Goal: Task Accomplishment & Management: Use online tool/utility

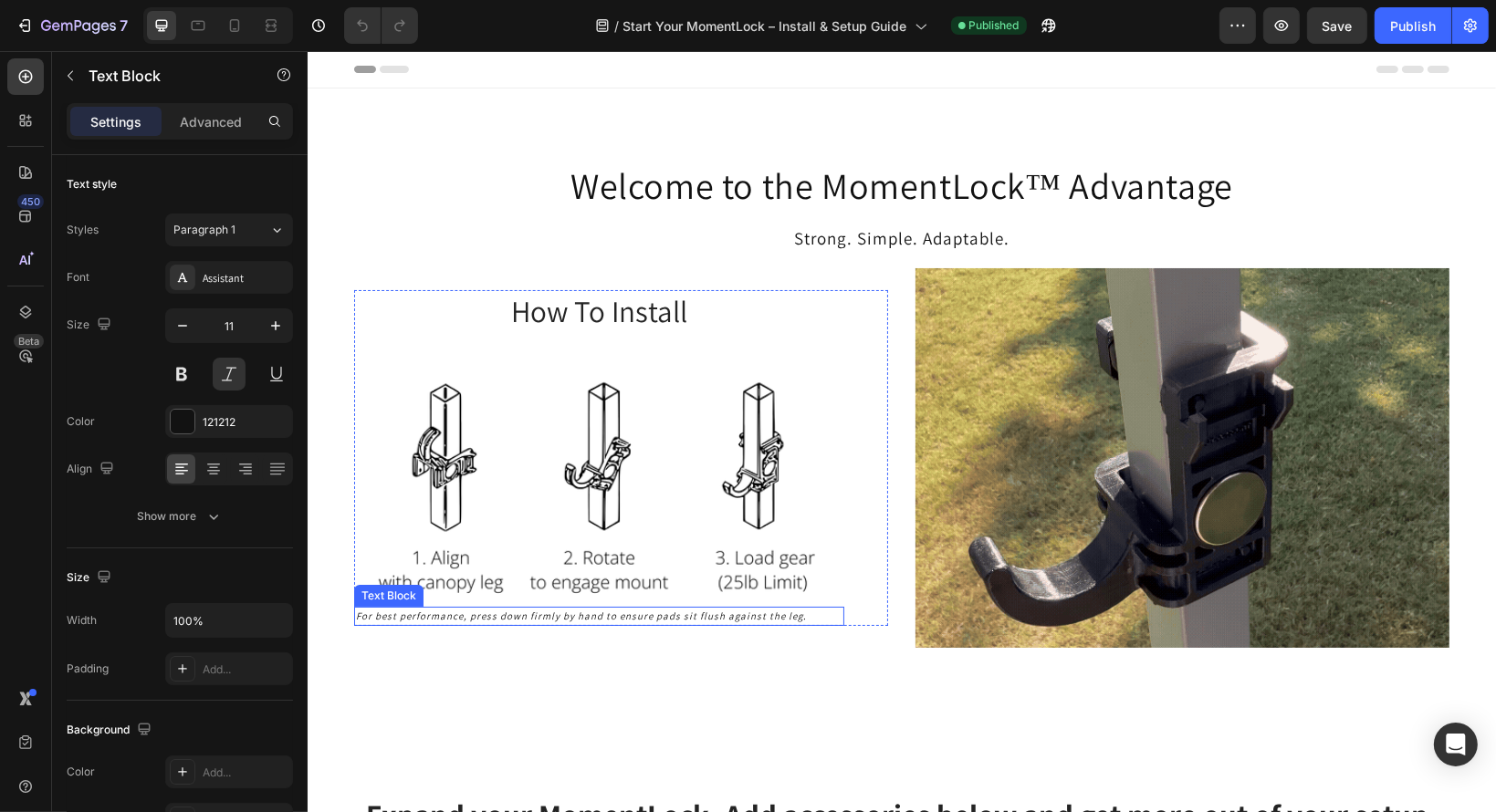
click at [713, 612] on p "For best performance, press down firmly by hand to ensure pads sit flush agains…" at bounding box center [598, 616] width 486 height 16
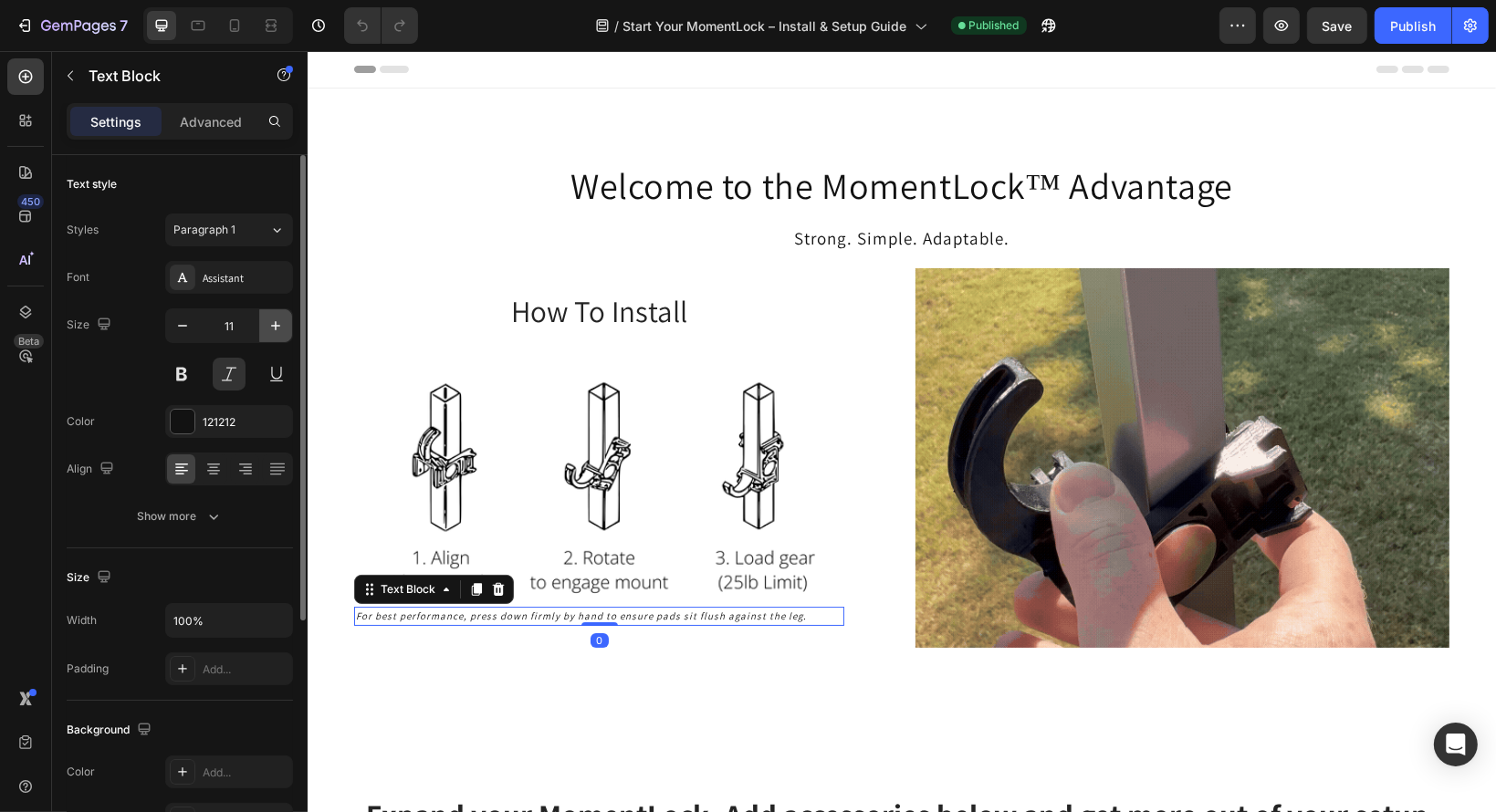
click at [277, 325] on icon "button" at bounding box center [275, 325] width 18 height 18
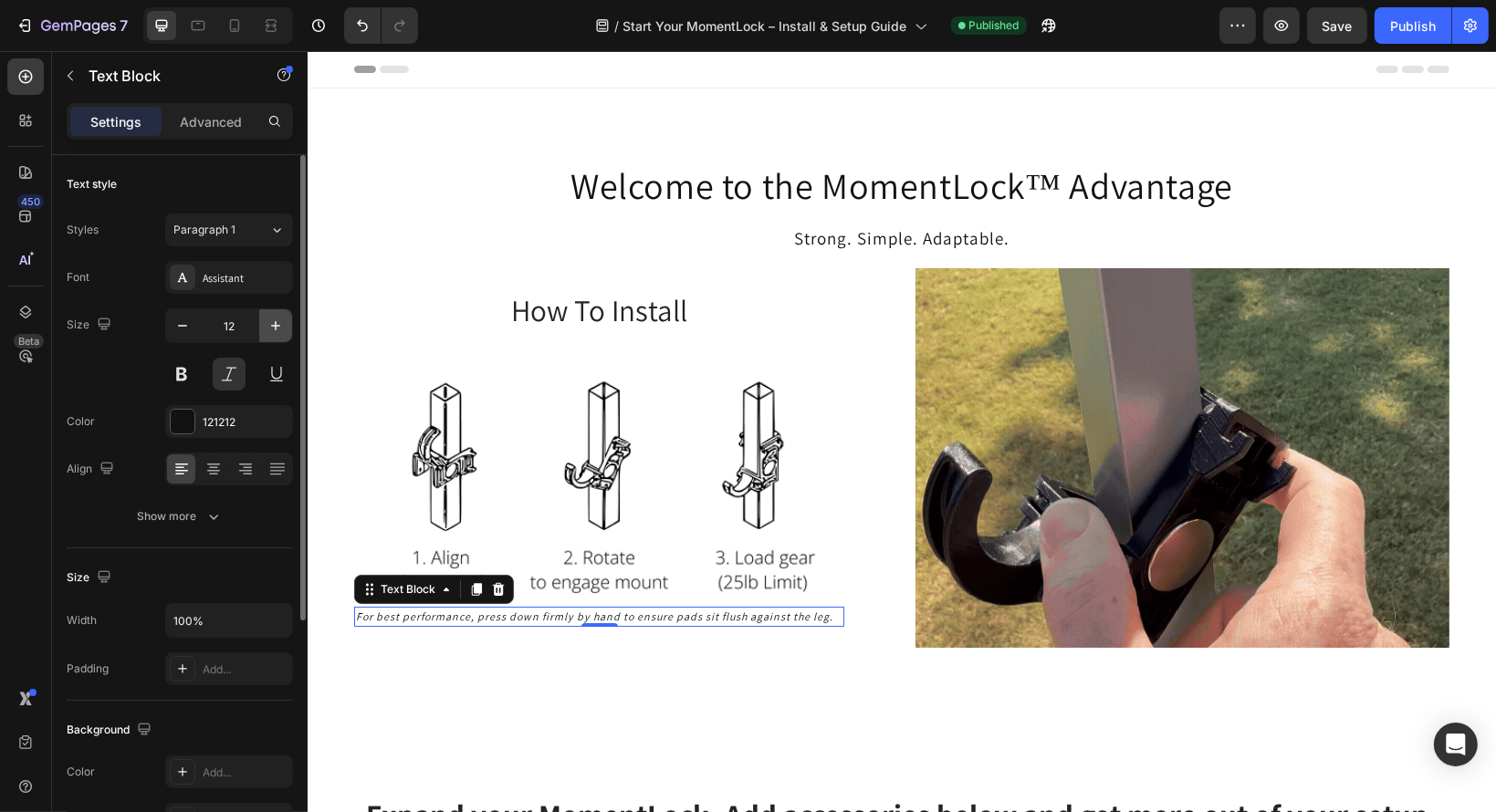
click at [277, 325] on icon "button" at bounding box center [275, 325] width 18 height 18
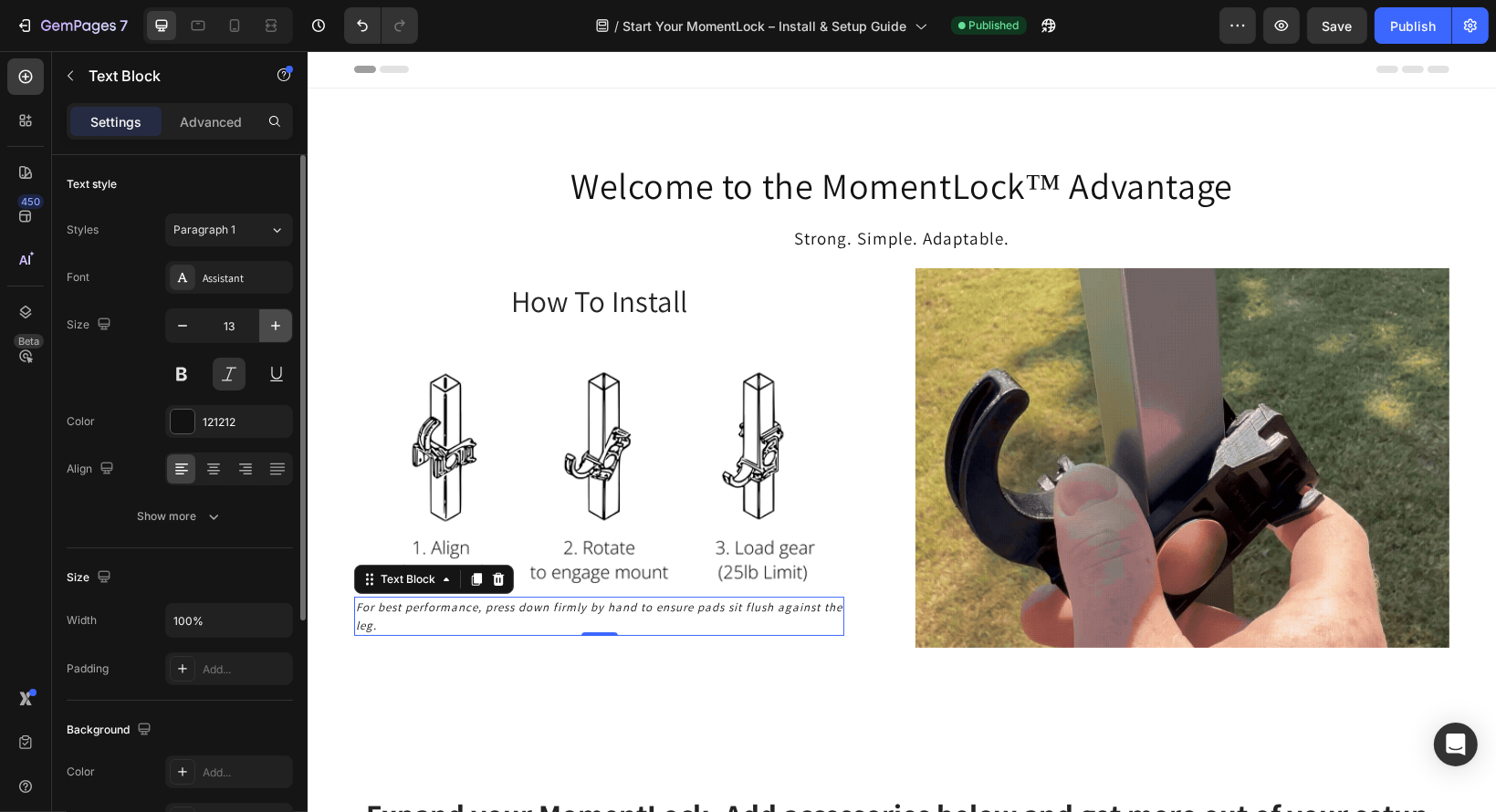
click at [277, 325] on icon "button" at bounding box center [275, 325] width 18 height 18
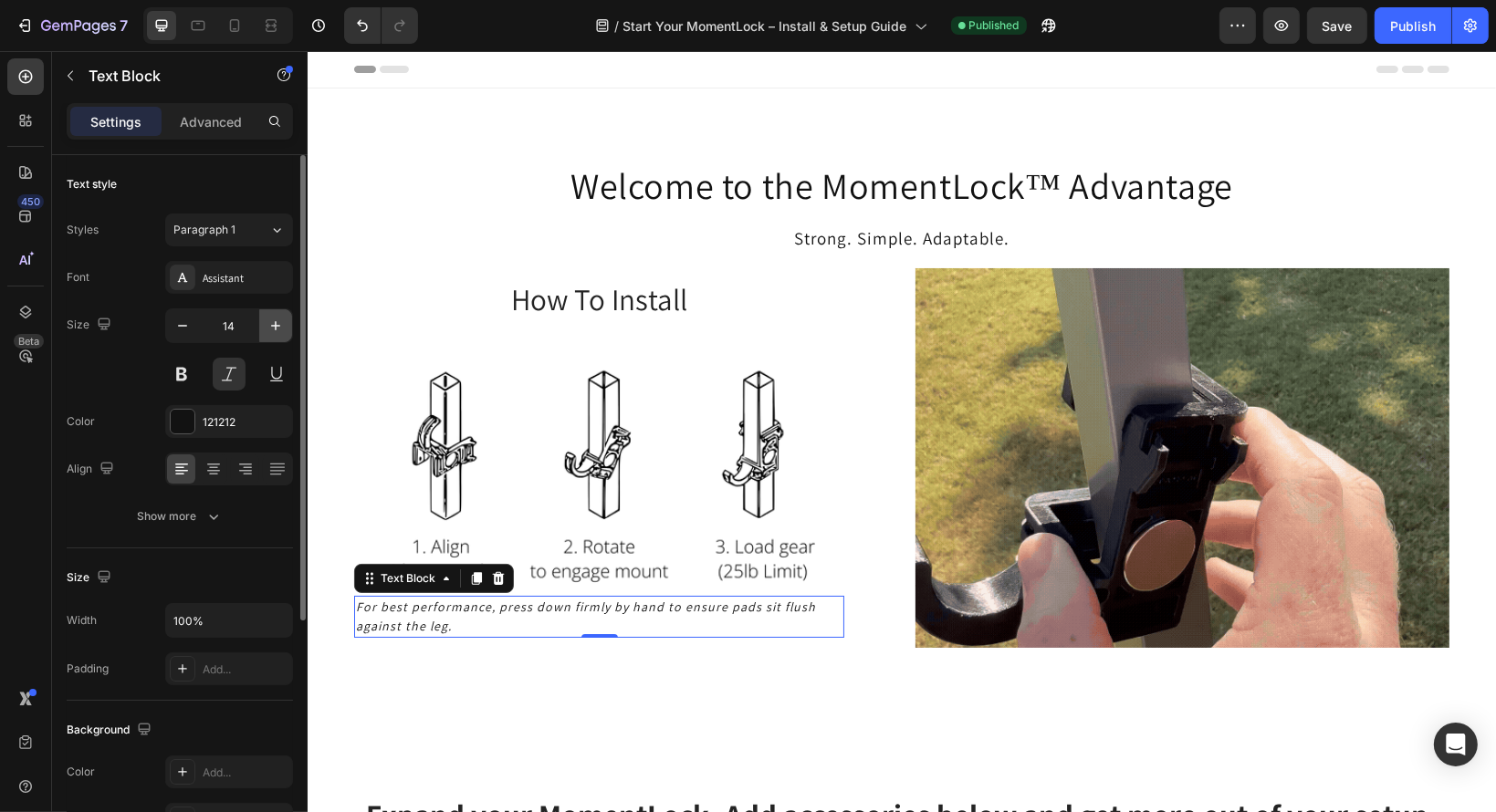
click at [277, 325] on icon "button" at bounding box center [275, 325] width 18 height 18
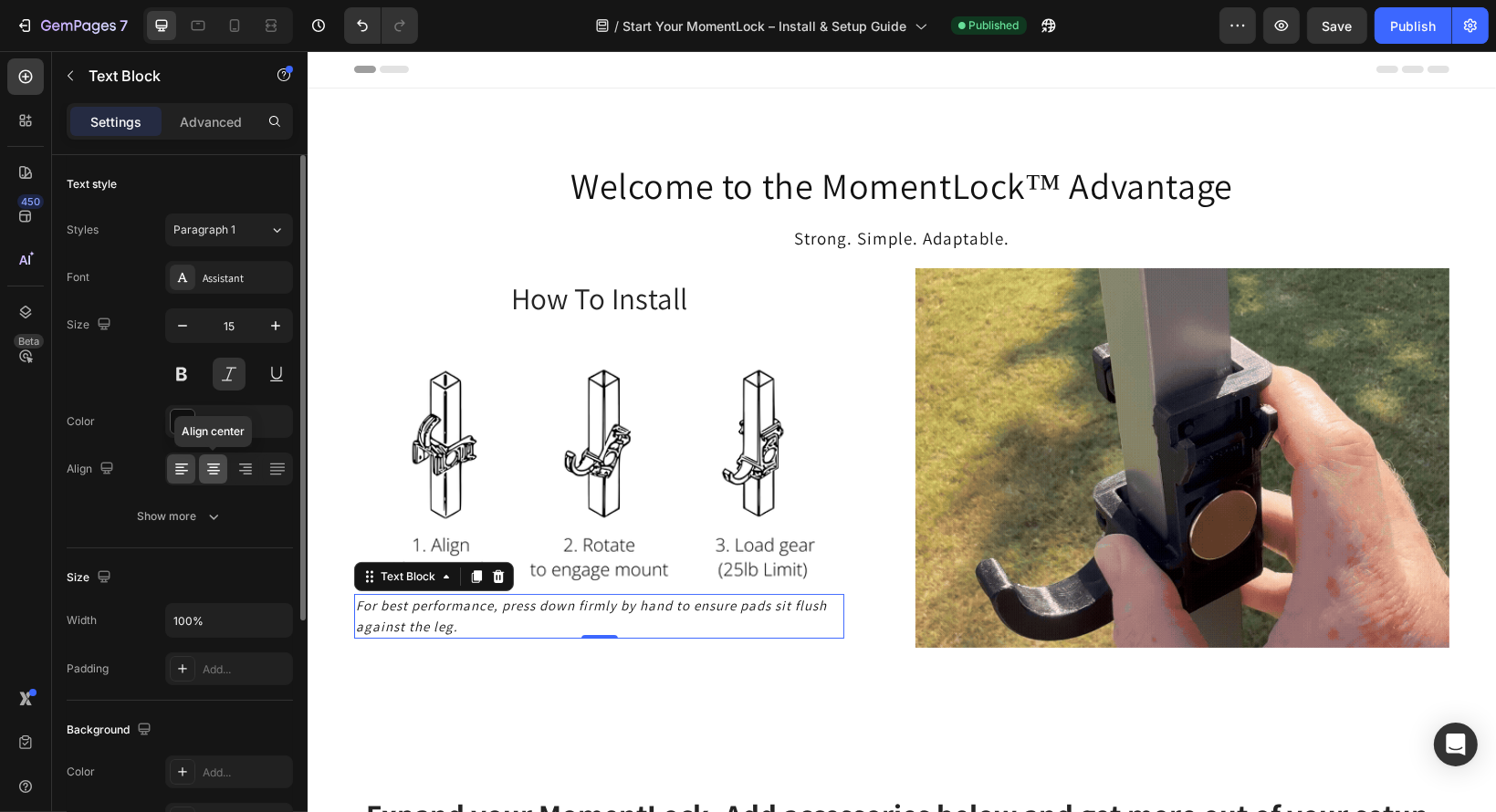
click at [223, 464] on div at bounding box center [213, 468] width 28 height 29
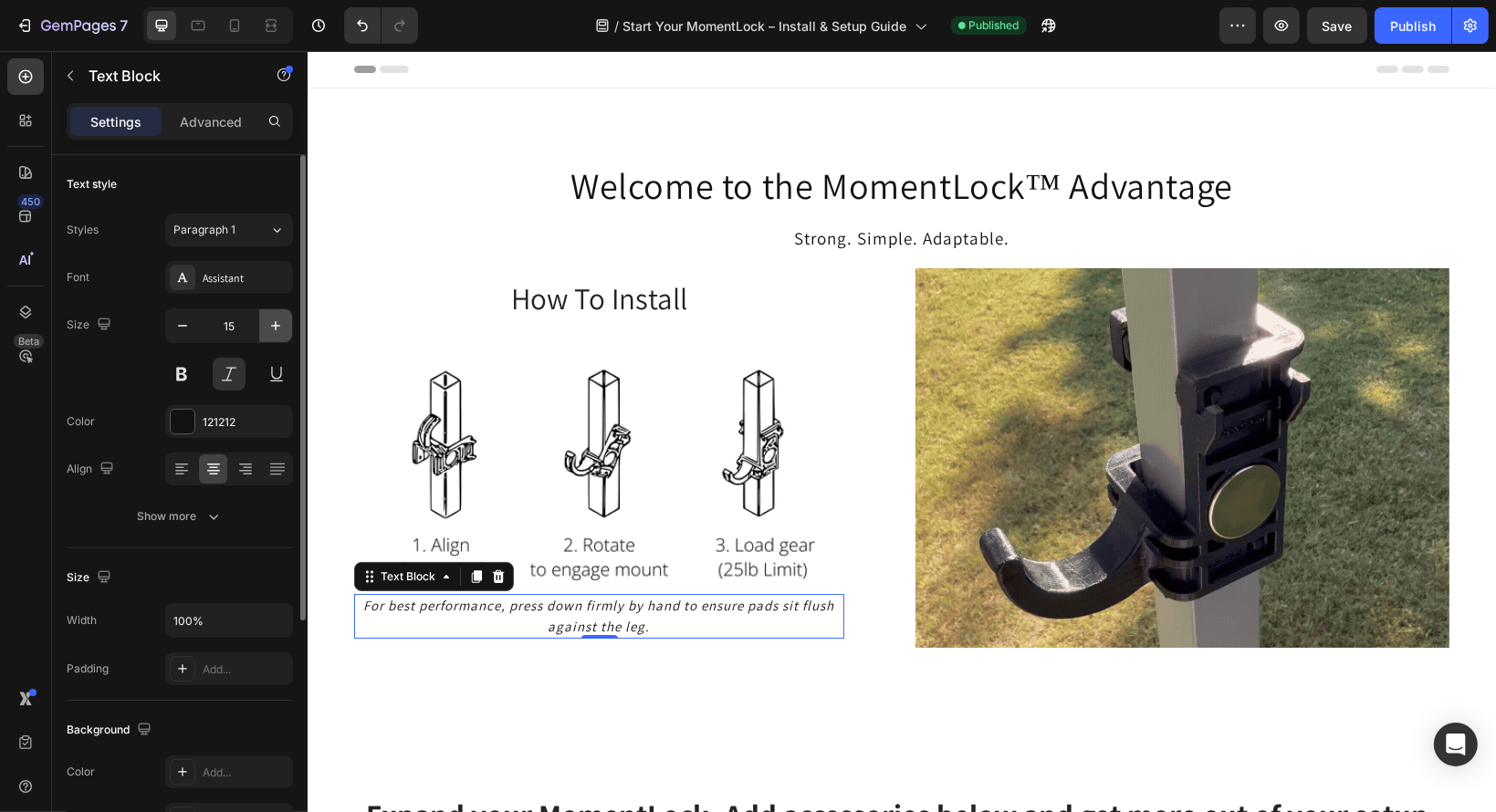
click at [276, 332] on icon "button" at bounding box center [275, 325] width 18 height 18
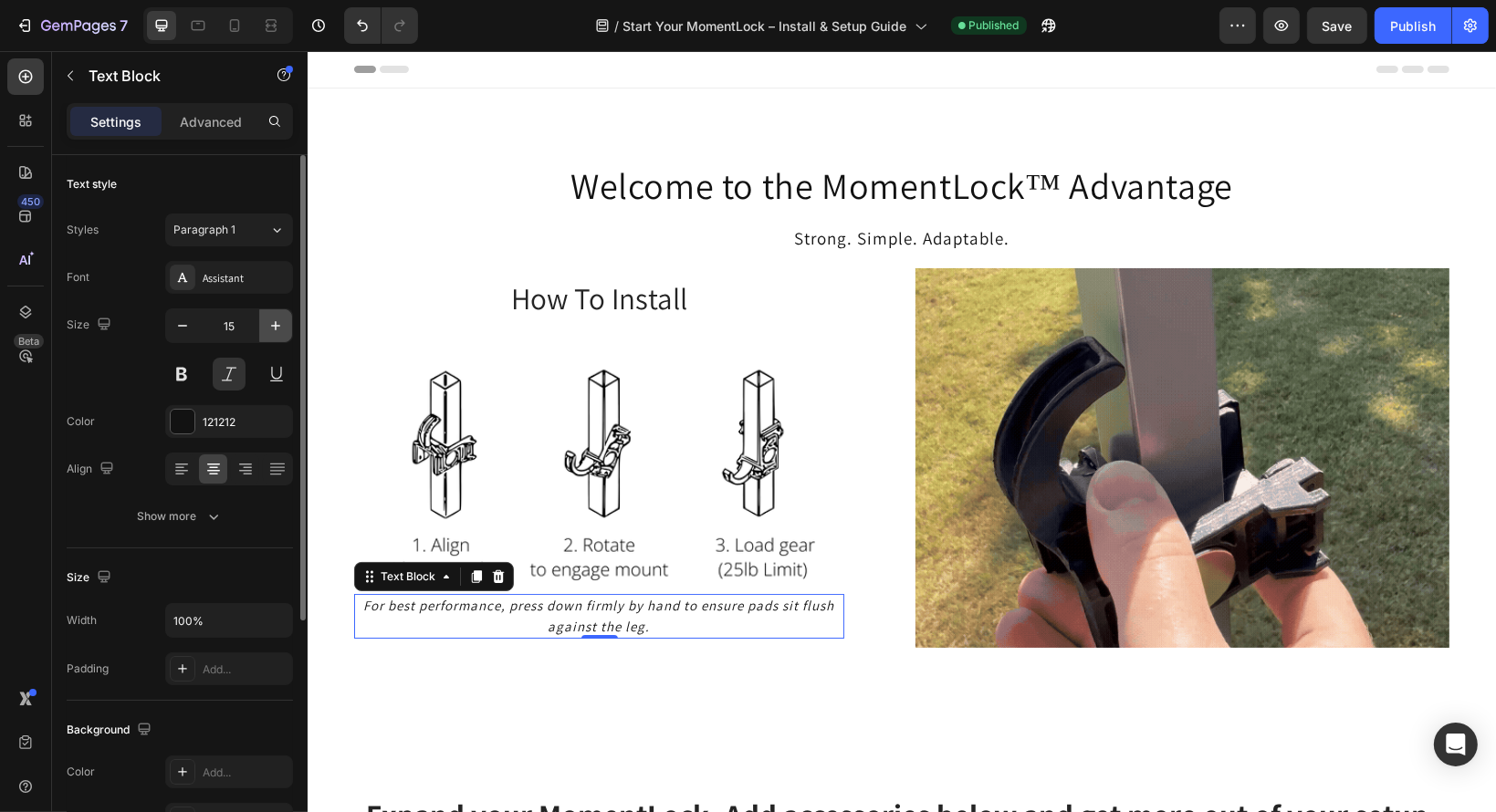
type input "16"
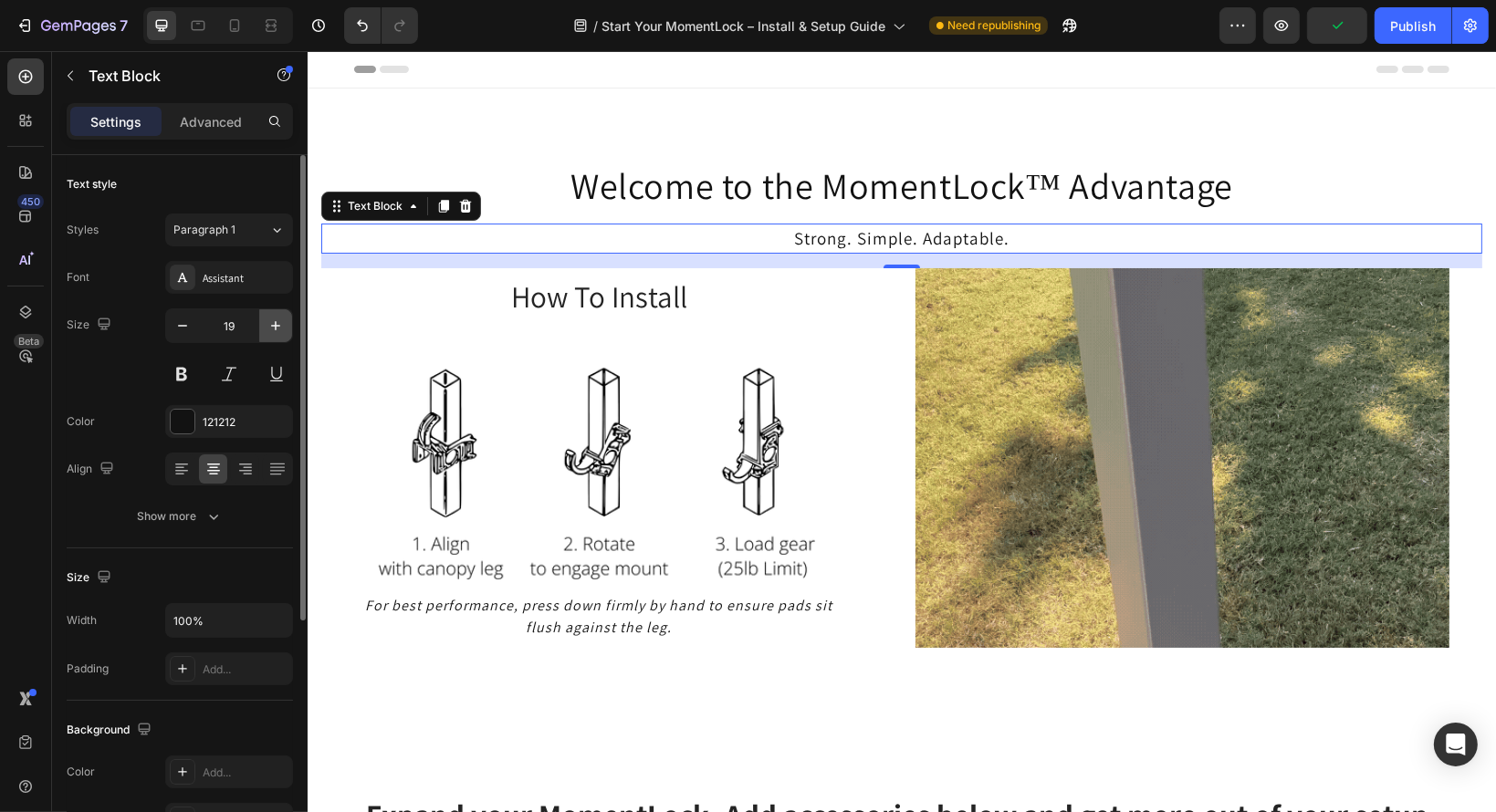
click at [284, 336] on button "button" at bounding box center [275, 325] width 33 height 33
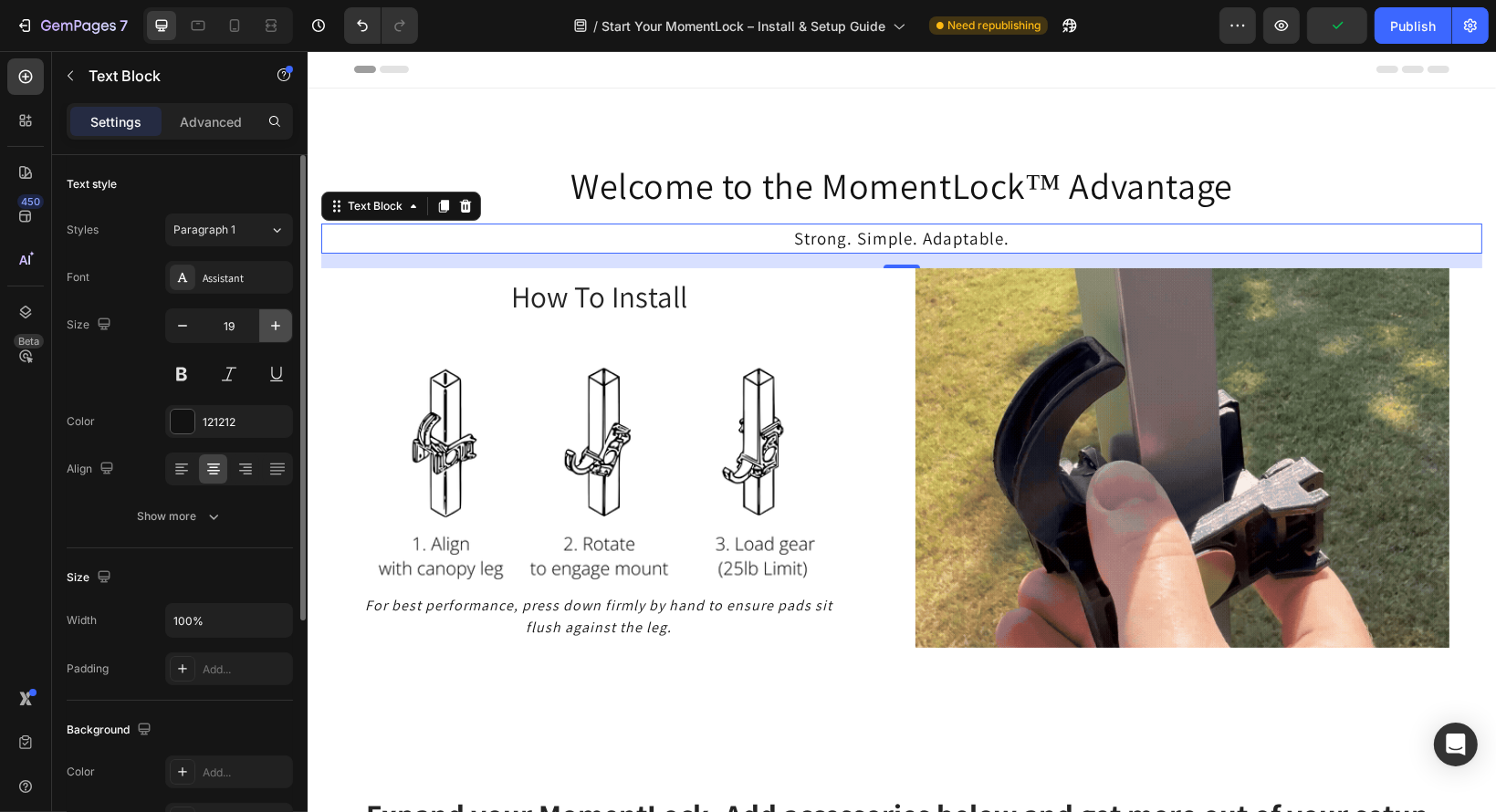
type input "20"
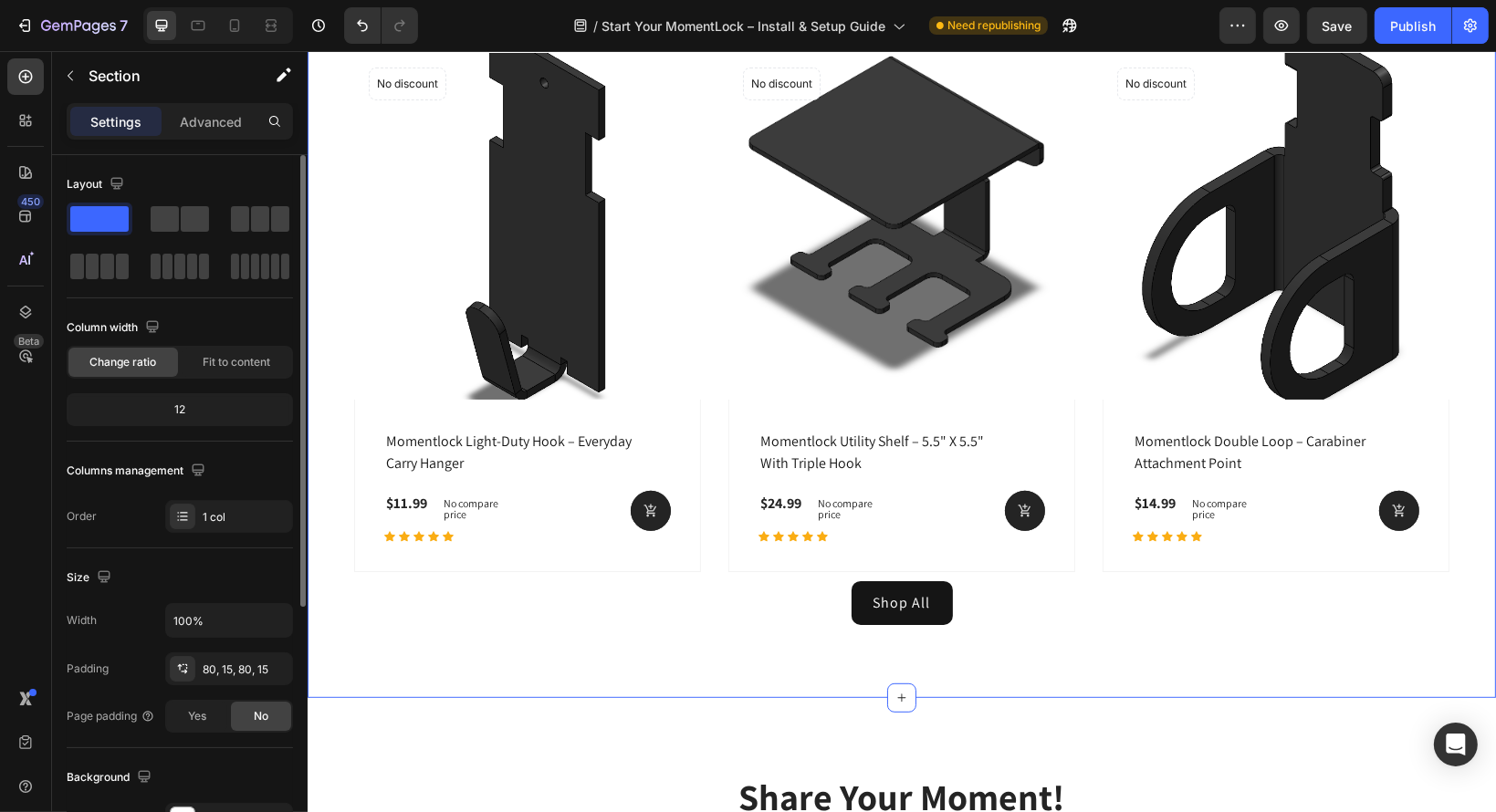
scroll to position [827, 0]
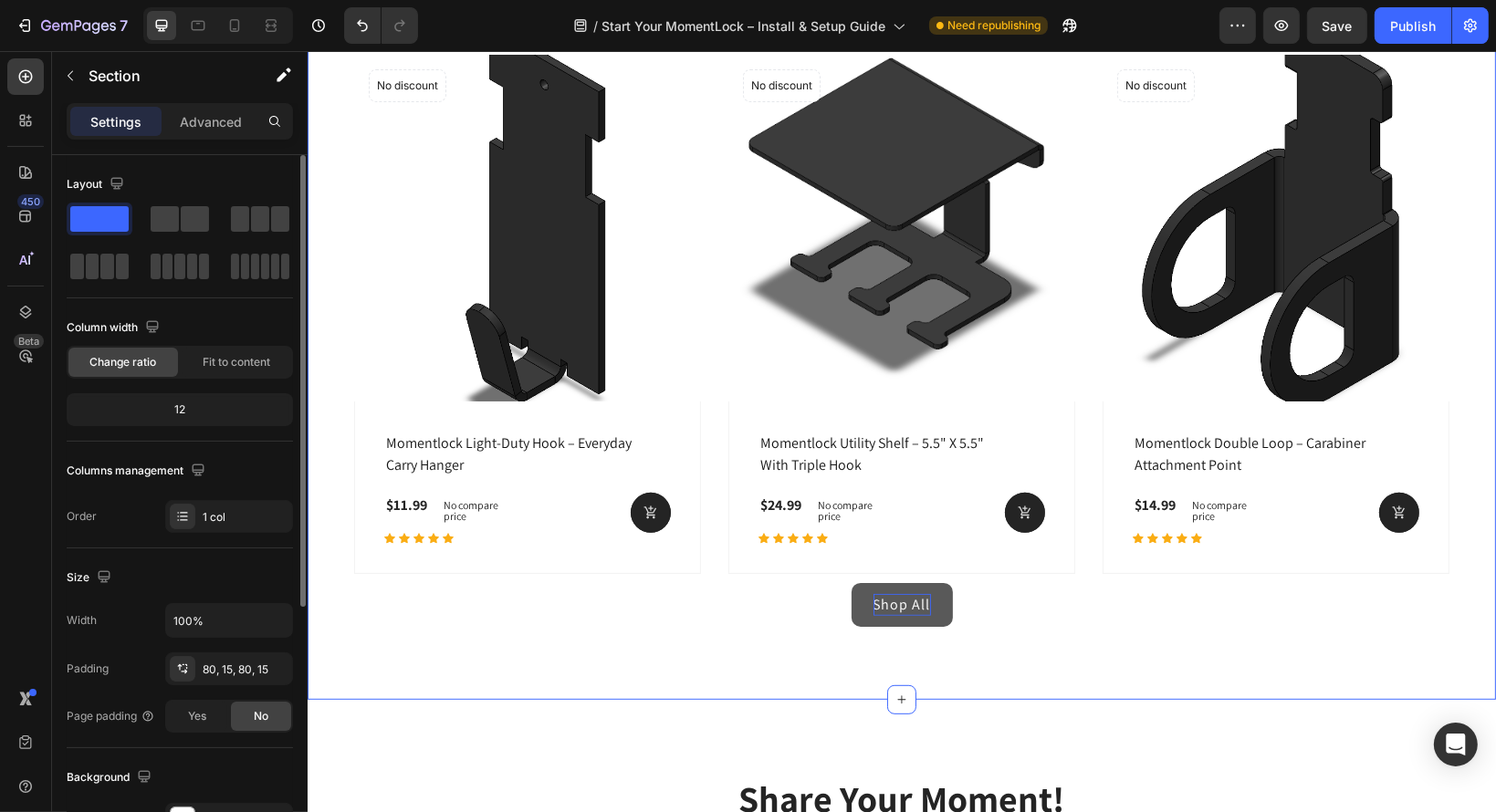
click at [911, 606] on p "Shop All" at bounding box center [901, 605] width 58 height 22
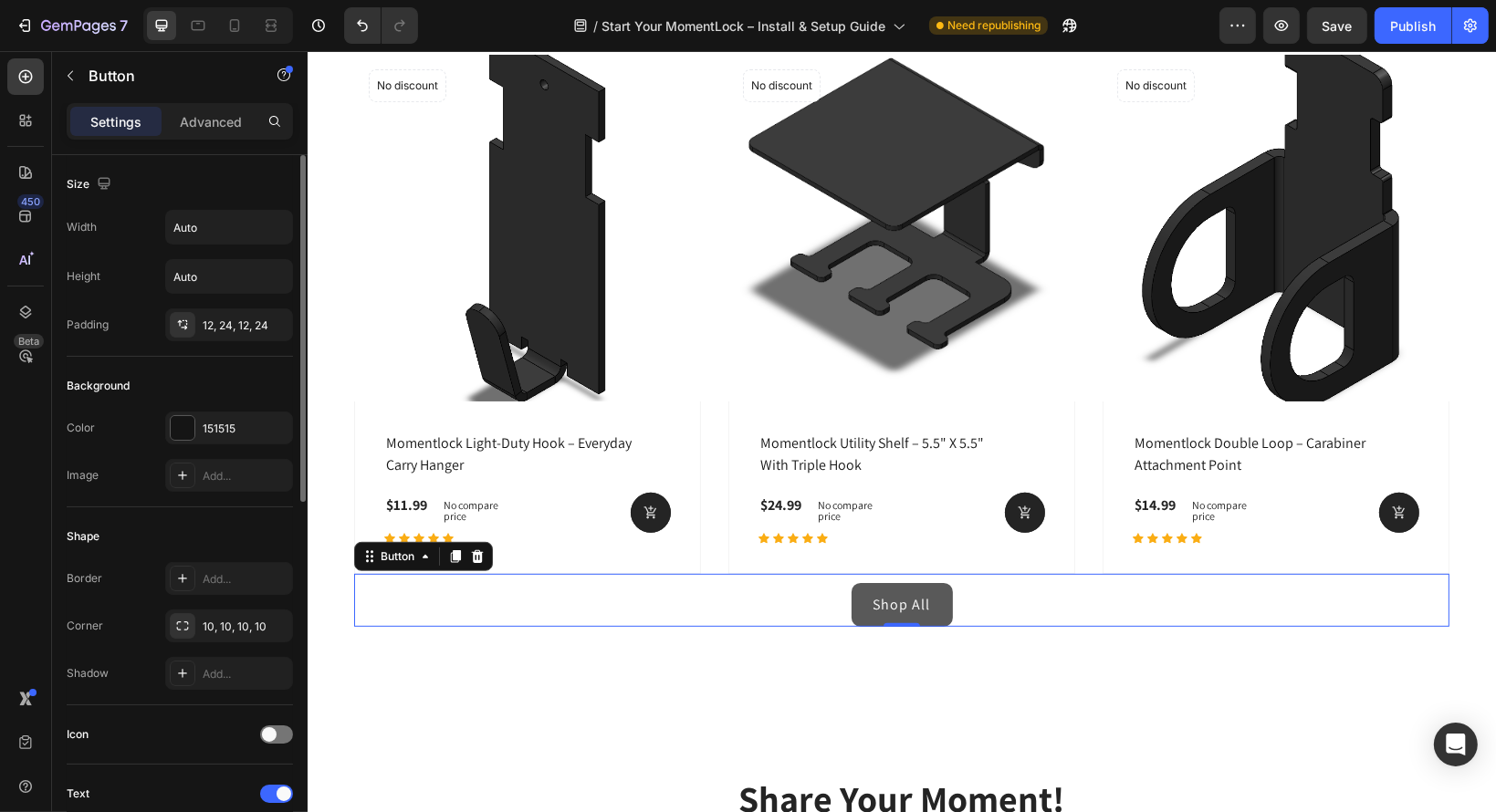
click at [870, 624] on link "Shop All" at bounding box center [901, 605] width 102 height 44
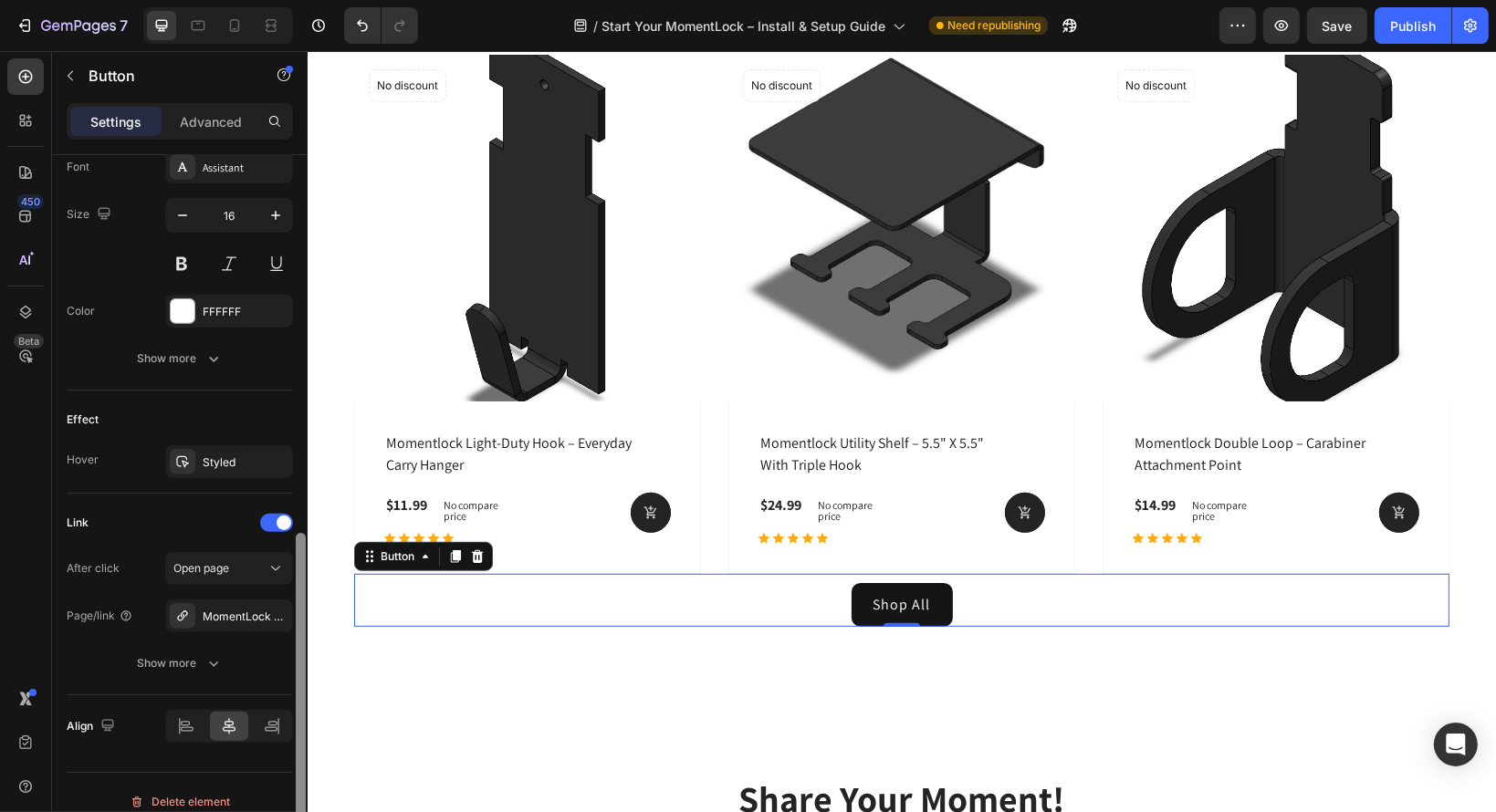
scroll to position [739, 0]
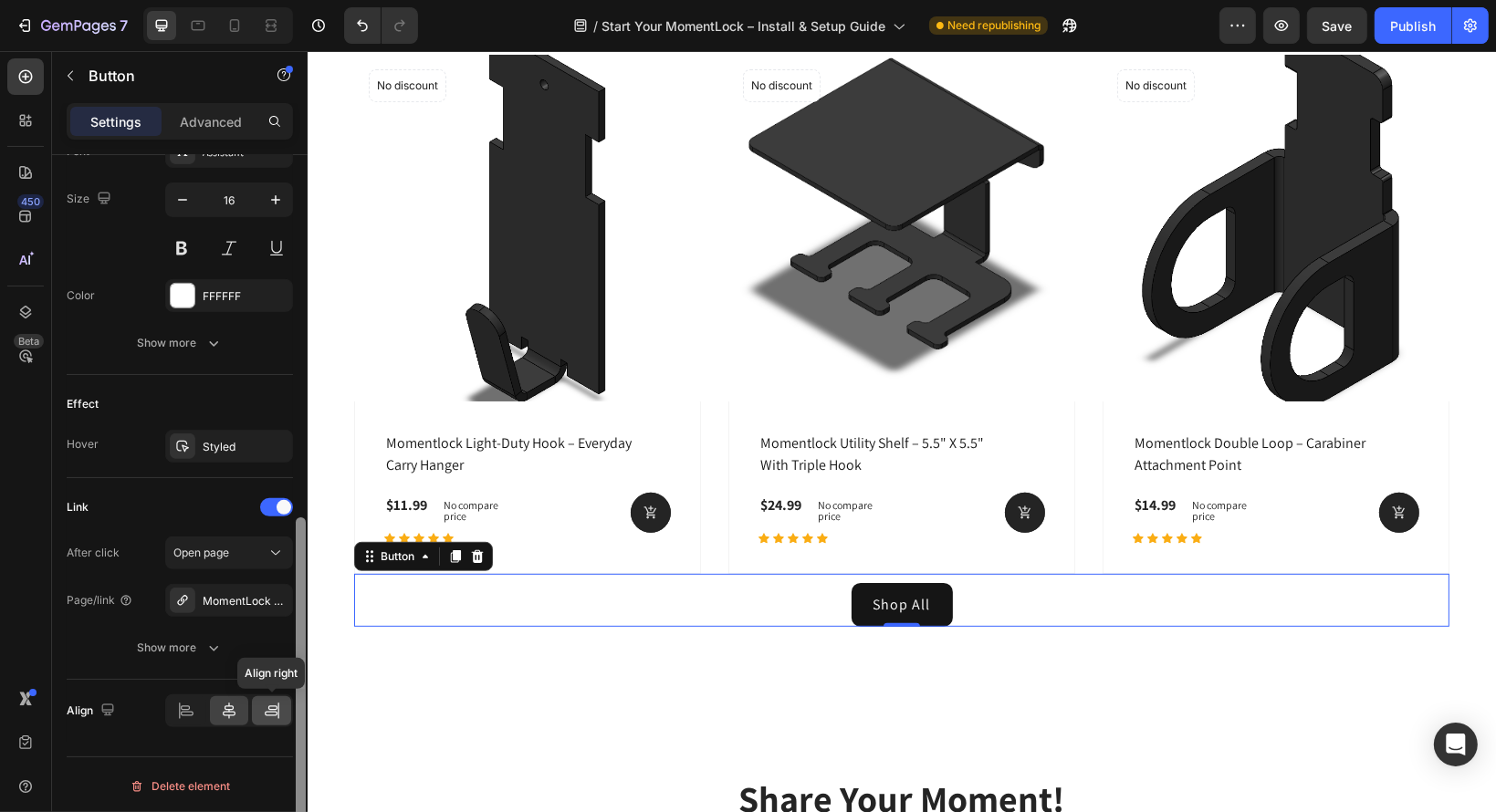
drag, startPoint x: 299, startPoint y: 295, endPoint x: 283, endPoint y: 696, distance: 401.3
click at [283, 696] on div "Size Width Auto Height Auto Padding 12, 24, 12, 24 Background Color 151515 Imag…" at bounding box center [180, 509] width 255 height 709
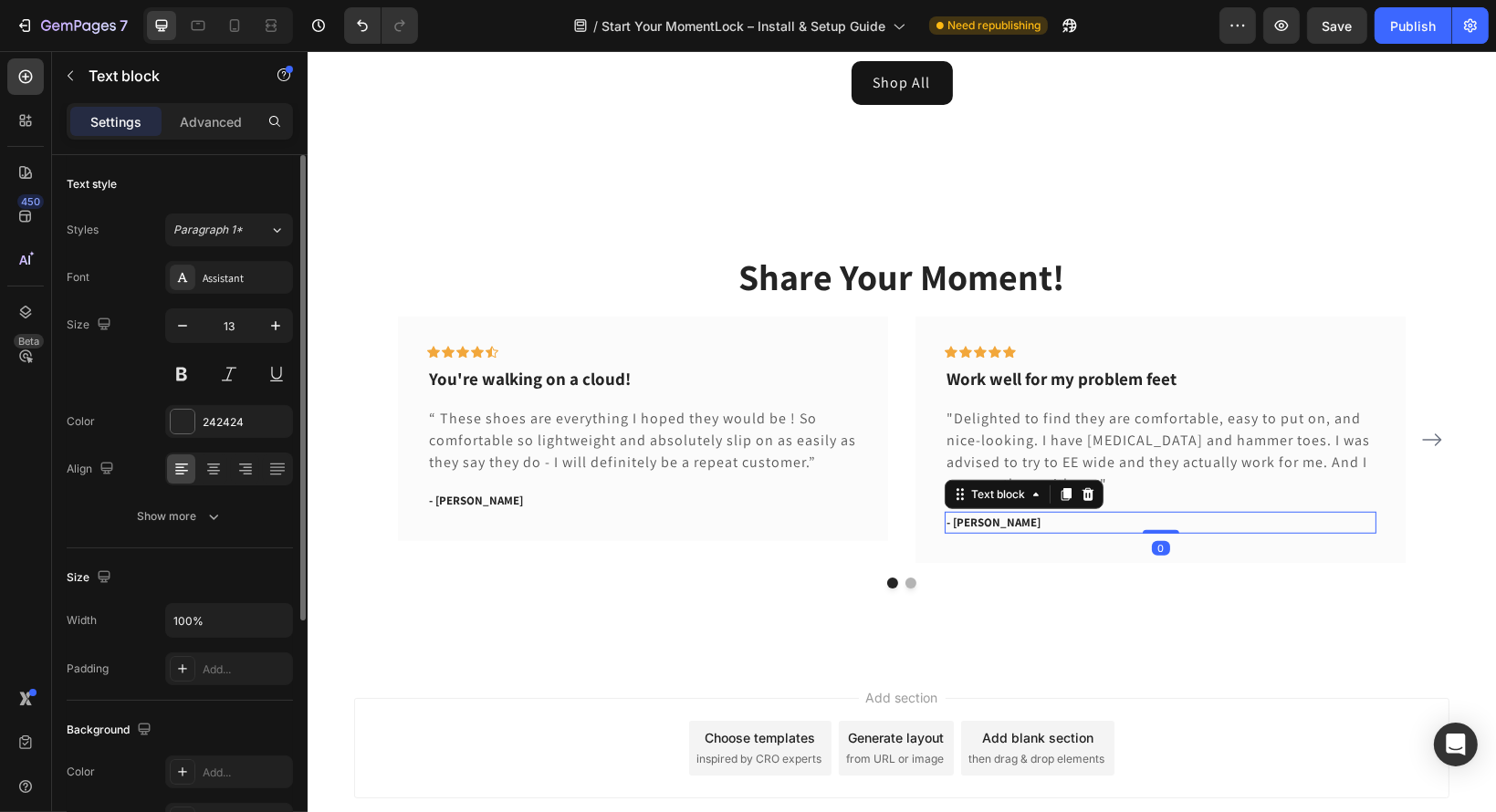
scroll to position [1358, 0]
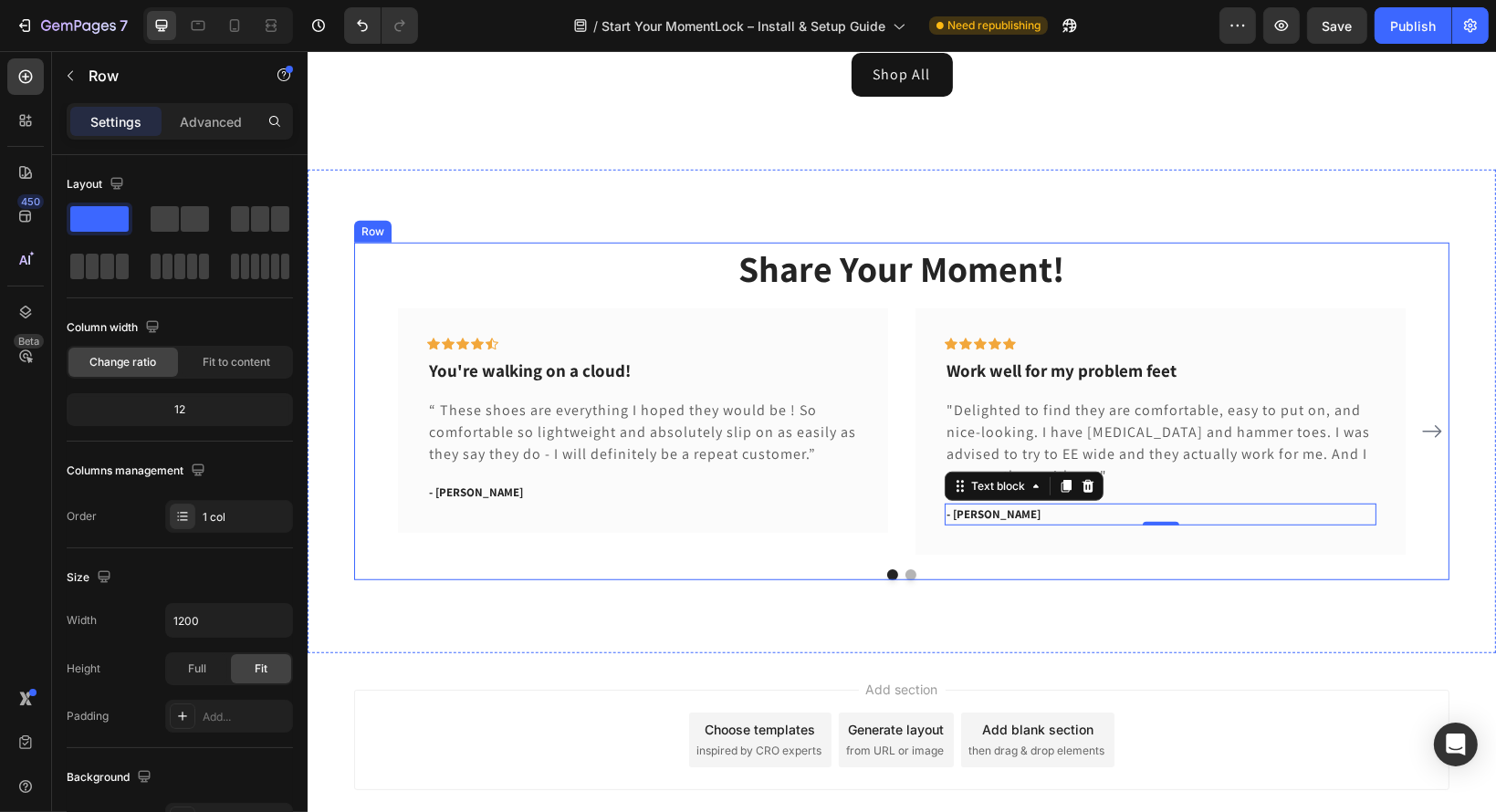
click at [480, 300] on div "Share Your Moment! Heading Icon Icon Icon Icon Icon Row You're walking on a clo…" at bounding box center [900, 411] width 1095 height 337
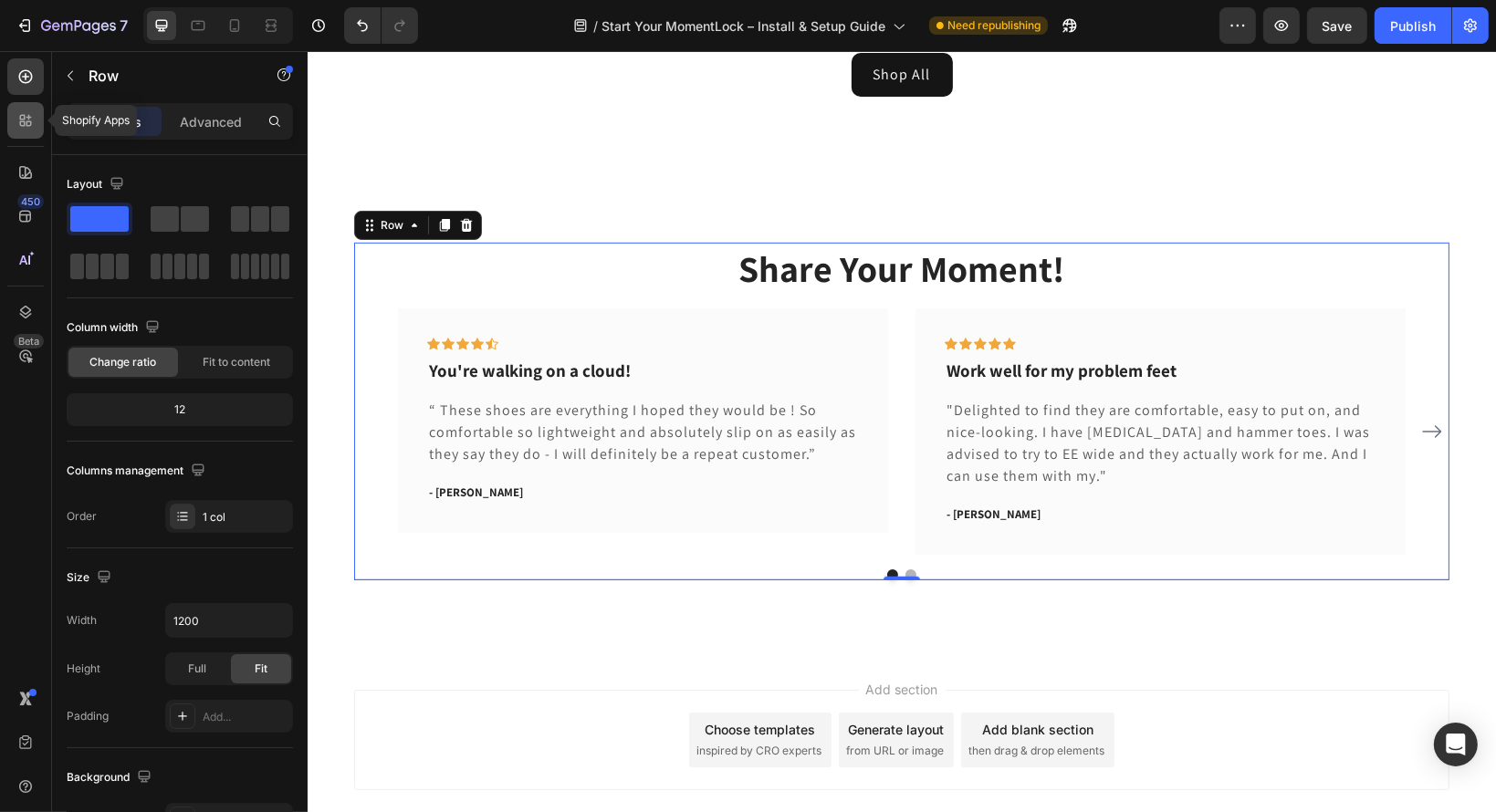
click at [22, 117] on icon at bounding box center [25, 121] width 18 height 18
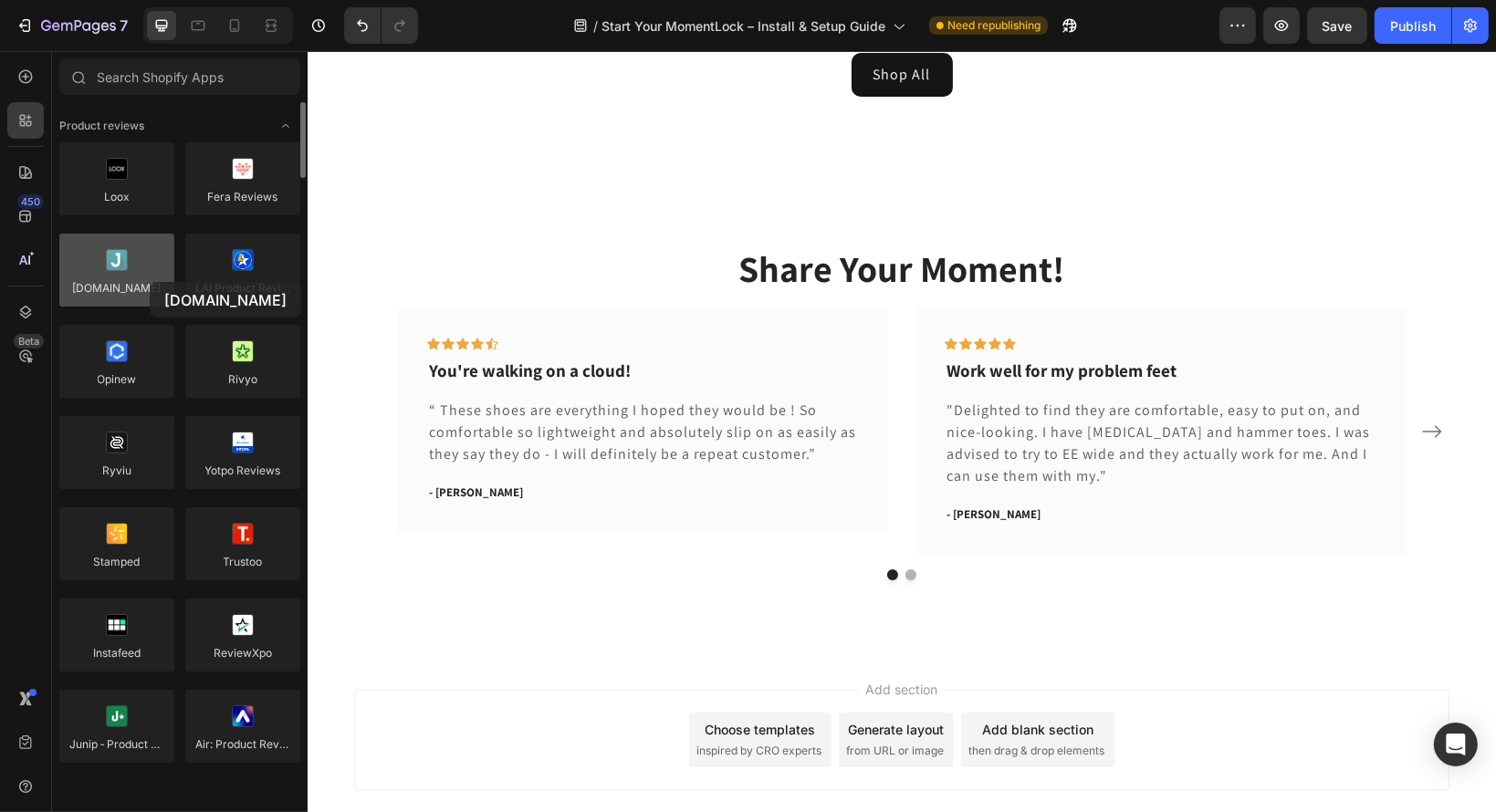
click at [150, 282] on div at bounding box center [116, 269] width 115 height 73
click at [132, 270] on div at bounding box center [116, 269] width 115 height 73
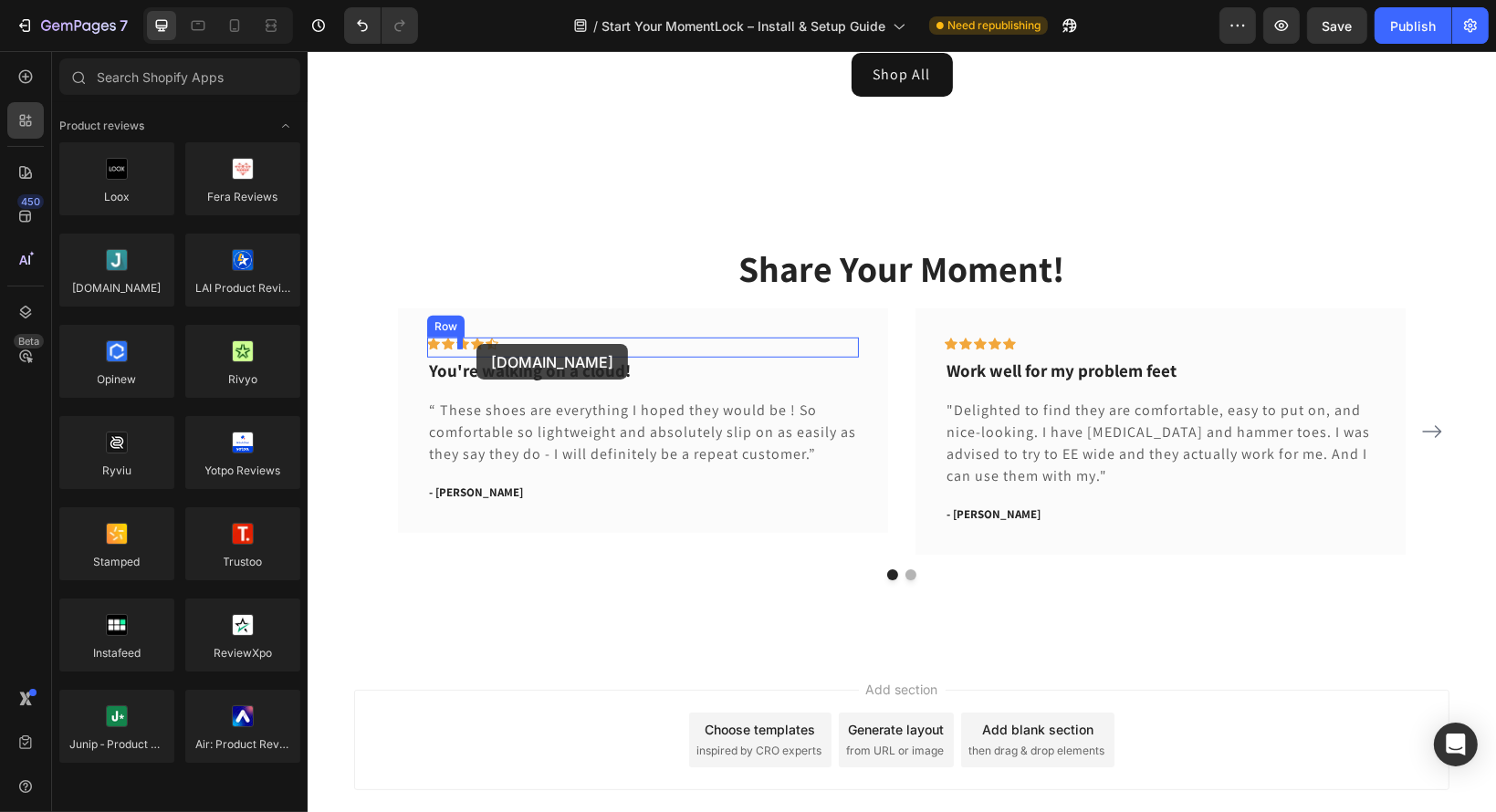
drag, startPoint x: 418, startPoint y: 314, endPoint x: 474, endPoint y: 344, distance: 63.5
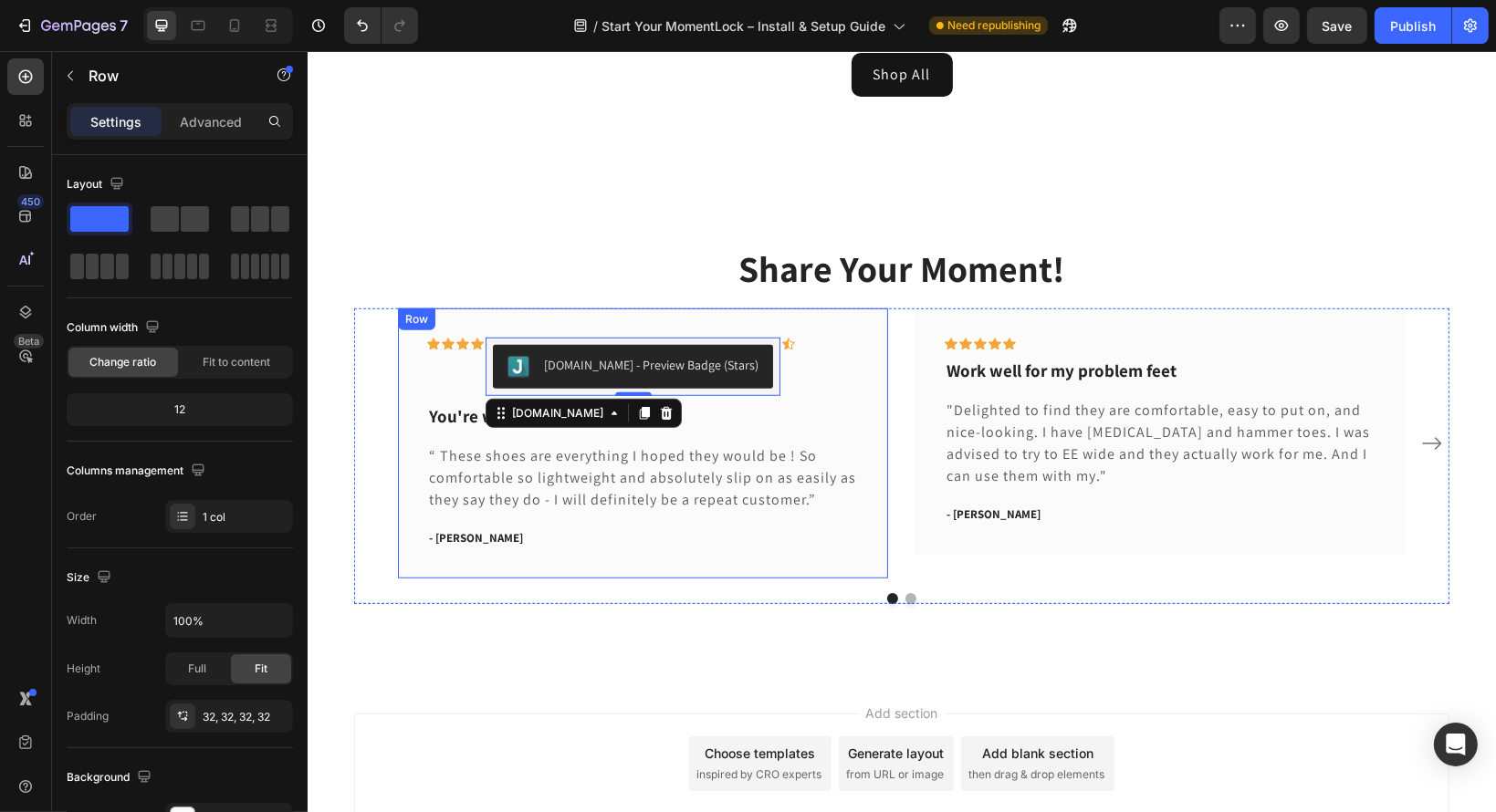
click at [856, 422] on div "Icon Icon Icon Icon Judge.me - Preview Badge (Stars) Judge.me 0 Icon Row You're…" at bounding box center [642, 443] width 490 height 270
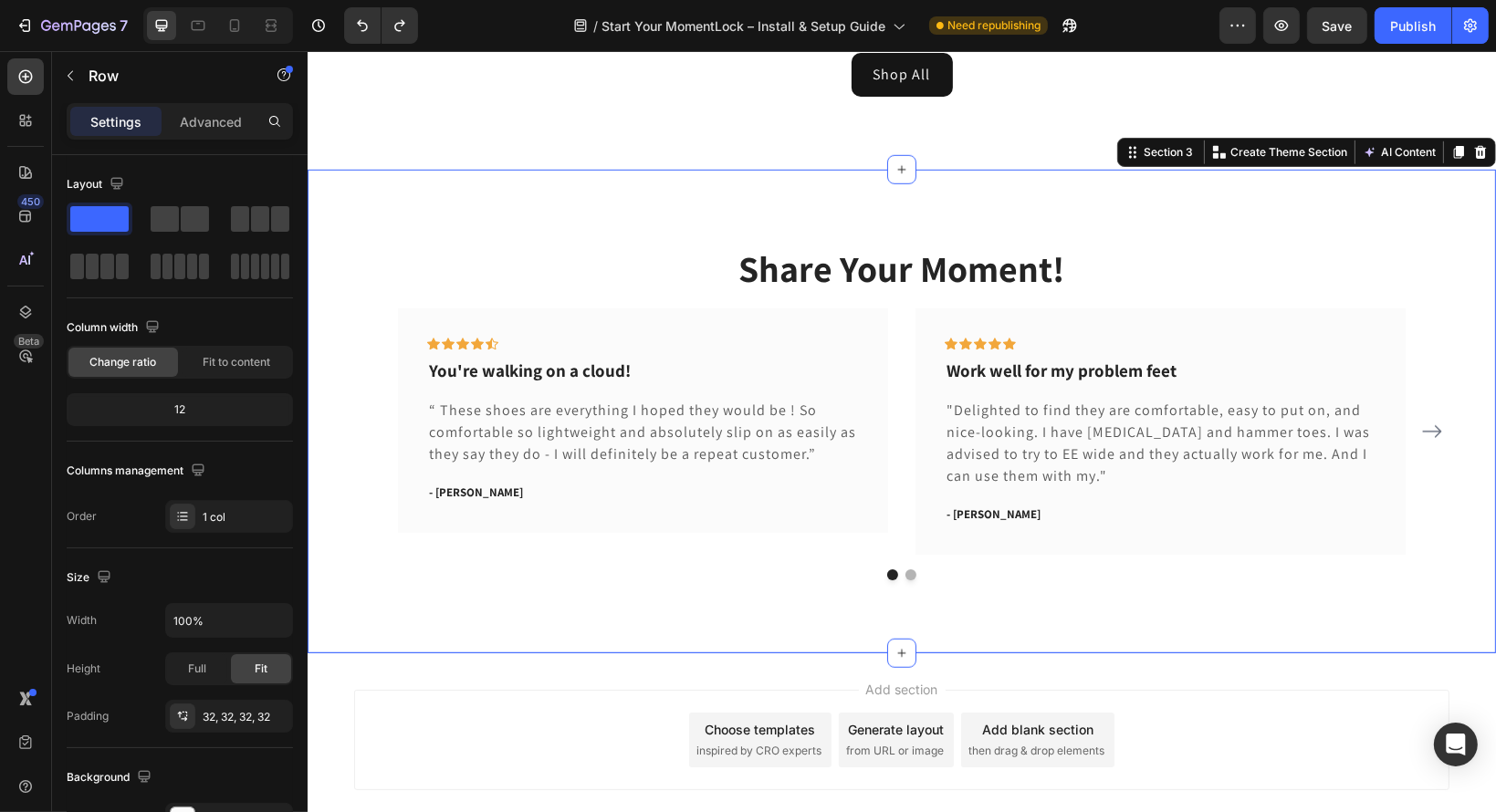
click at [1036, 595] on div "Share Your Moment! Heading Icon Icon Icon Icon Icon Row You're walking on a clo…" at bounding box center [900, 411] width 1189 height 484
click at [1196, 222] on div "Share Your Moment! Heading Icon Icon Icon Icon Icon Row You're walking on a clo…" at bounding box center [900, 411] width 1189 height 484
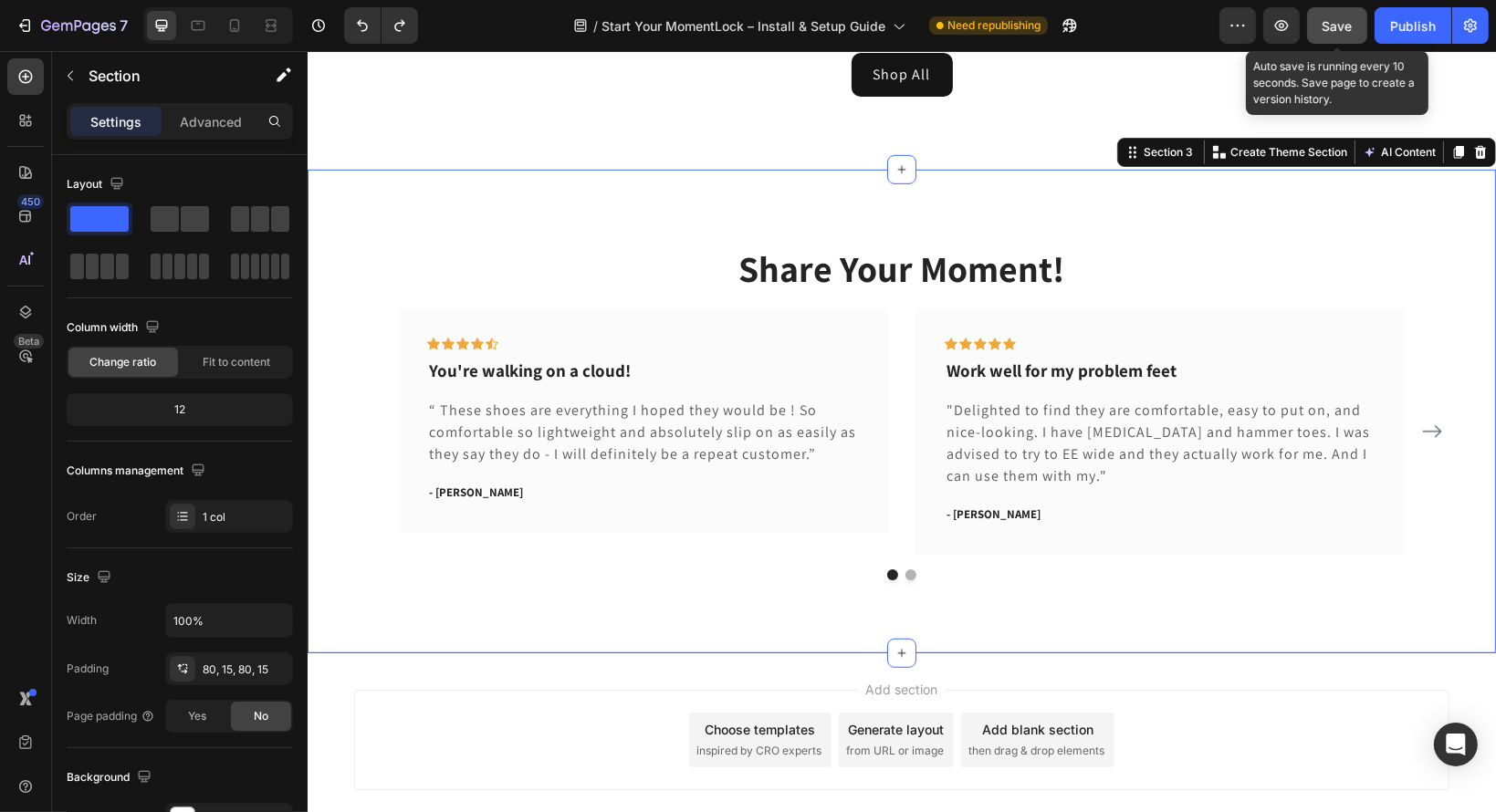
click at [1334, 25] on span "Save" at bounding box center [1337, 26] width 30 height 16
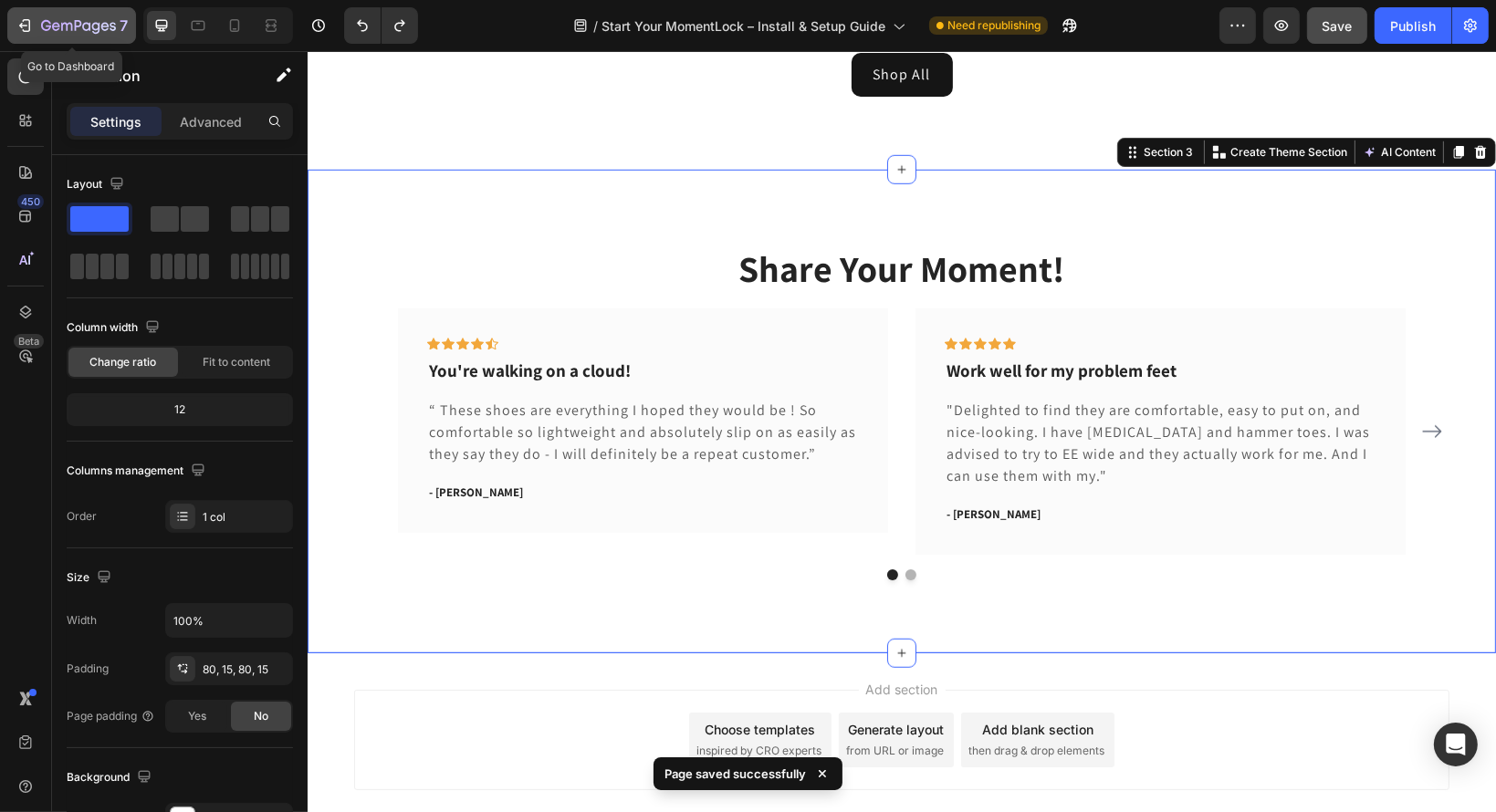
click at [18, 24] on icon "button" at bounding box center [25, 25] width 18 height 18
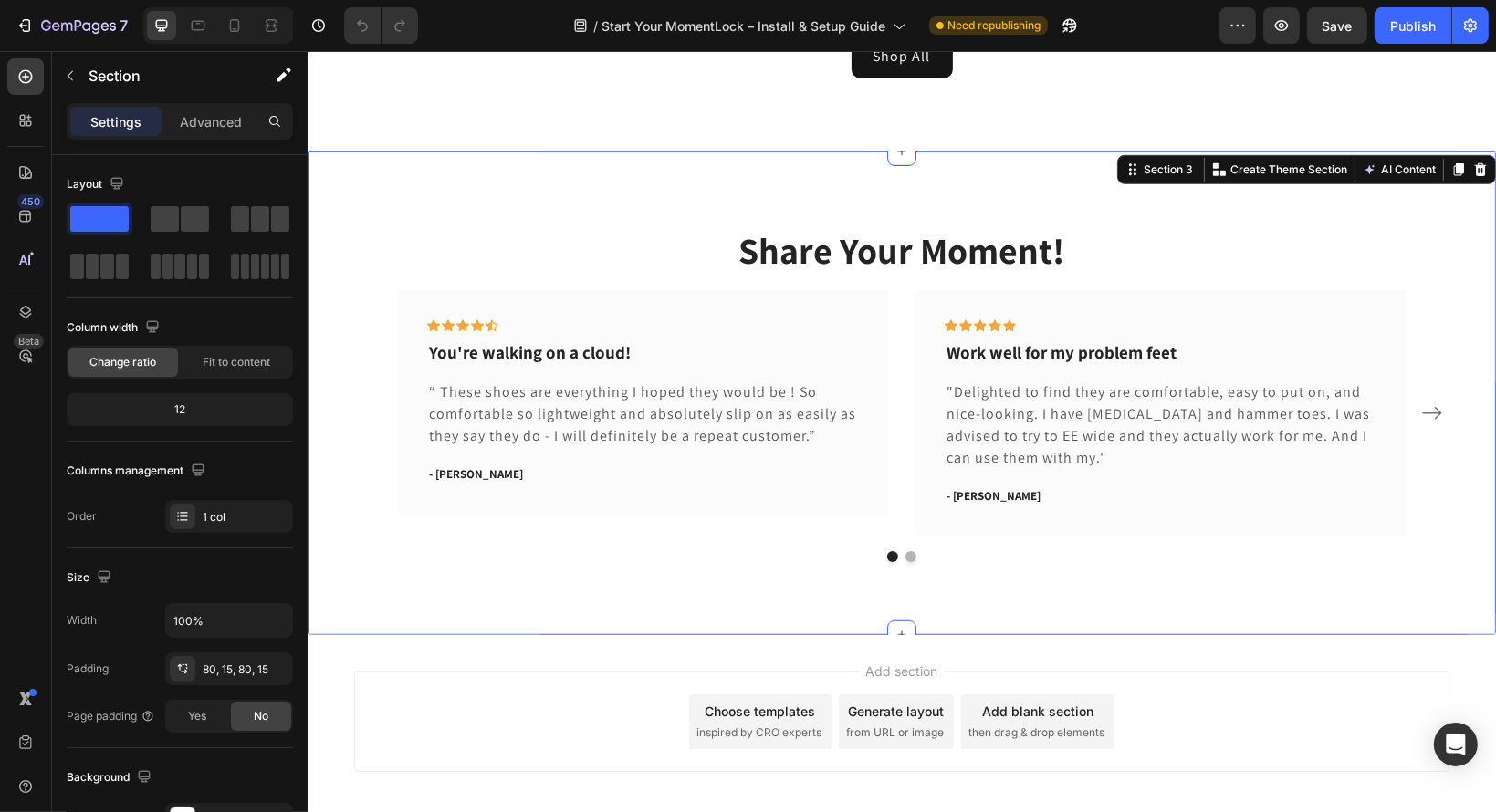
scroll to position [1372, 0]
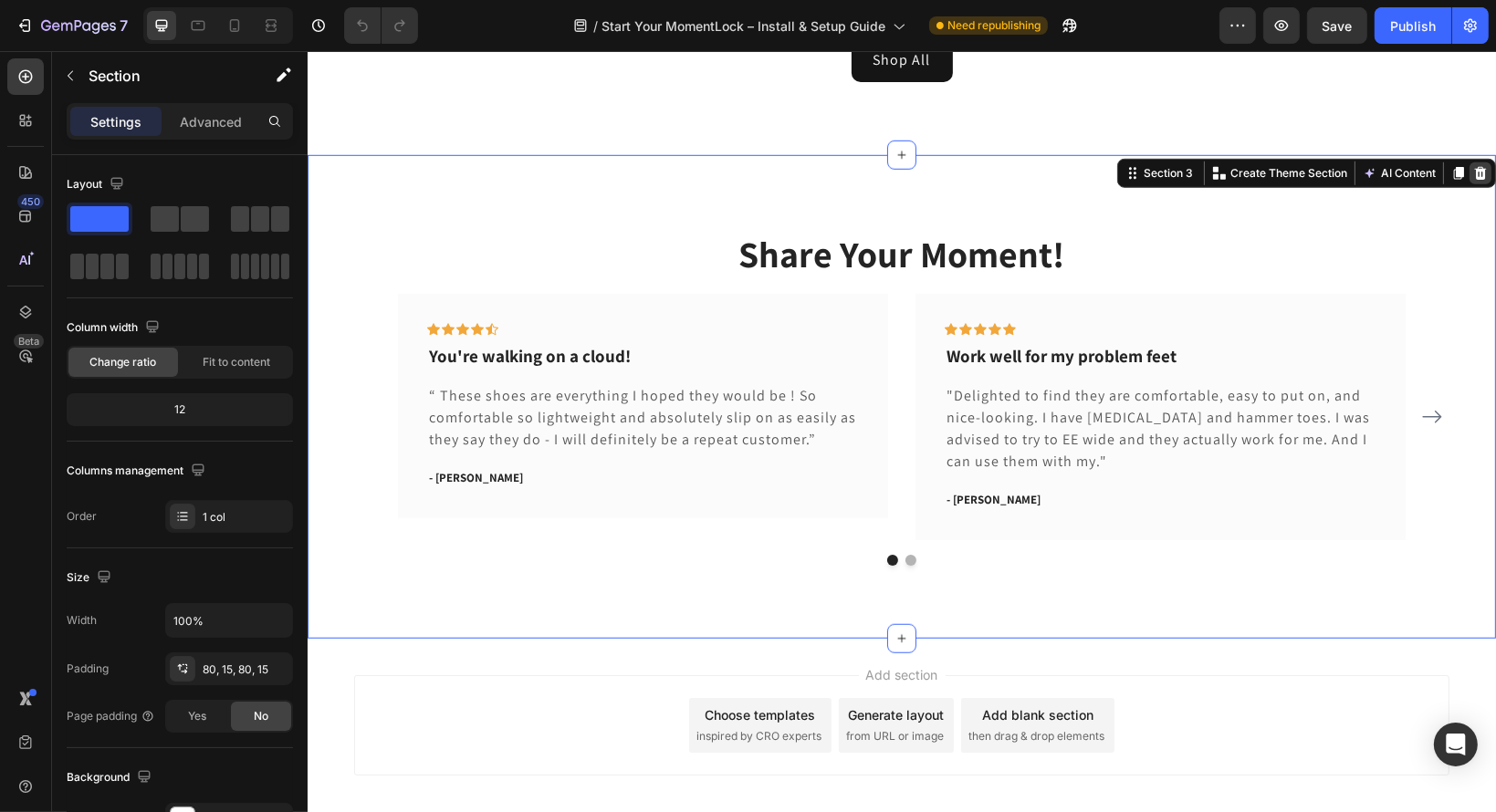
click at [1468, 180] on div at bounding box center [1479, 174] width 22 height 22
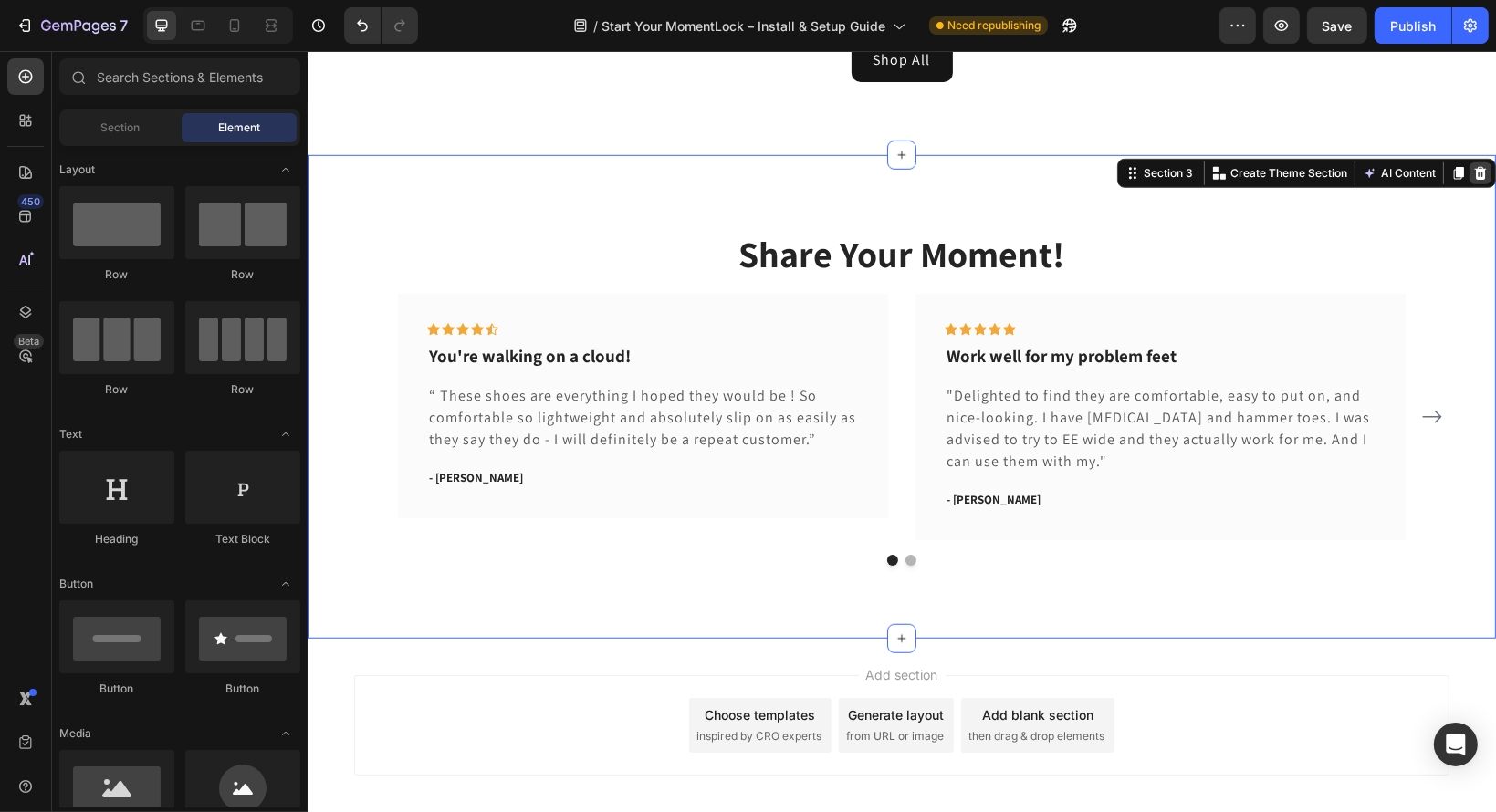
scroll to position [977, 0]
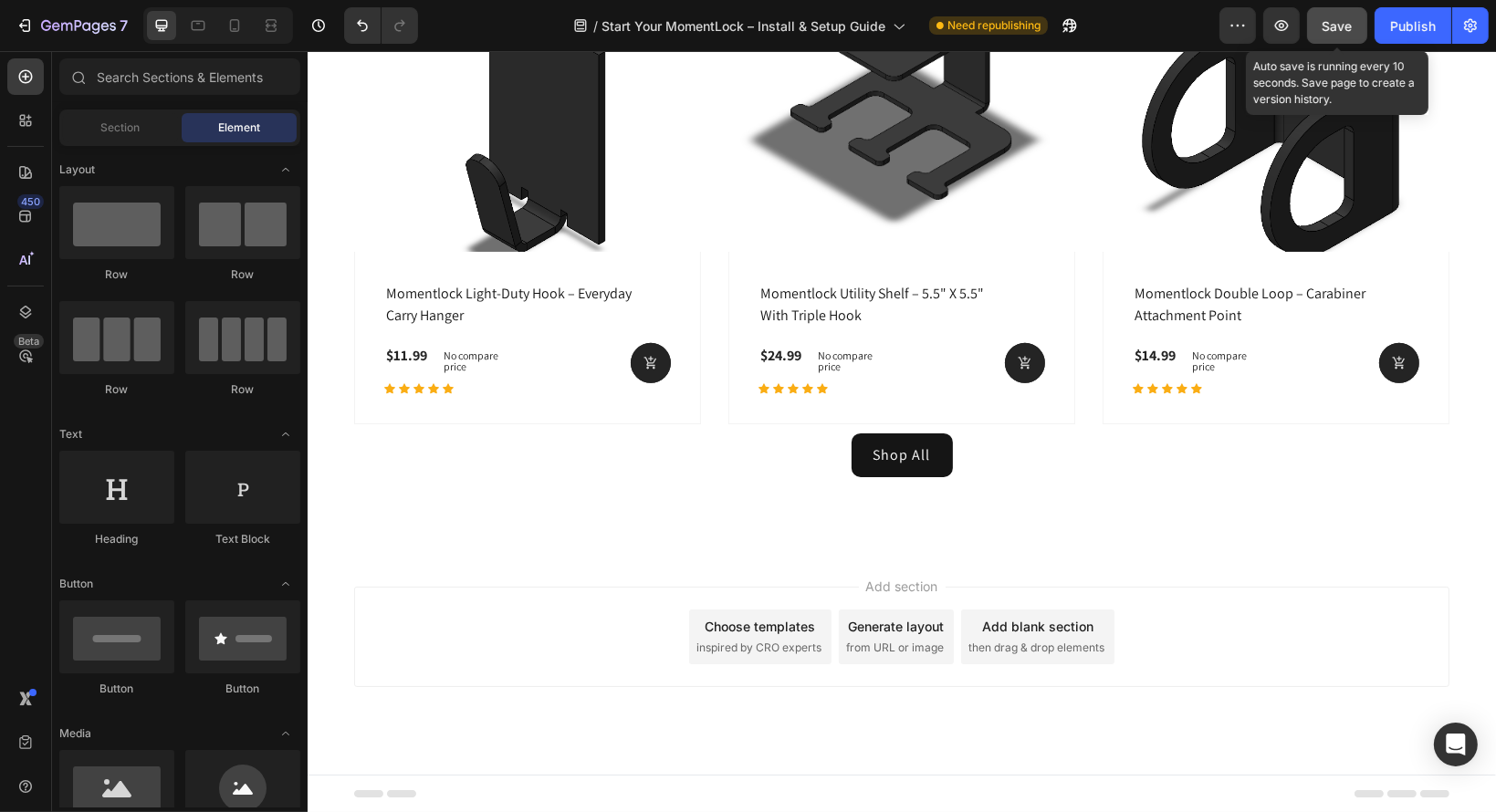
click at [1335, 21] on span "Save" at bounding box center [1337, 26] width 30 height 16
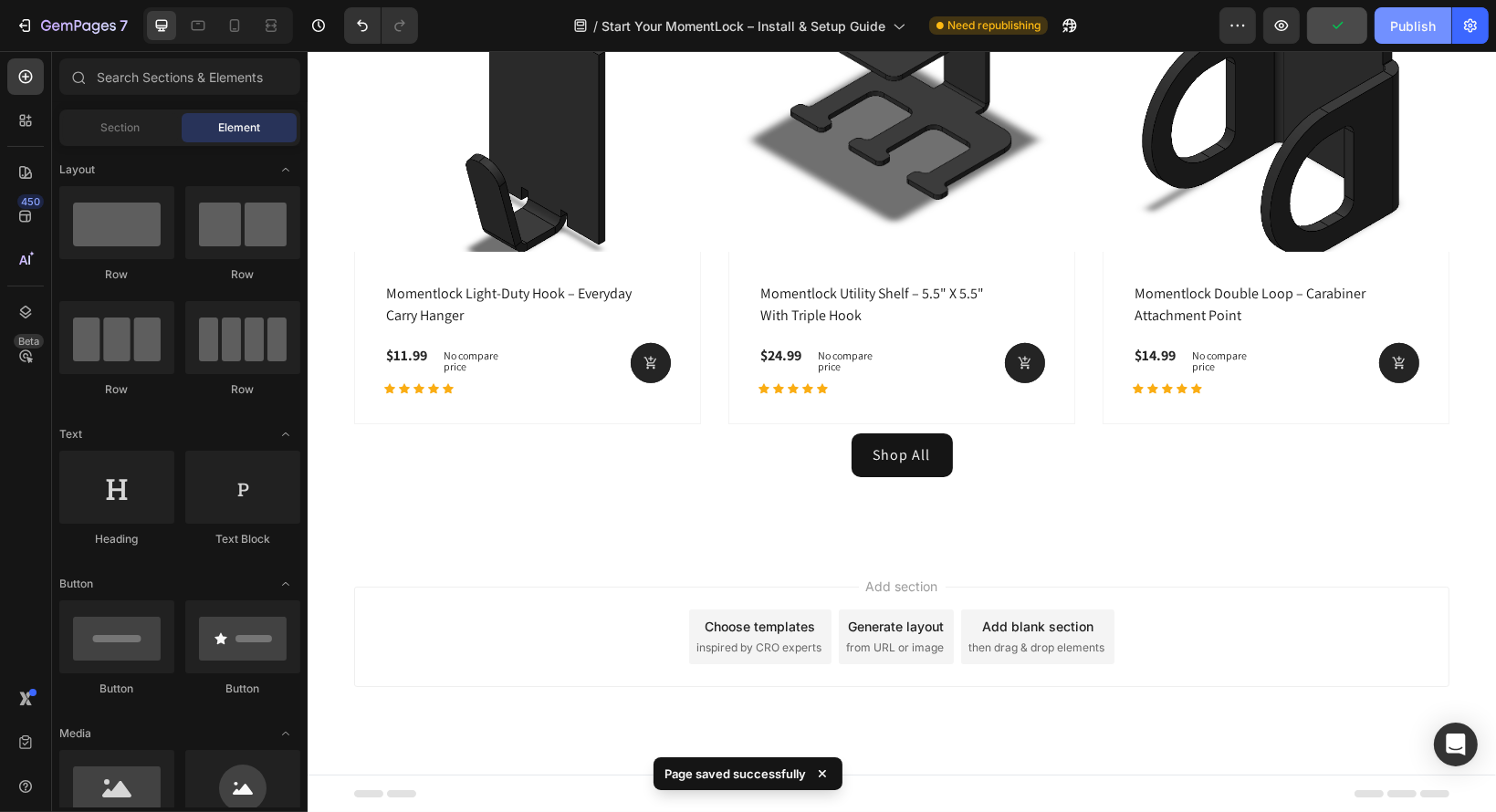
click at [1416, 18] on div "Publish" at bounding box center [1413, 25] width 46 height 19
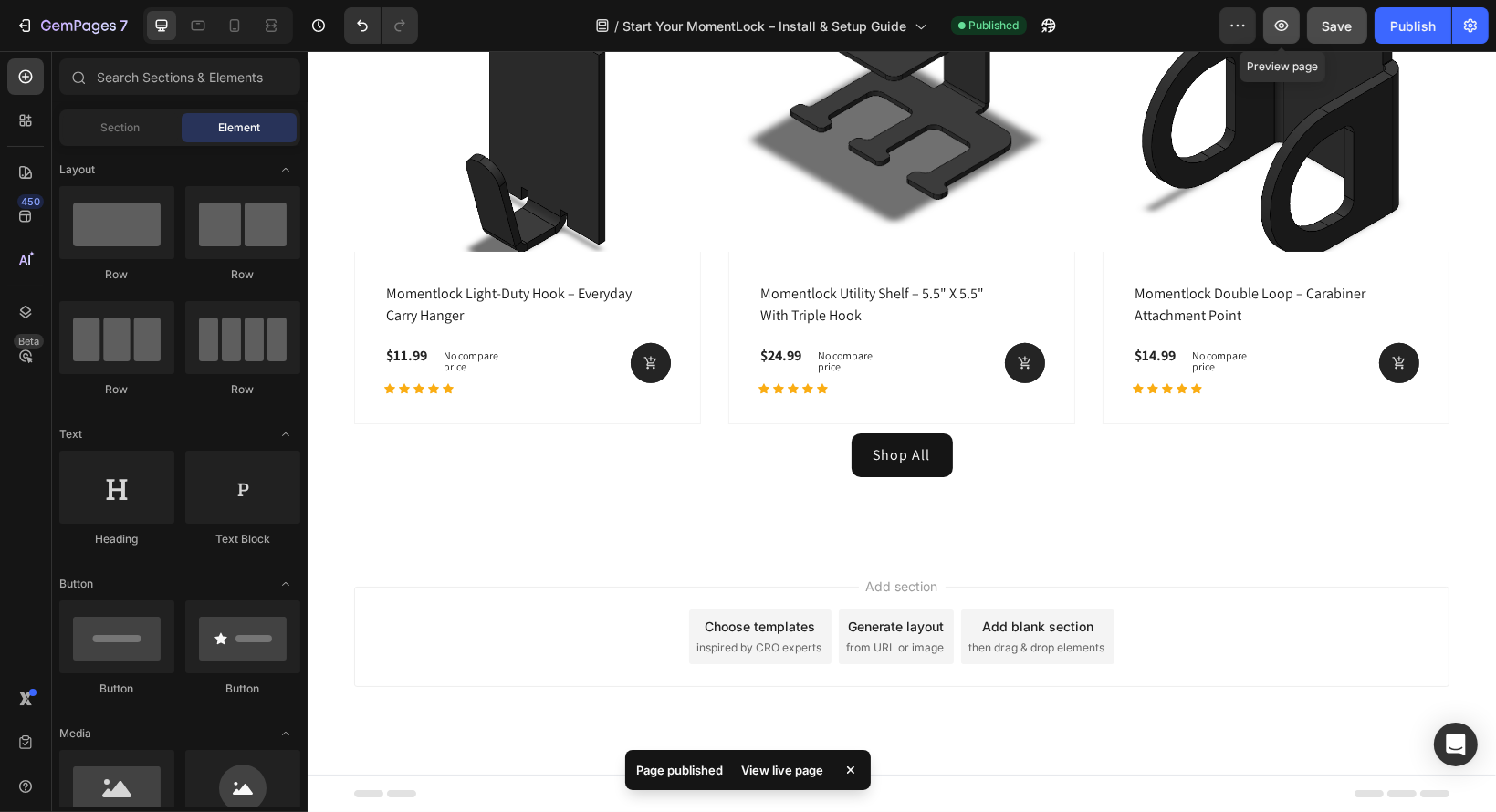
click at [1294, 21] on button "button" at bounding box center [1281, 25] width 37 height 37
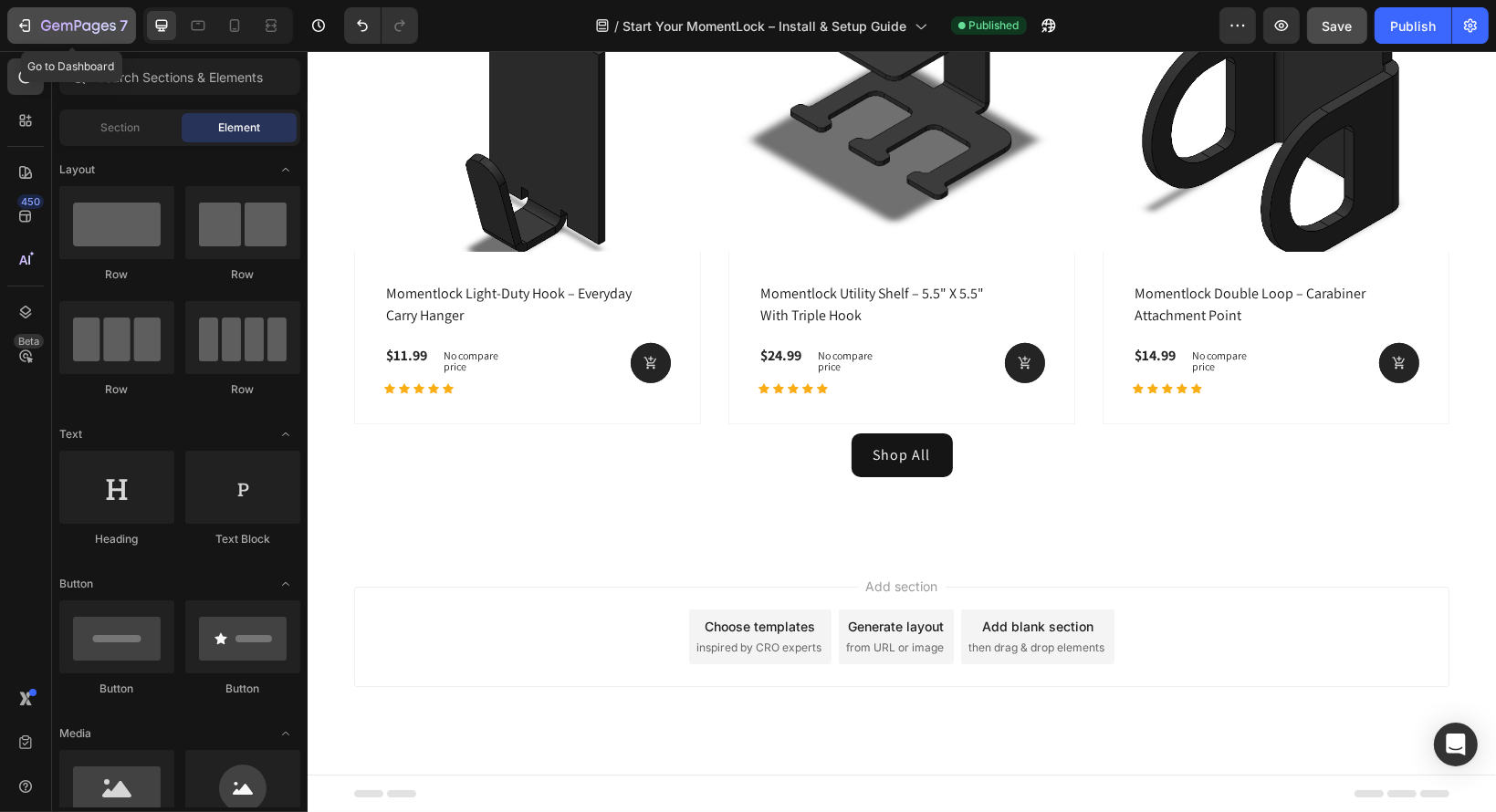
click at [16, 22] on icon "button" at bounding box center [25, 25] width 18 height 18
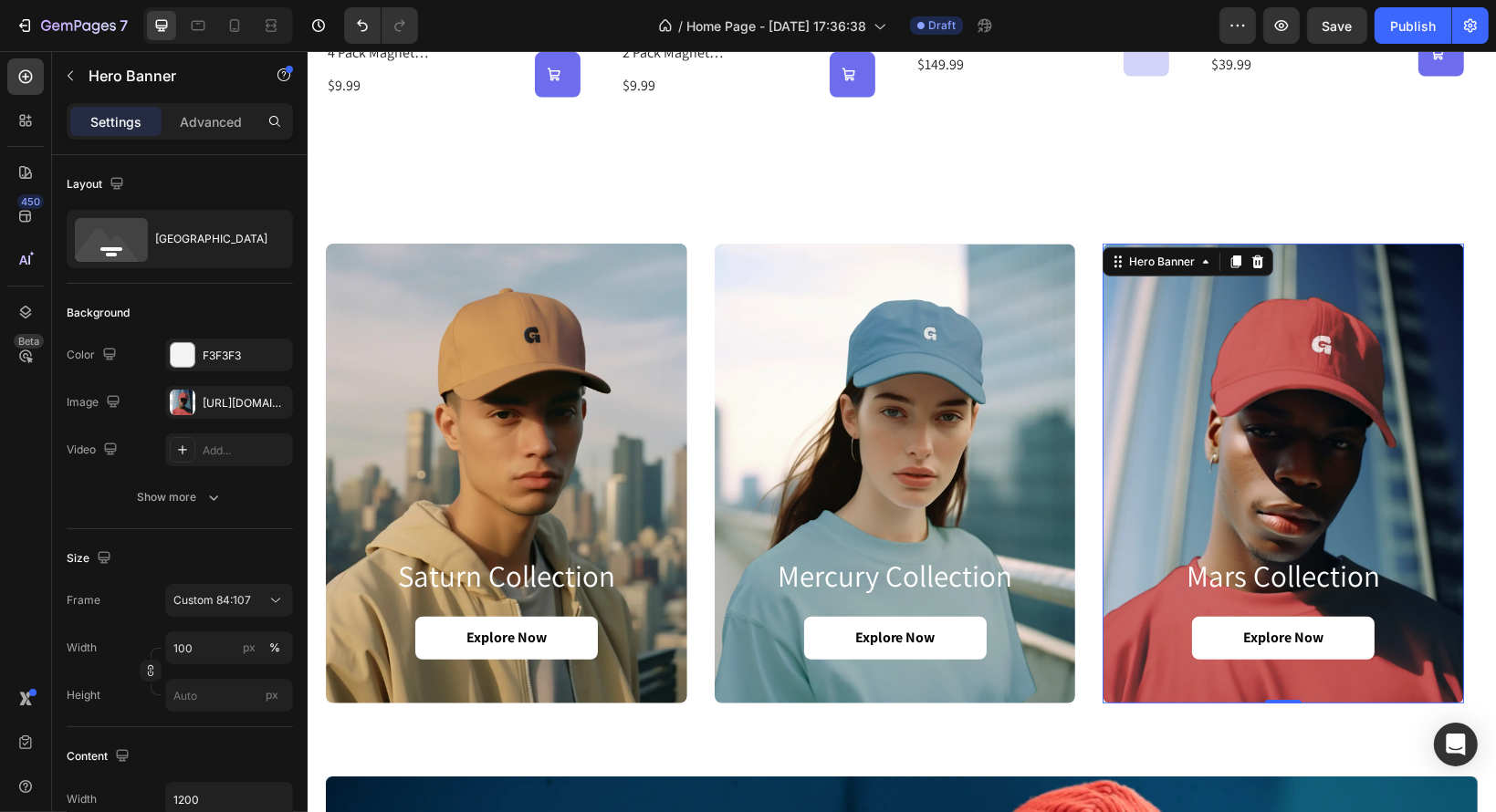
scroll to position [1293, 0]
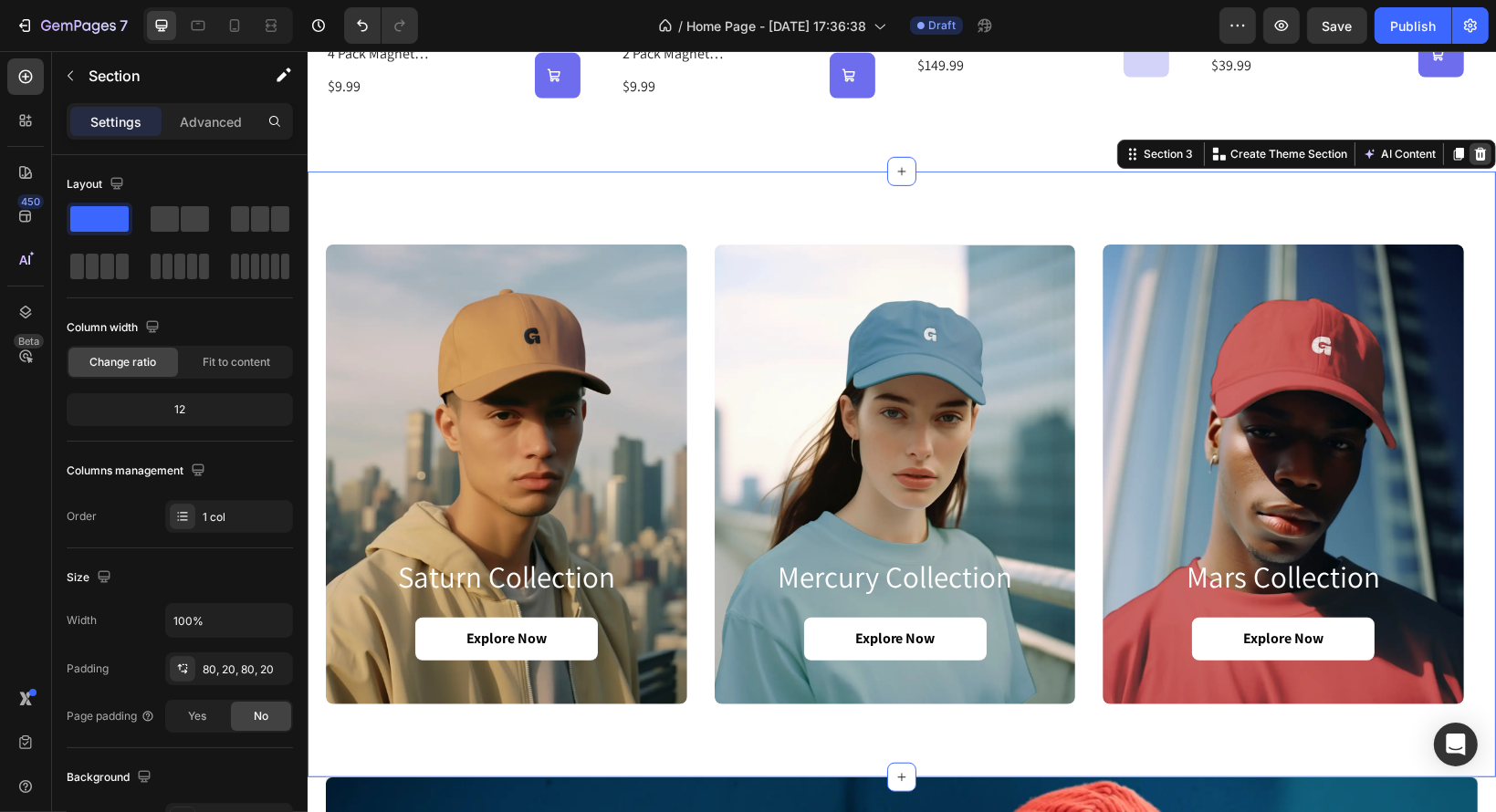
click at [1475, 151] on div at bounding box center [1479, 155] width 22 height 22
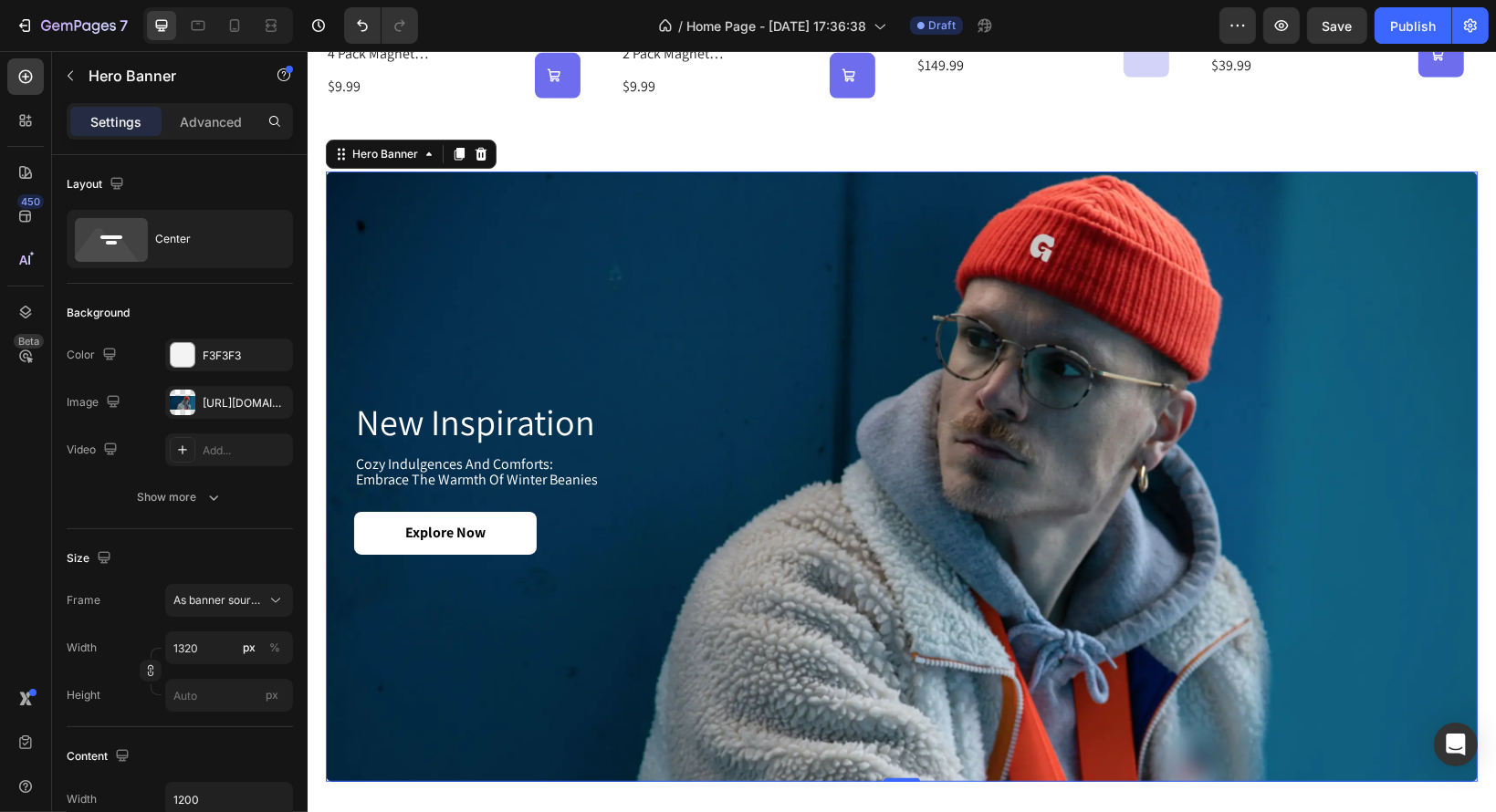
click at [370, 203] on div "Background Image" at bounding box center [901, 477] width 1152 height 610
click at [235, 395] on div "[URL][DOMAIN_NAME]" at bounding box center [229, 403] width 53 height 16
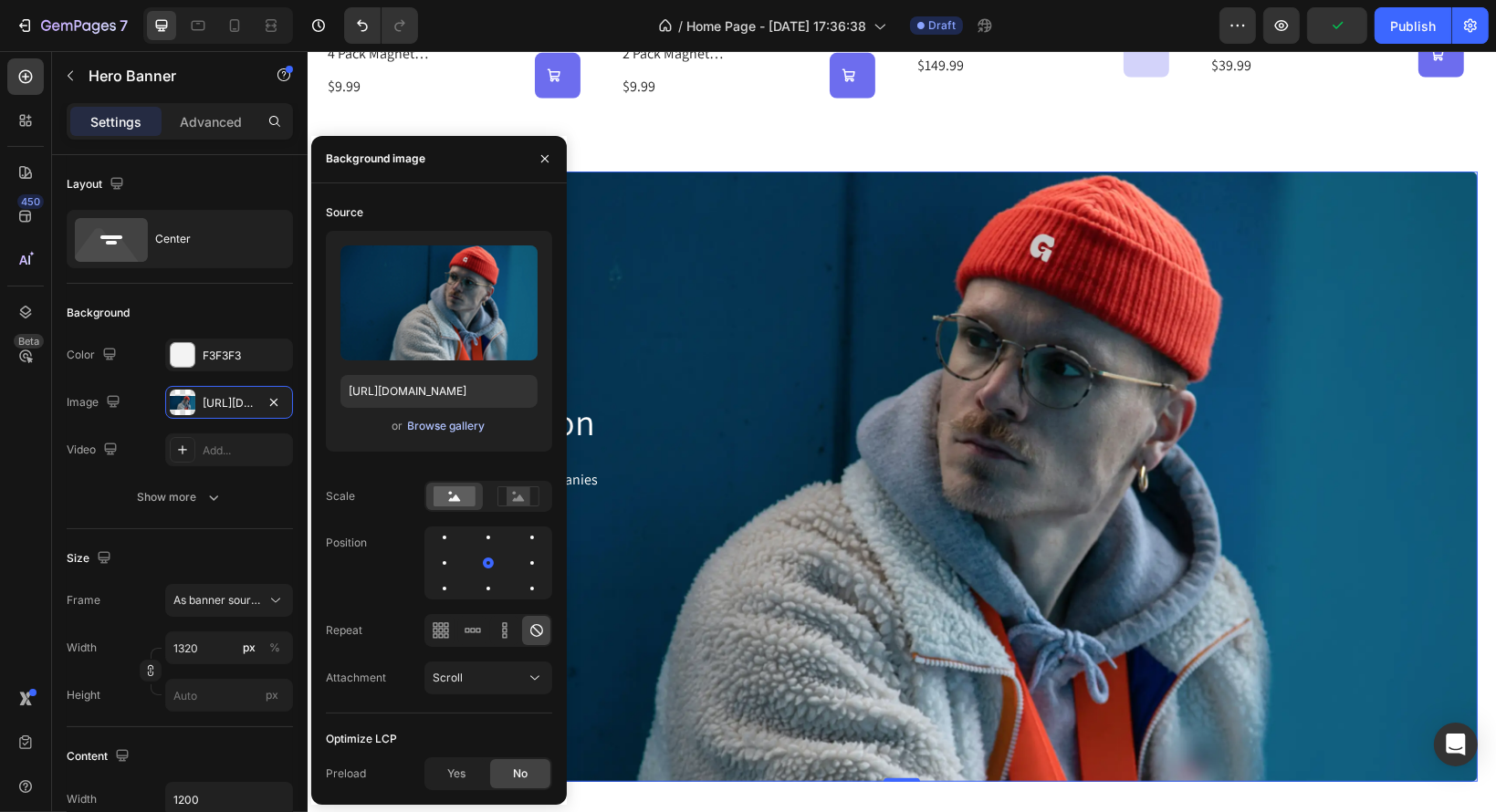
click at [444, 425] on div "Browse gallery" at bounding box center [447, 426] width 78 height 16
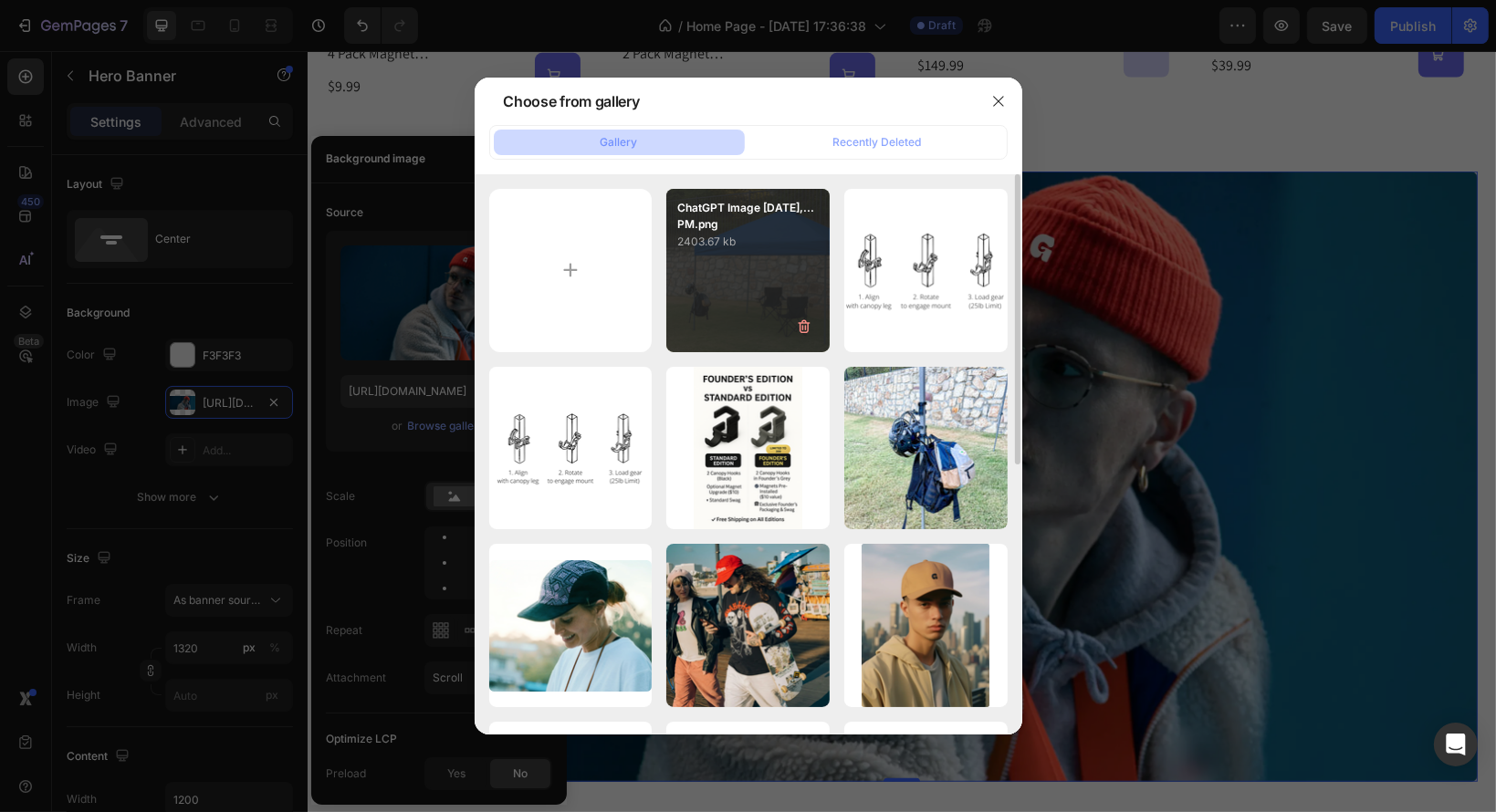
click at [726, 232] on p "2403.67 kb" at bounding box center [748, 241] width 142 height 18
type input "[URL][DOMAIN_NAME]"
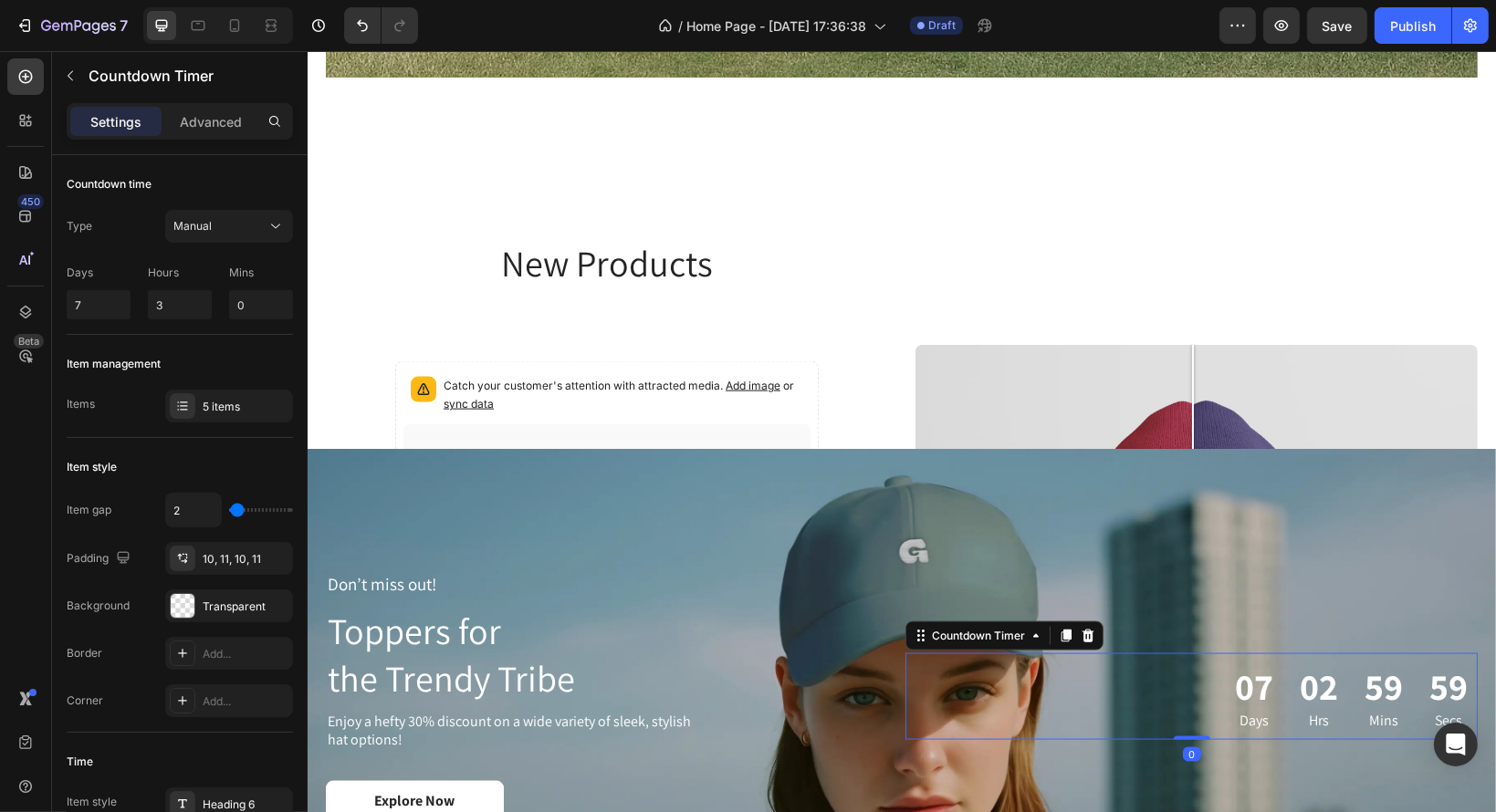
scroll to position [2484, 0]
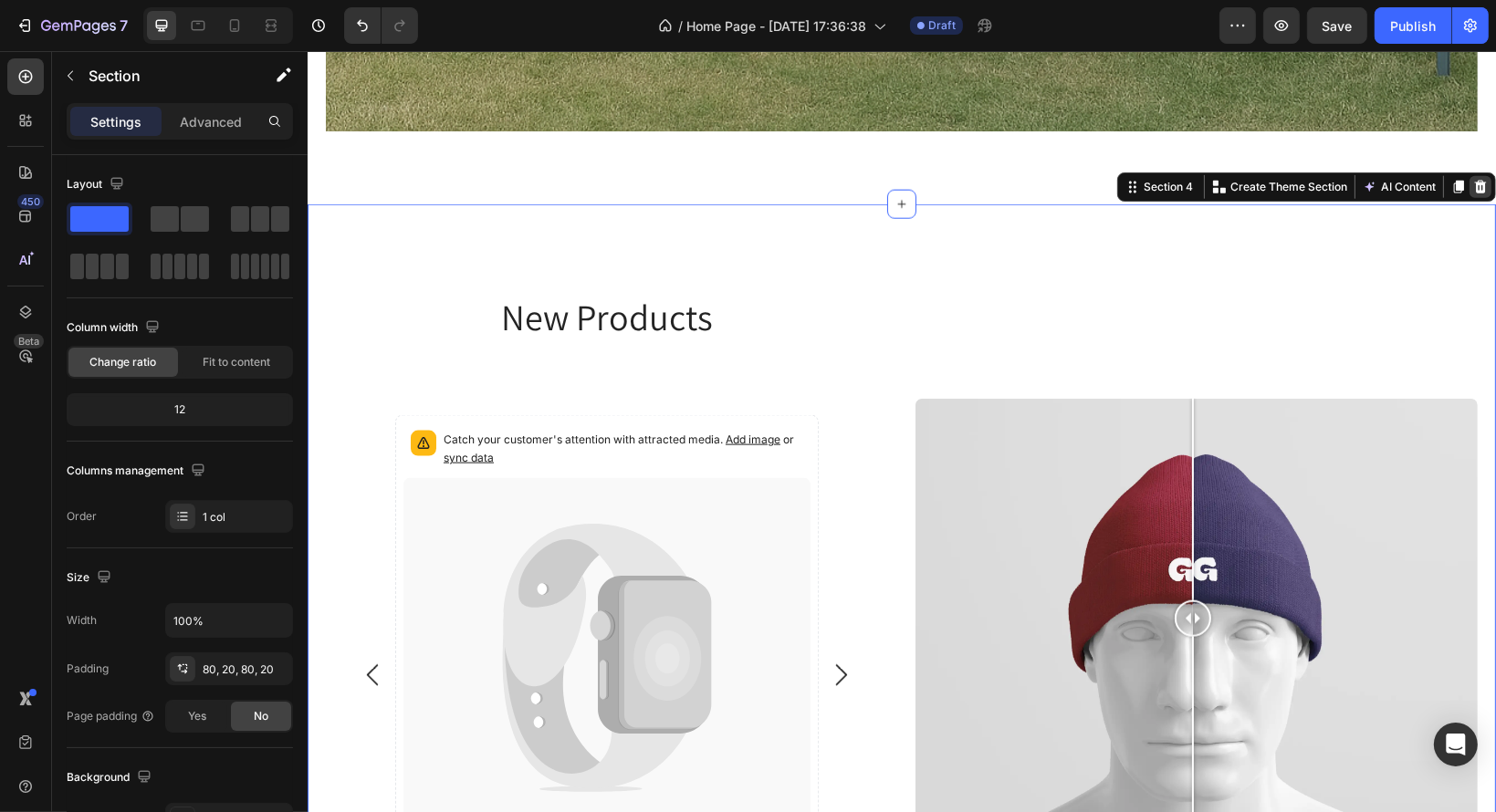
click at [1476, 180] on div at bounding box center [1479, 187] width 22 height 22
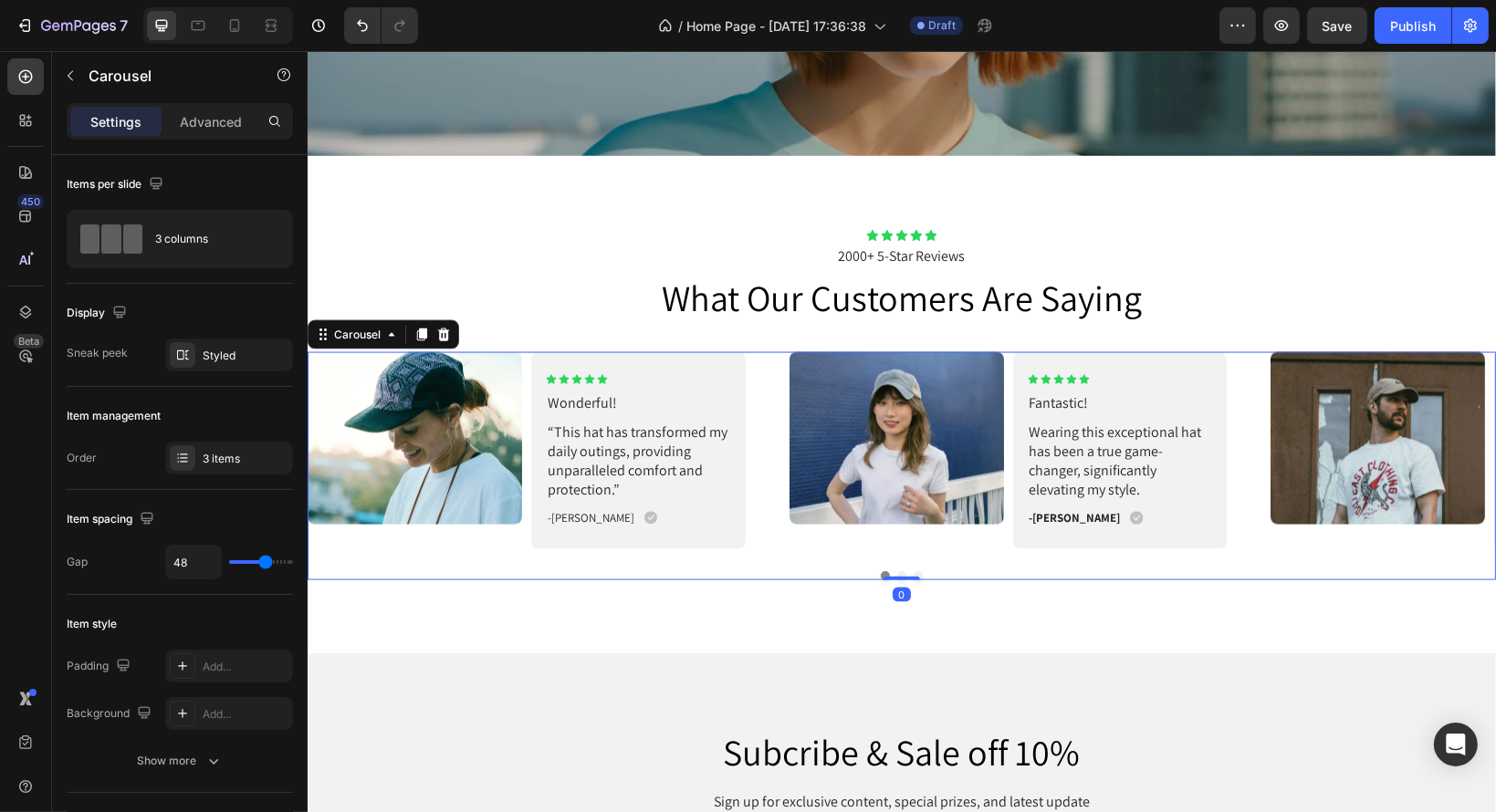
scroll to position [3018, 0]
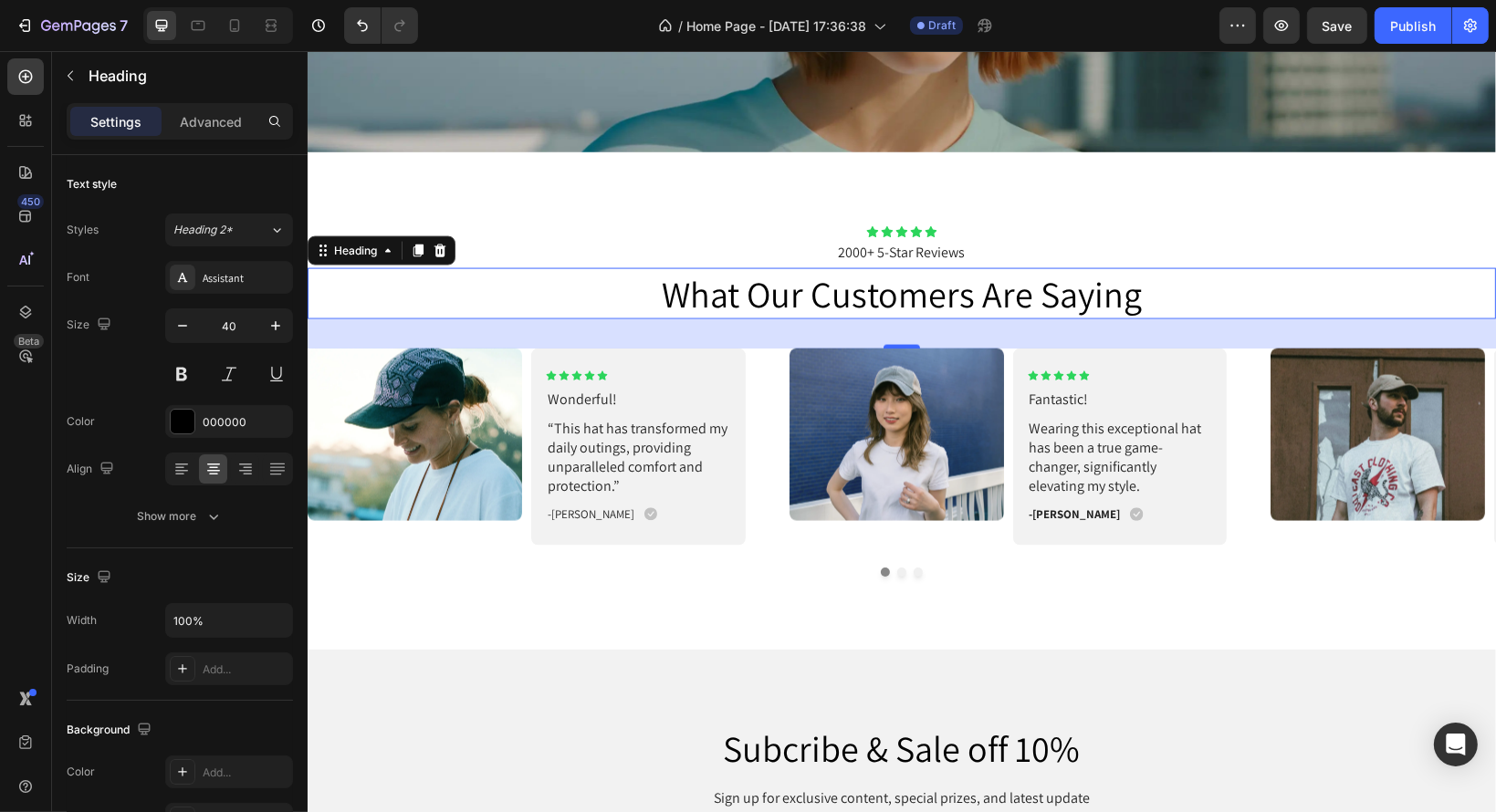
click at [509, 269] on h2 "what our customers are saying" at bounding box center [900, 293] width 1189 height 51
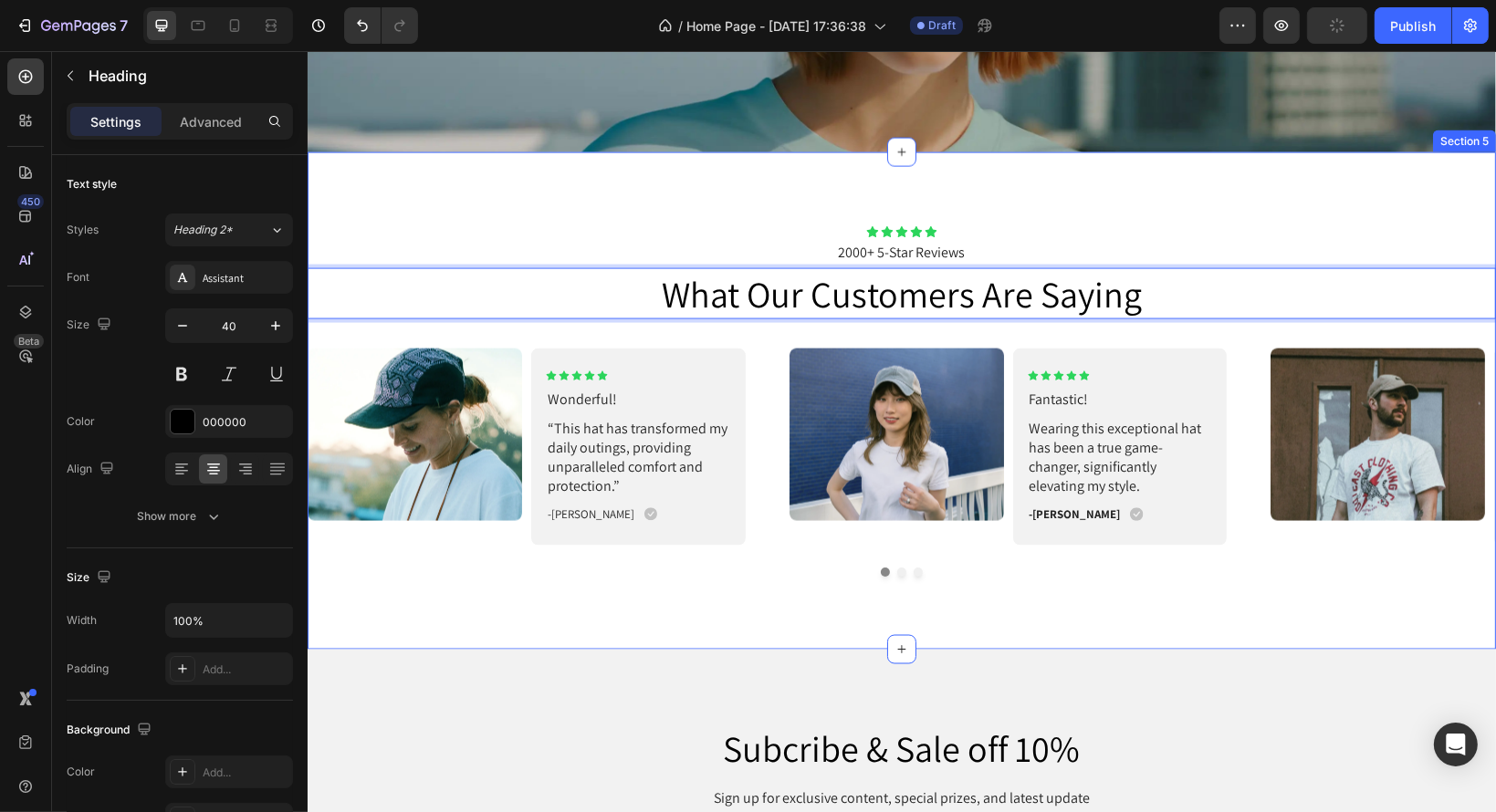
click at [946, 207] on div "Icon Icon Icon Icon Icon Icon List 2000+ 5-Star Reviews Text Block what our cus…" at bounding box center [900, 401] width 1189 height 498
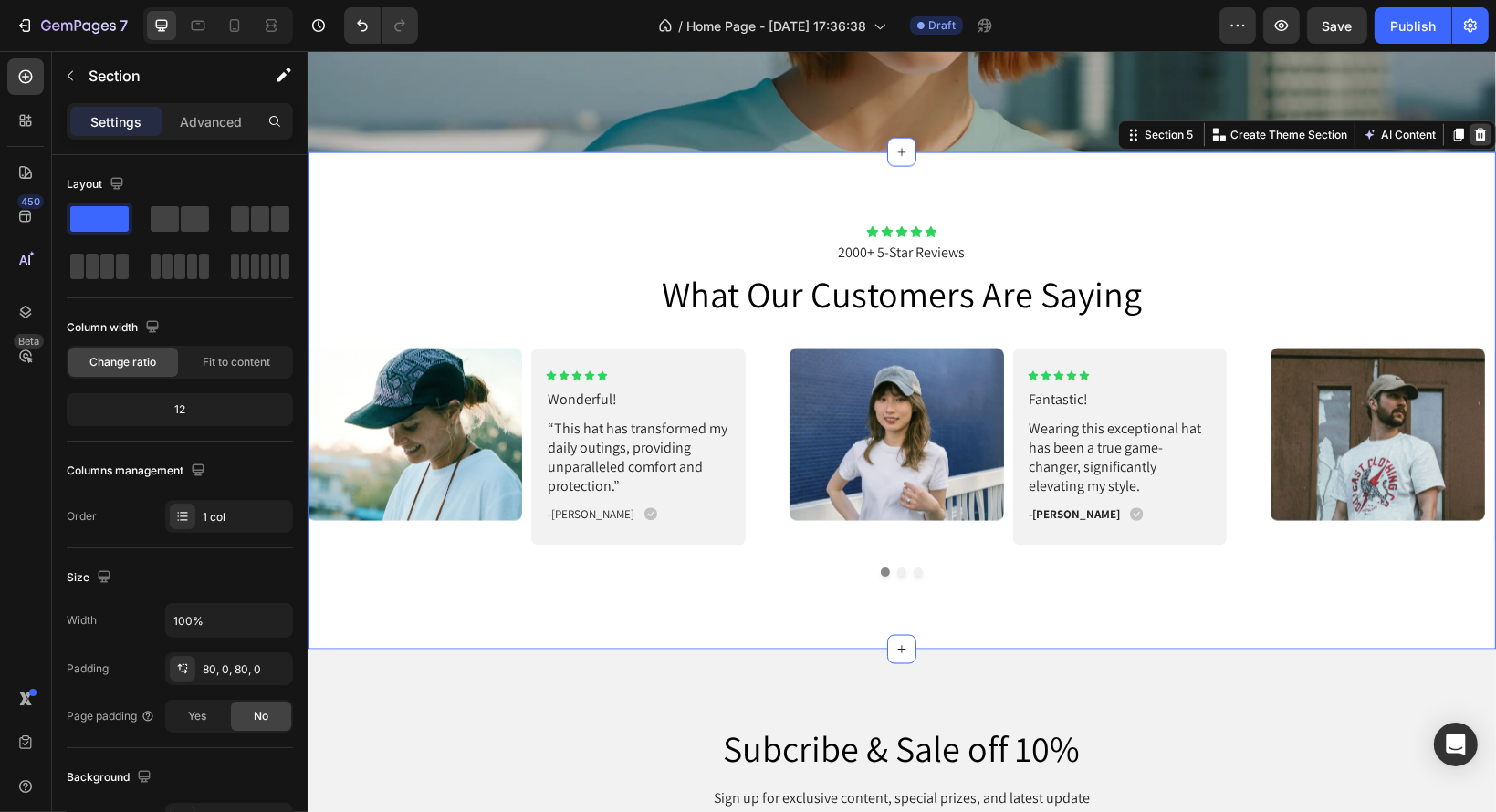
click at [1474, 134] on icon at bounding box center [1480, 135] width 12 height 13
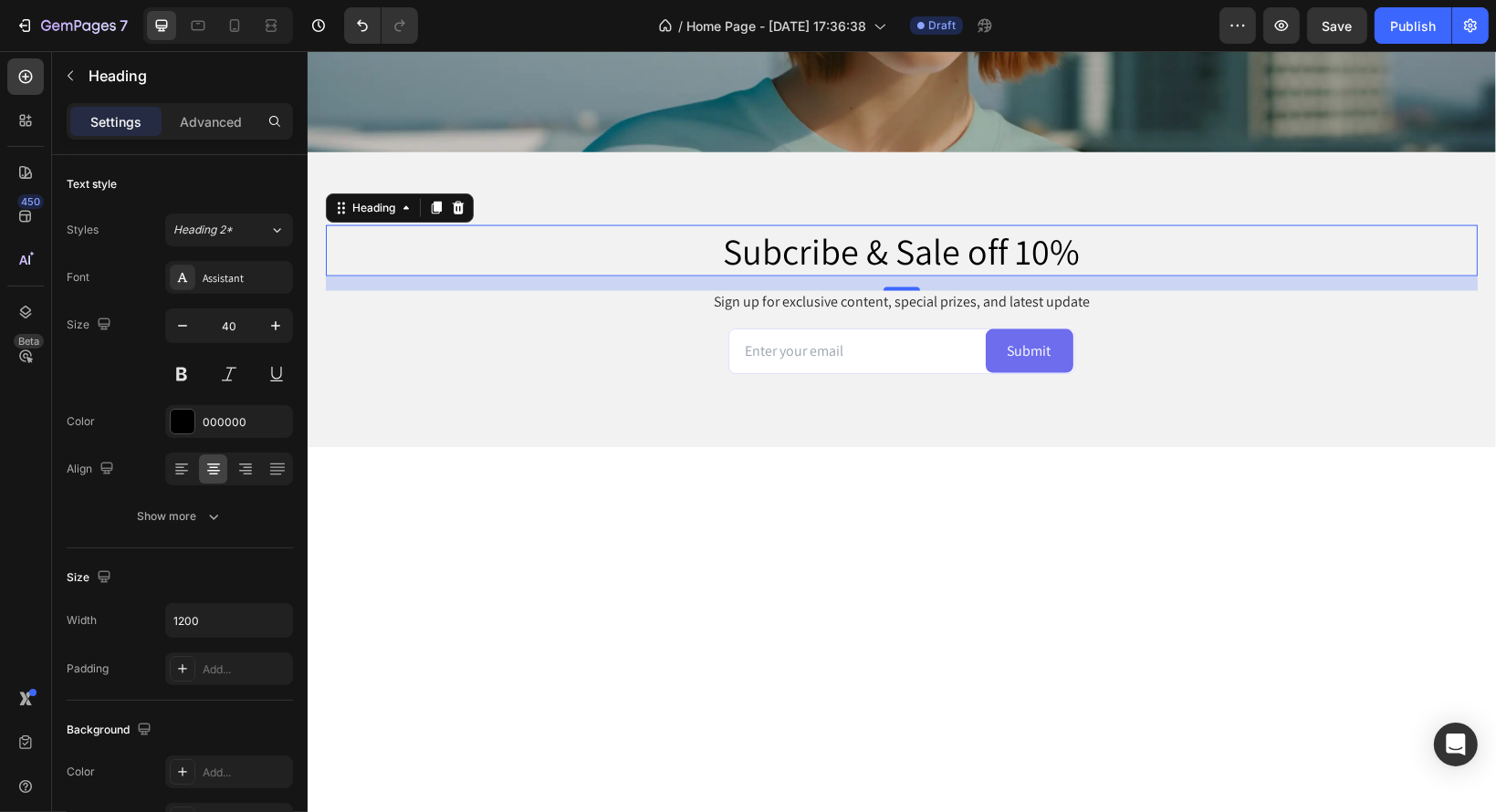
click at [1048, 245] on h2 "Subcribe & Sale off 10%" at bounding box center [900, 250] width 1095 height 51
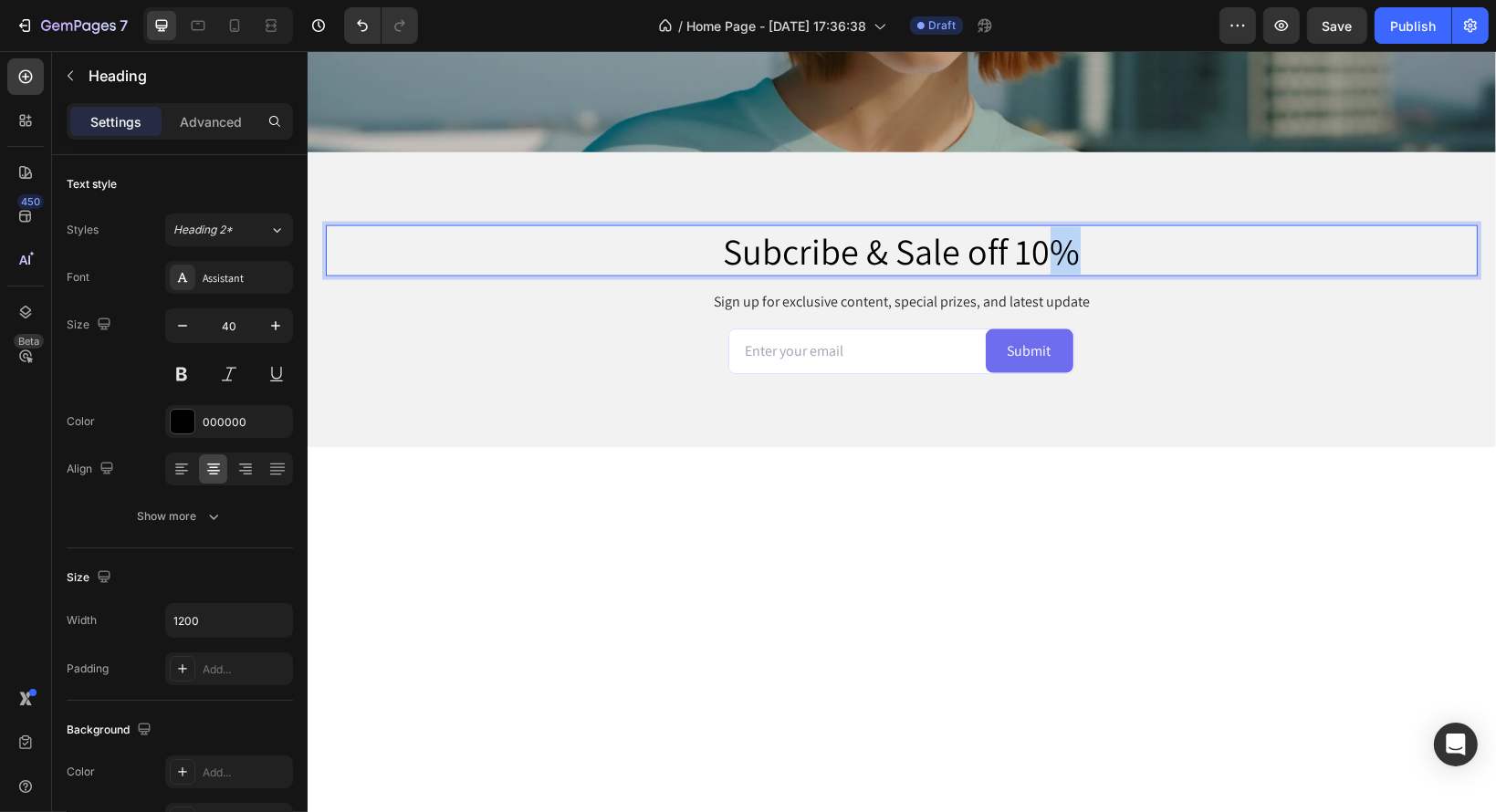
click at [1048, 245] on p "Subcribe & Sale off 10%" at bounding box center [901, 251] width 1092 height 48
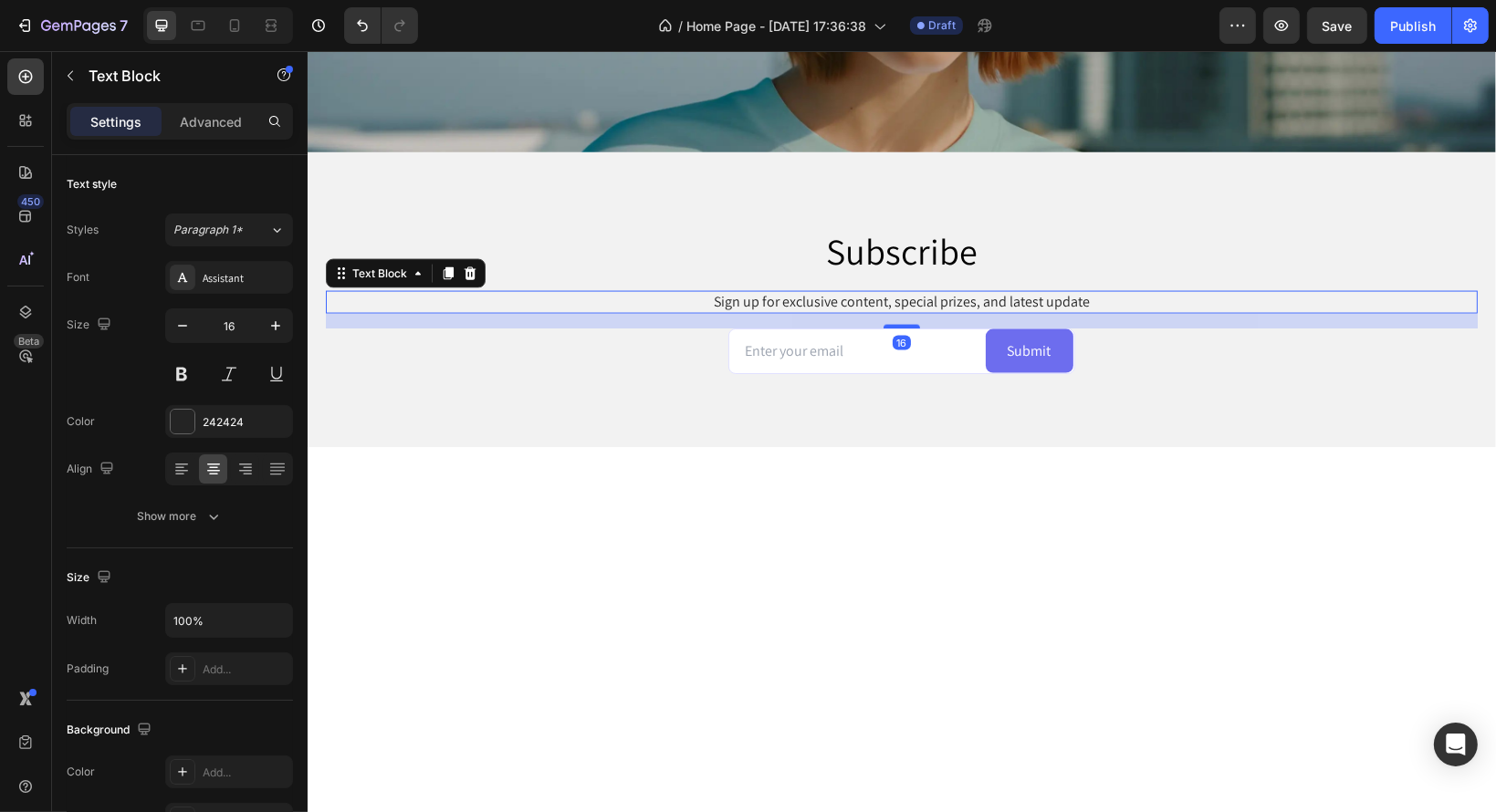
click at [925, 293] on p "Sign up for exclusive content, special prizes, and latest update" at bounding box center [900, 302] width 1148 height 19
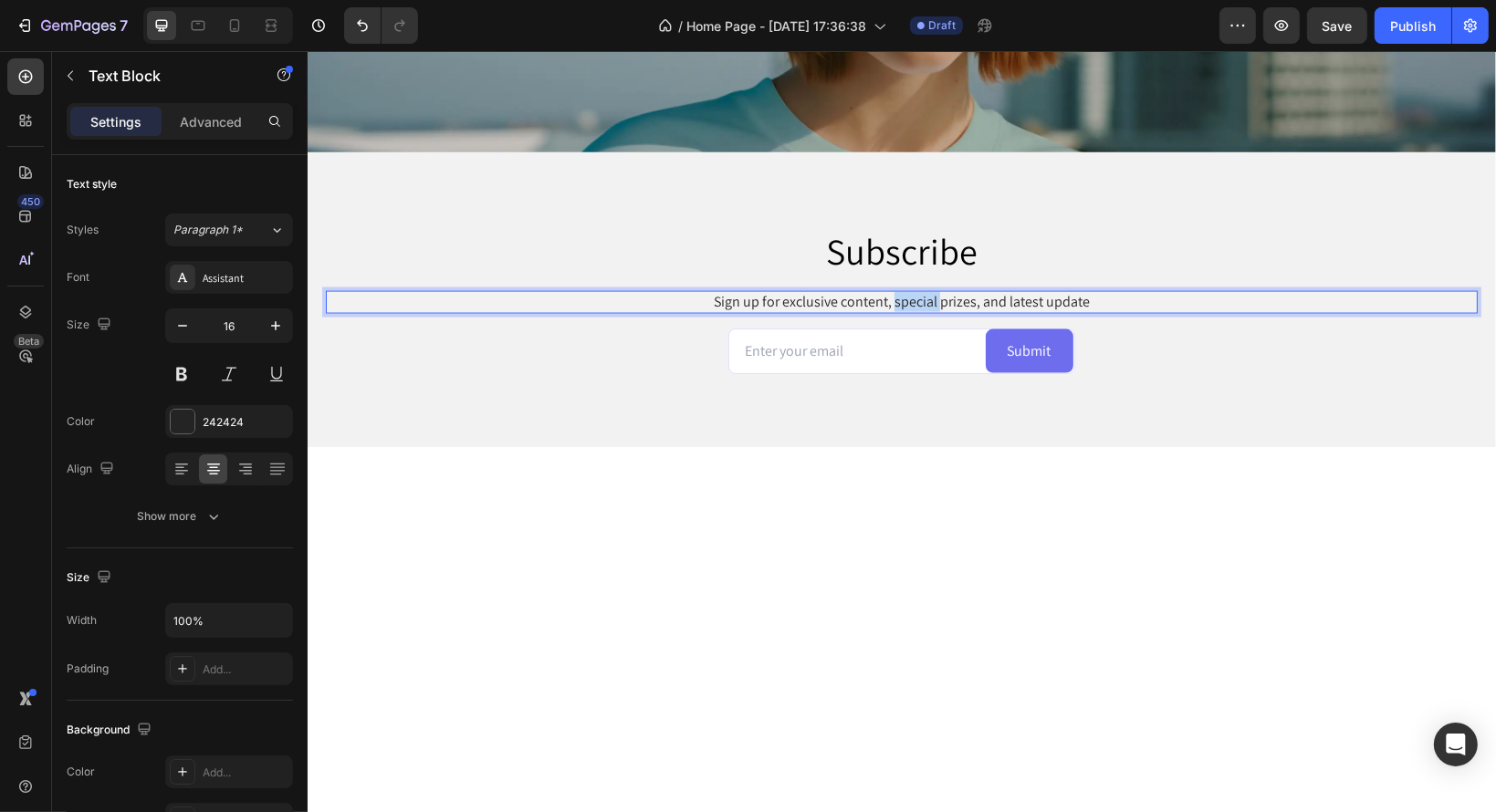
click at [925, 293] on p "Sign up for exclusive content, special prizes, and latest update" at bounding box center [900, 302] width 1148 height 19
click at [1051, 297] on p "Sign up for exclusive content, special prizes, and latest update" at bounding box center [900, 302] width 1148 height 19
drag, startPoint x: 1084, startPoint y: 293, endPoint x: 779, endPoint y: 293, distance: 305.0
click at [779, 293] on p "Sign up for exclusive content, special prizes, and latest update" at bounding box center [900, 302] width 1148 height 19
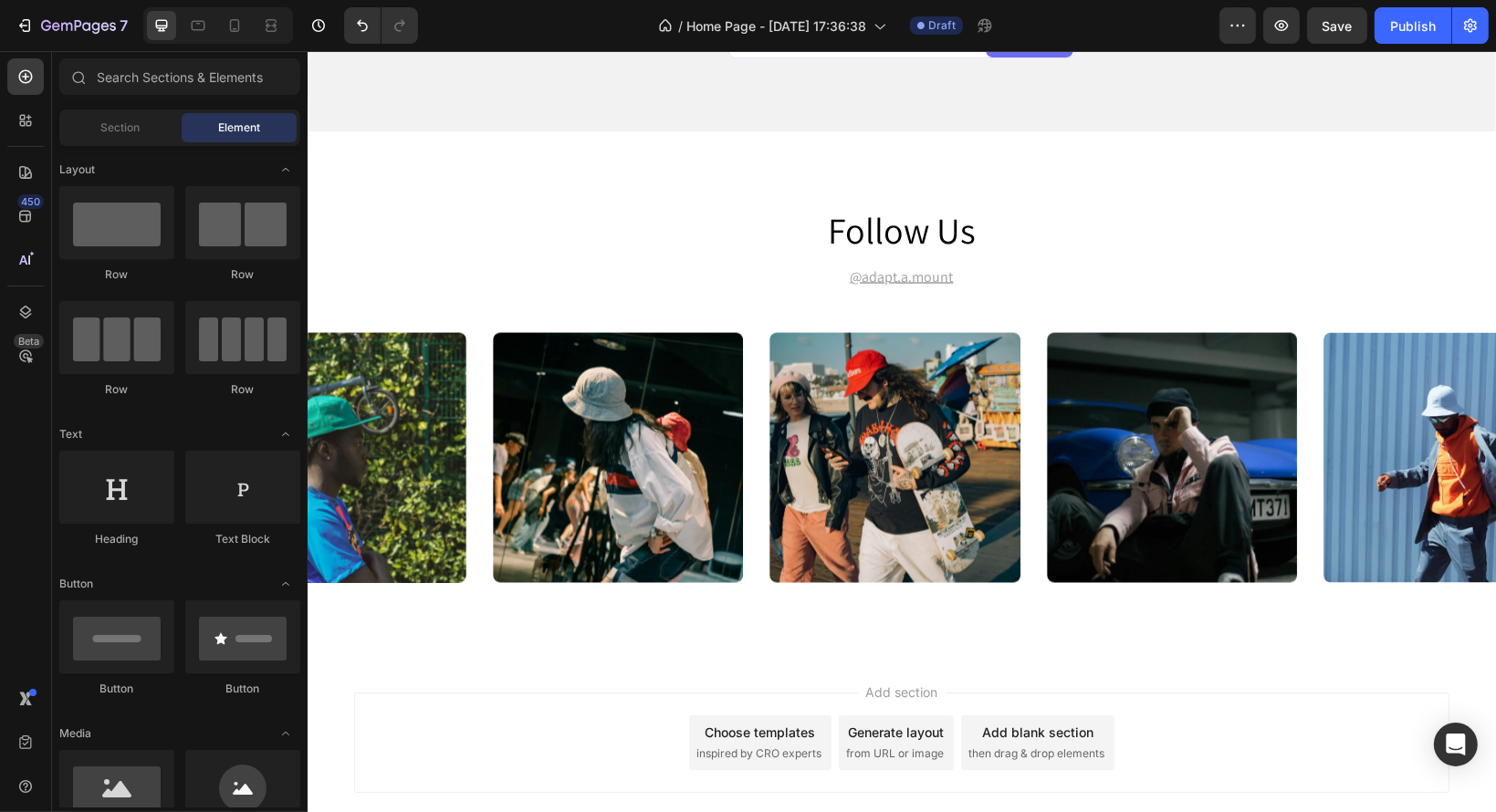
scroll to position [3282, 0]
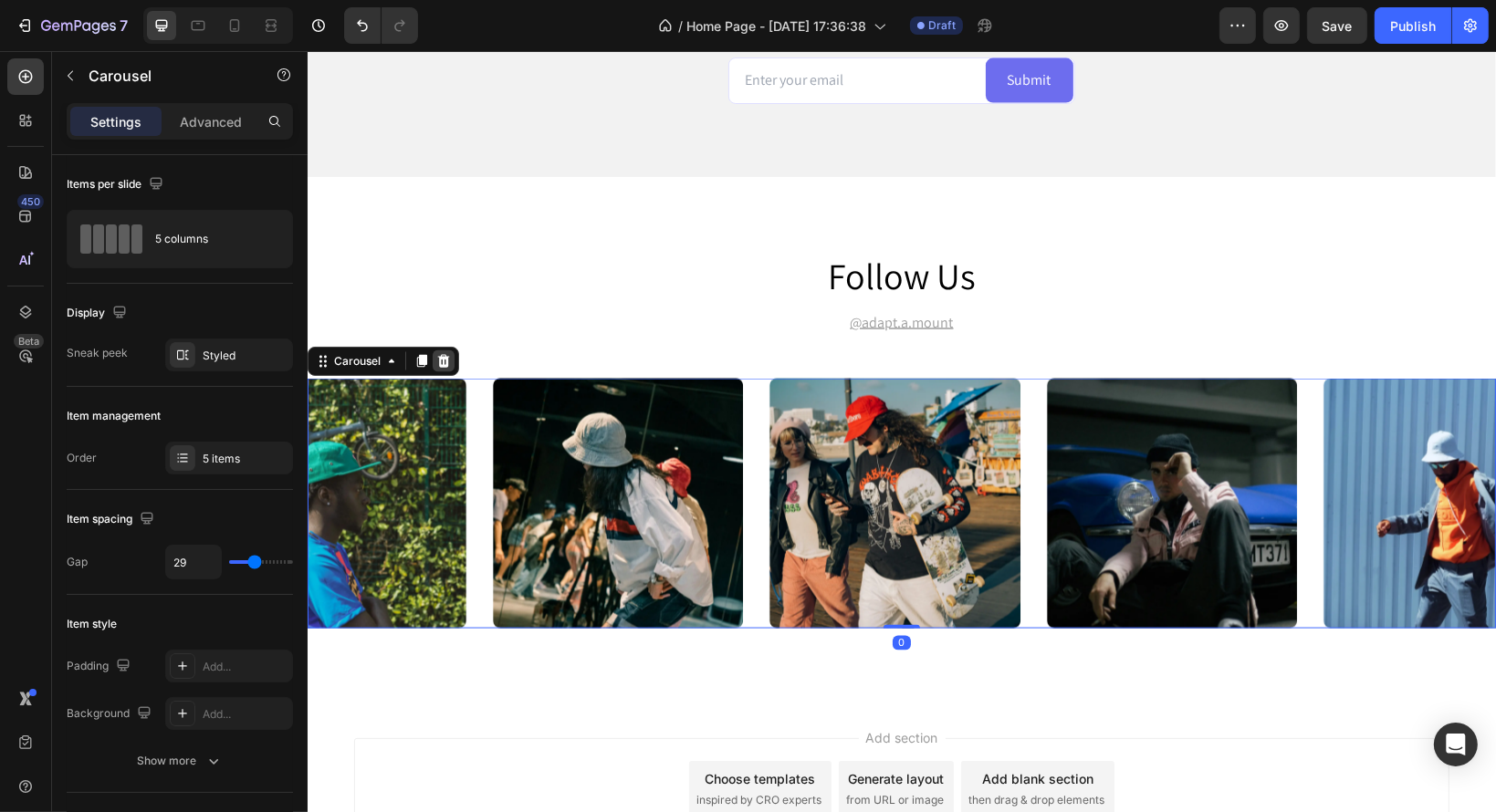
click at [443, 355] on icon at bounding box center [442, 361] width 15 height 15
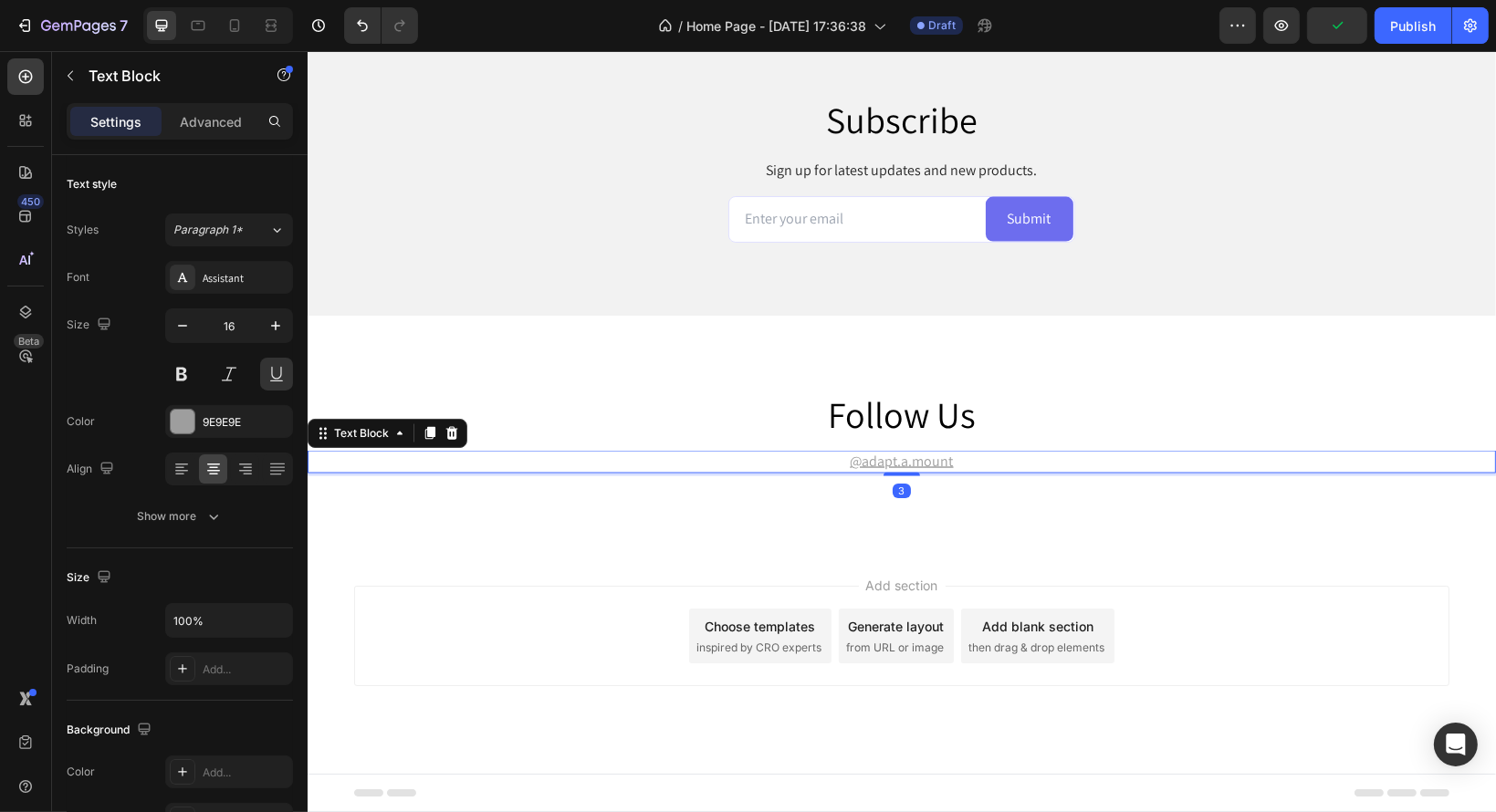
scroll to position [3139, 0]
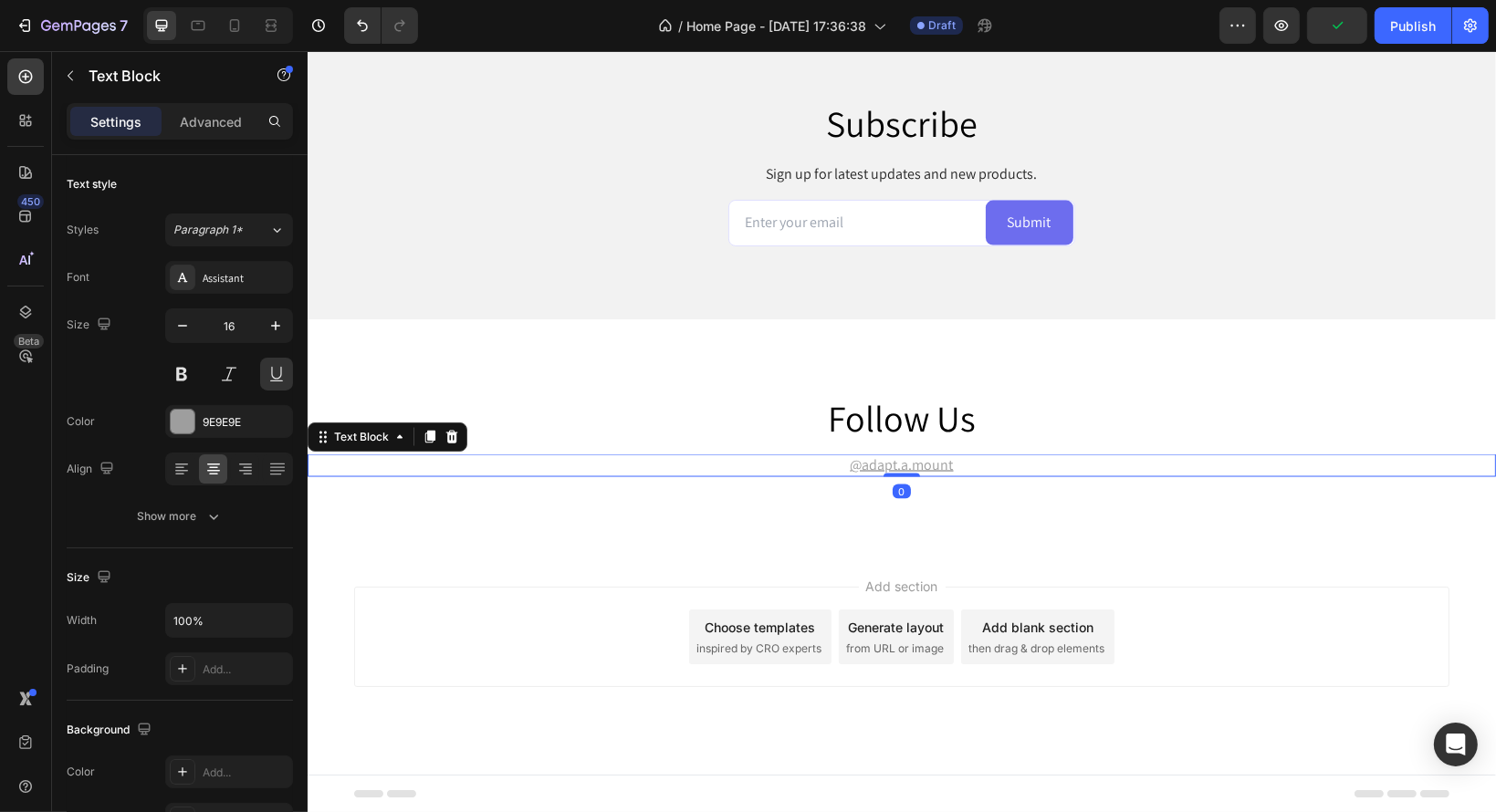
drag, startPoint x: 894, startPoint y: 471, endPoint x: 908, endPoint y: 389, distance: 83.2
click at [908, 389] on div "follow us Heading @adapt.a.mount Text Block 0 Section 6" at bounding box center [900, 434] width 1189 height 230
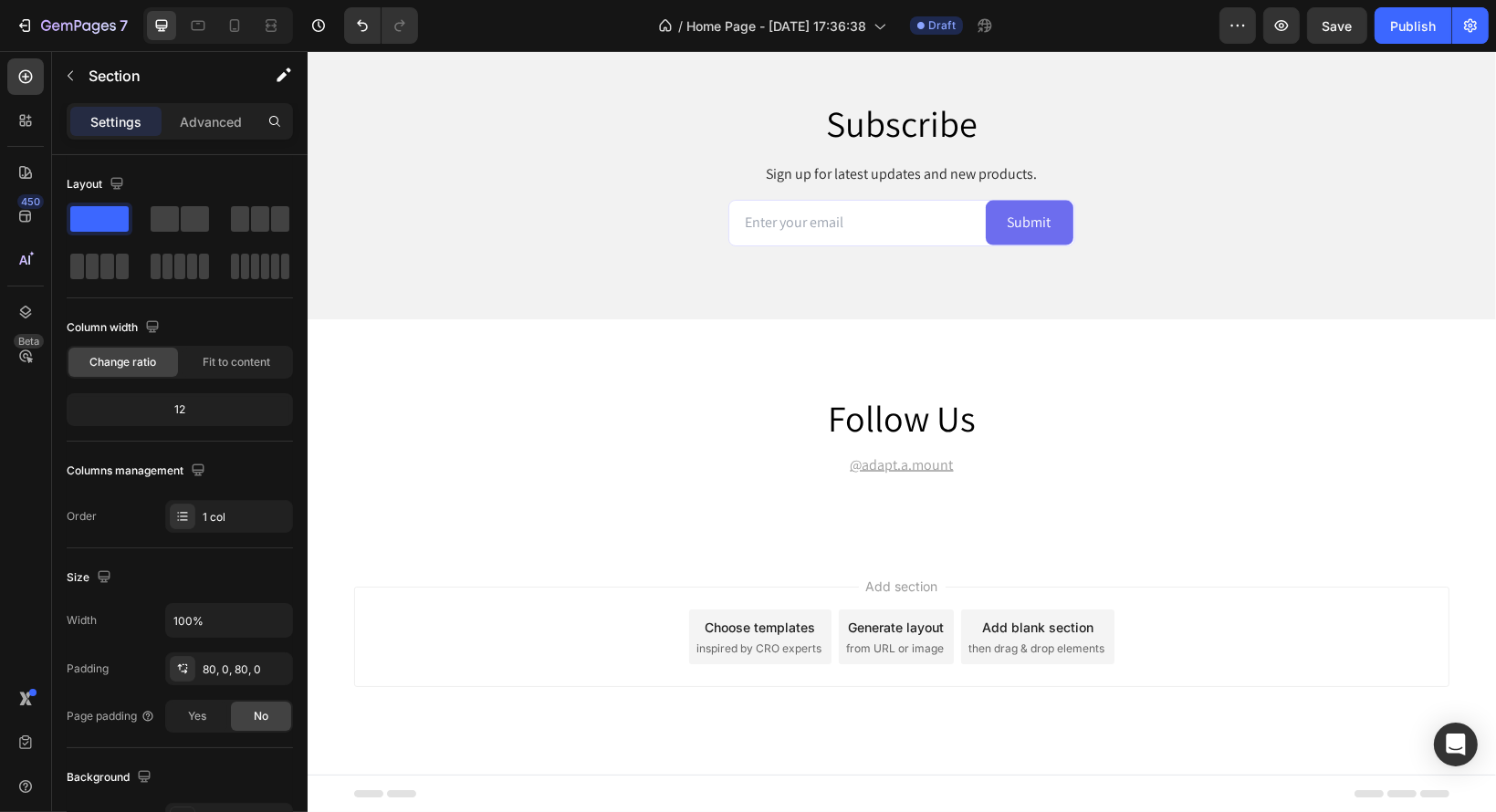
click at [1062, 567] on div "Add section Choose templates inspired by CRO experts Generate layout from URL o…" at bounding box center [900, 661] width 1189 height 224
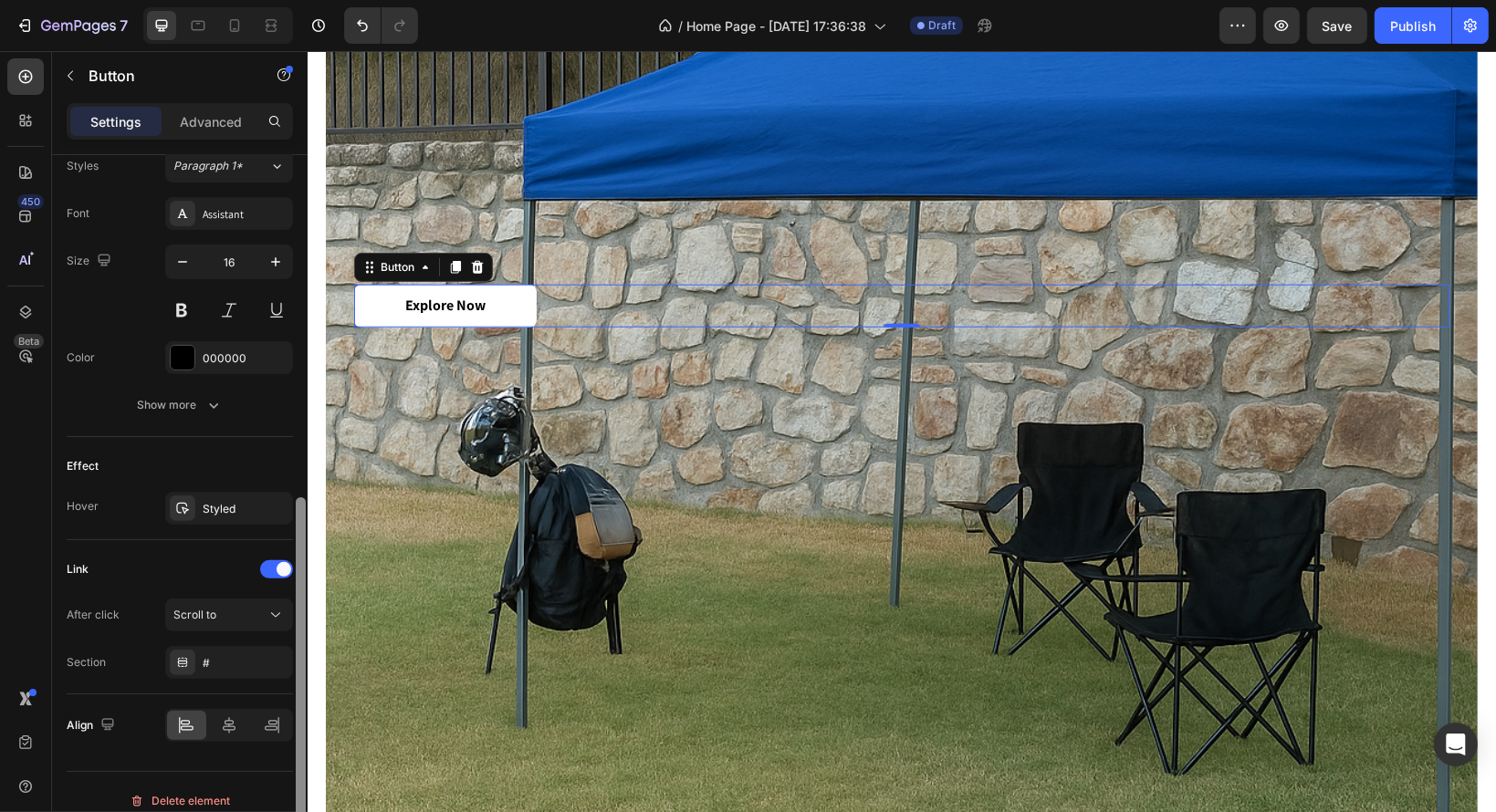
scroll to position [691, 0]
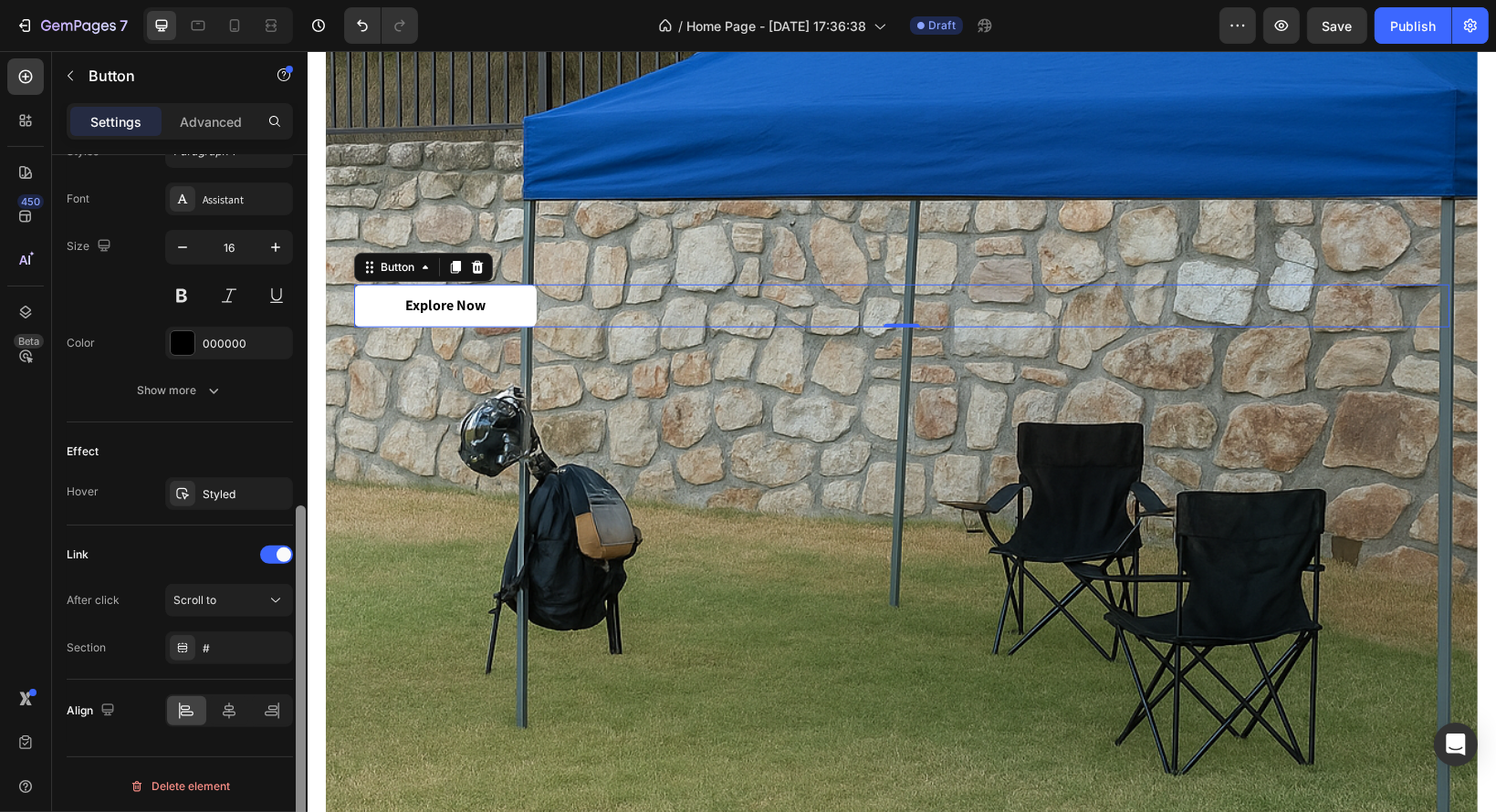
drag, startPoint x: 301, startPoint y: 297, endPoint x: 301, endPoint y: 701, distance: 404.0
click at [301, 701] on div at bounding box center [300, 684] width 10 height 358
click at [284, 599] on button "Scroll to" at bounding box center [230, 600] width 128 height 33
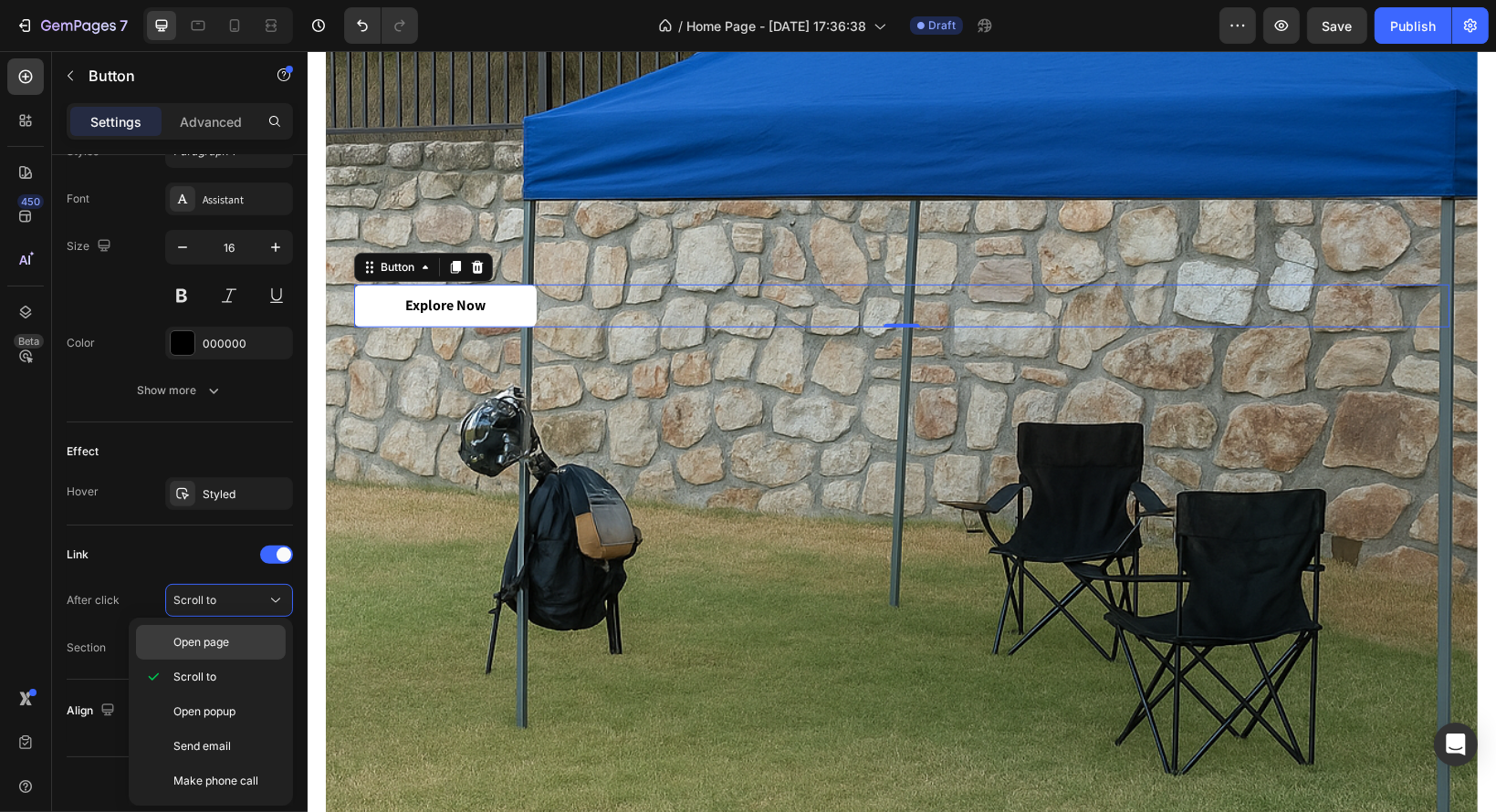
click at [249, 644] on p "Open page" at bounding box center [226, 642] width 104 height 16
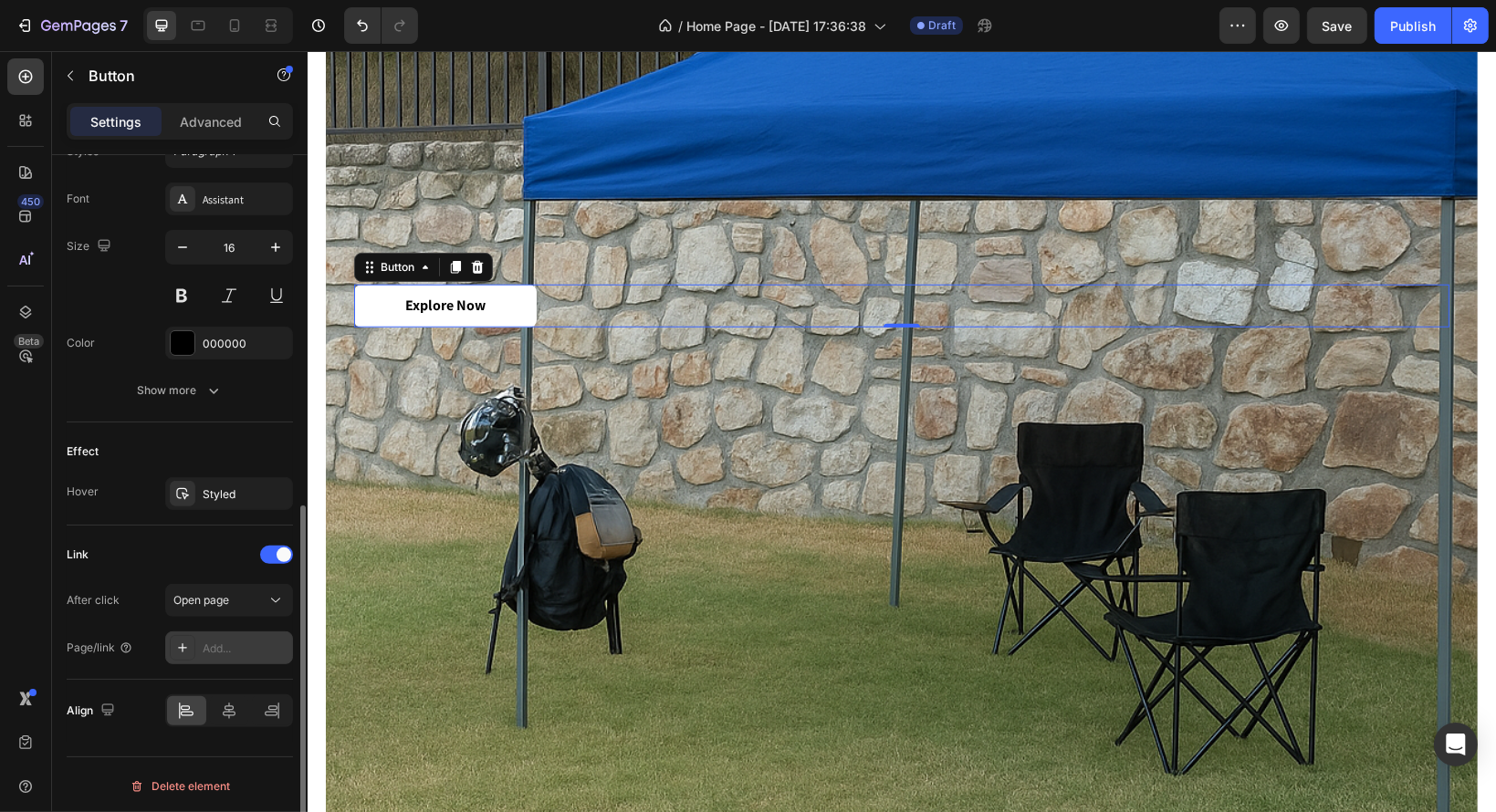
click at [245, 640] on div "Add..." at bounding box center [246, 648] width 86 height 16
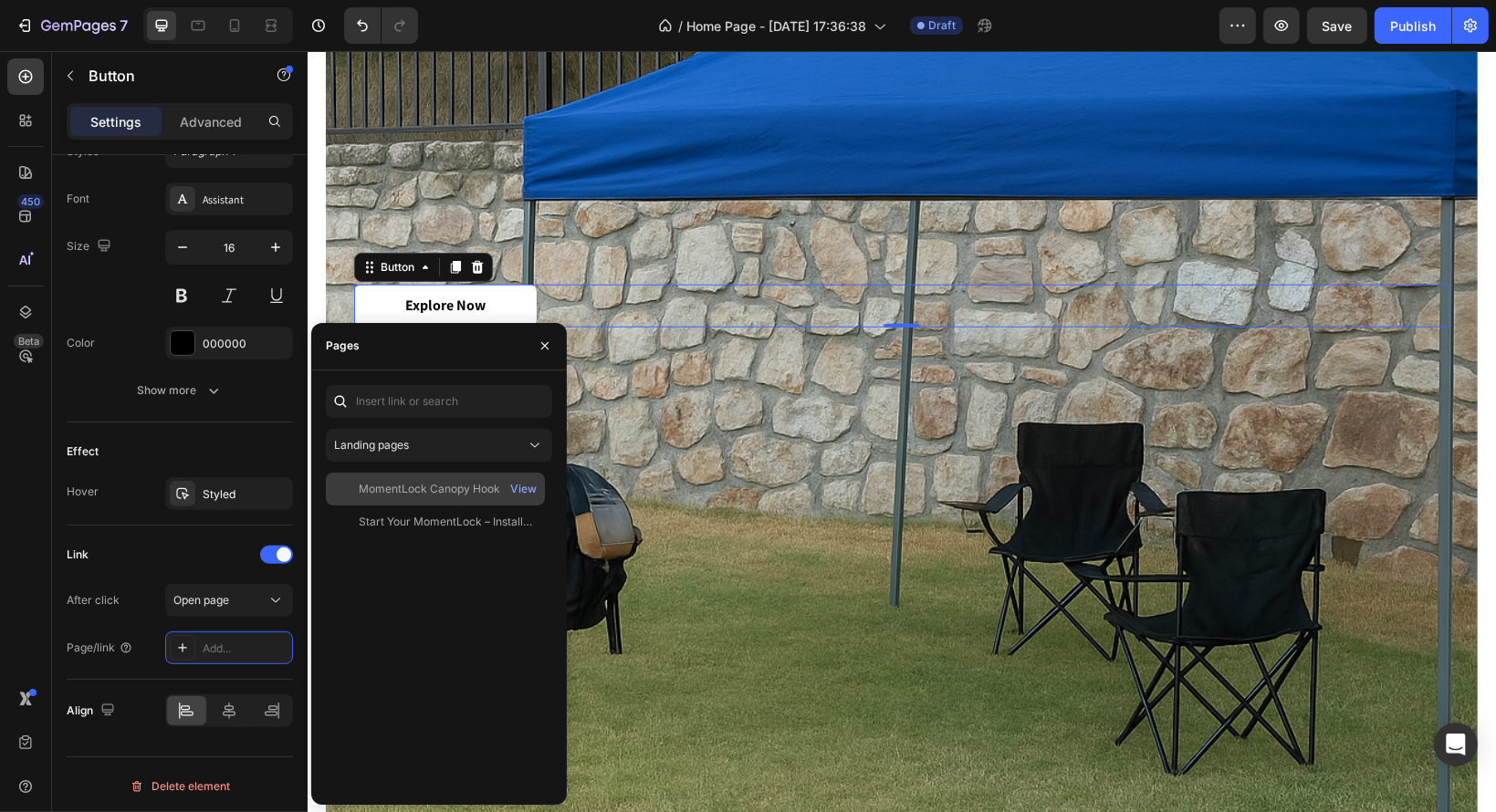
click at [421, 481] on div "MomentLock Canopy Hook" at bounding box center [429, 489] width 142 height 16
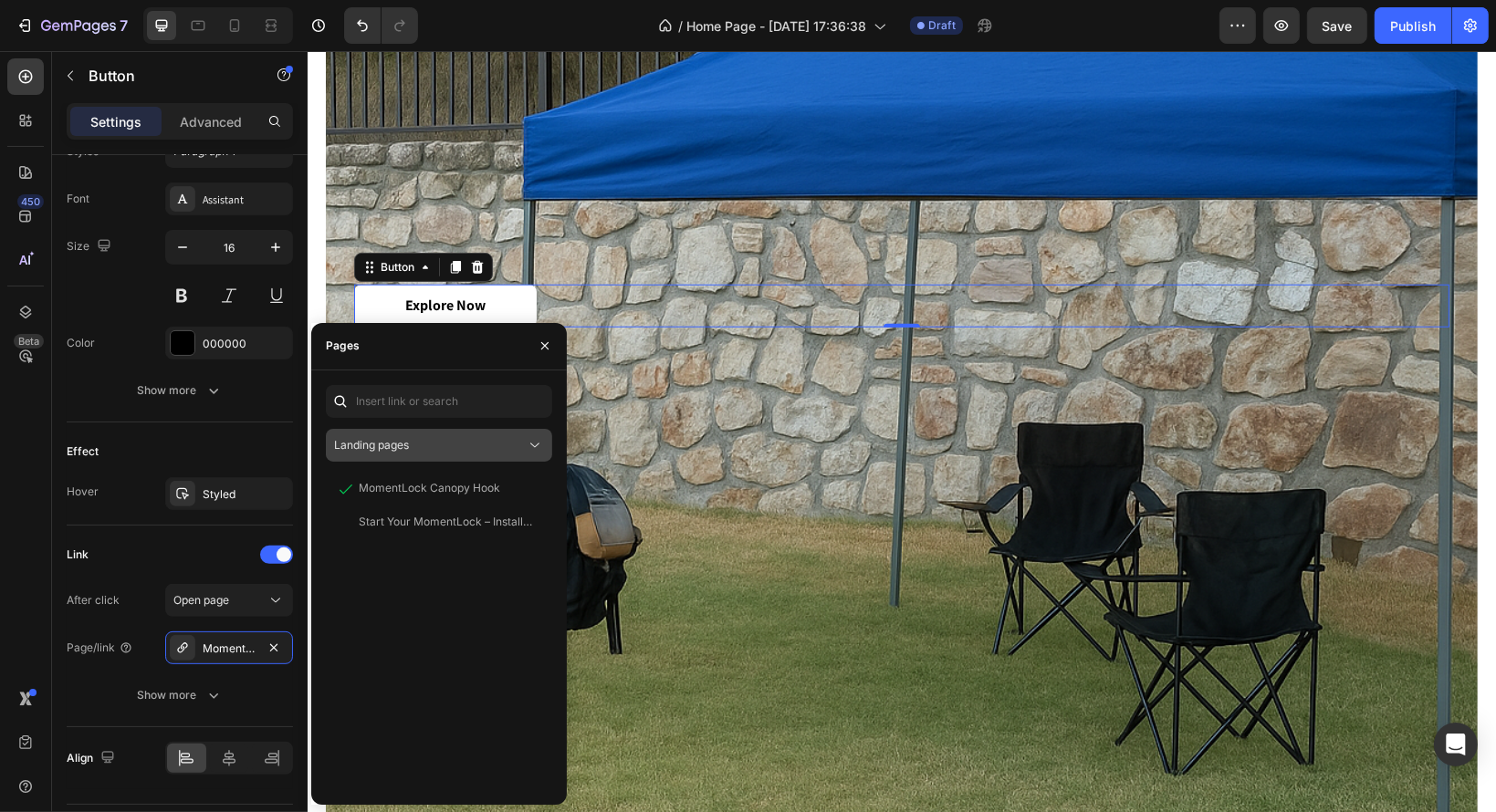
click at [503, 442] on div "Landing pages" at bounding box center [430, 445] width 192 height 16
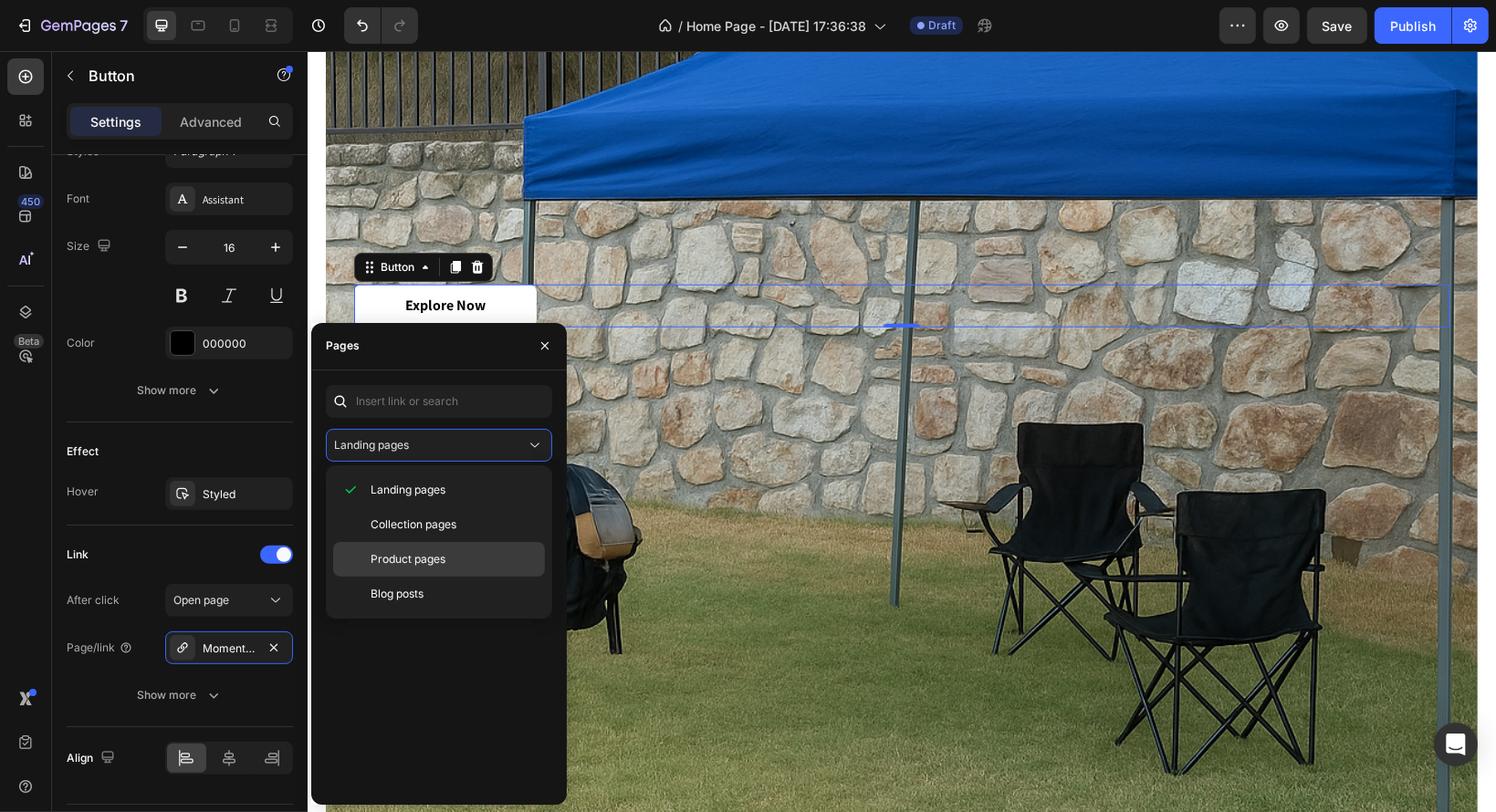
click at [452, 542] on div "Product pages" at bounding box center [439, 559] width 212 height 35
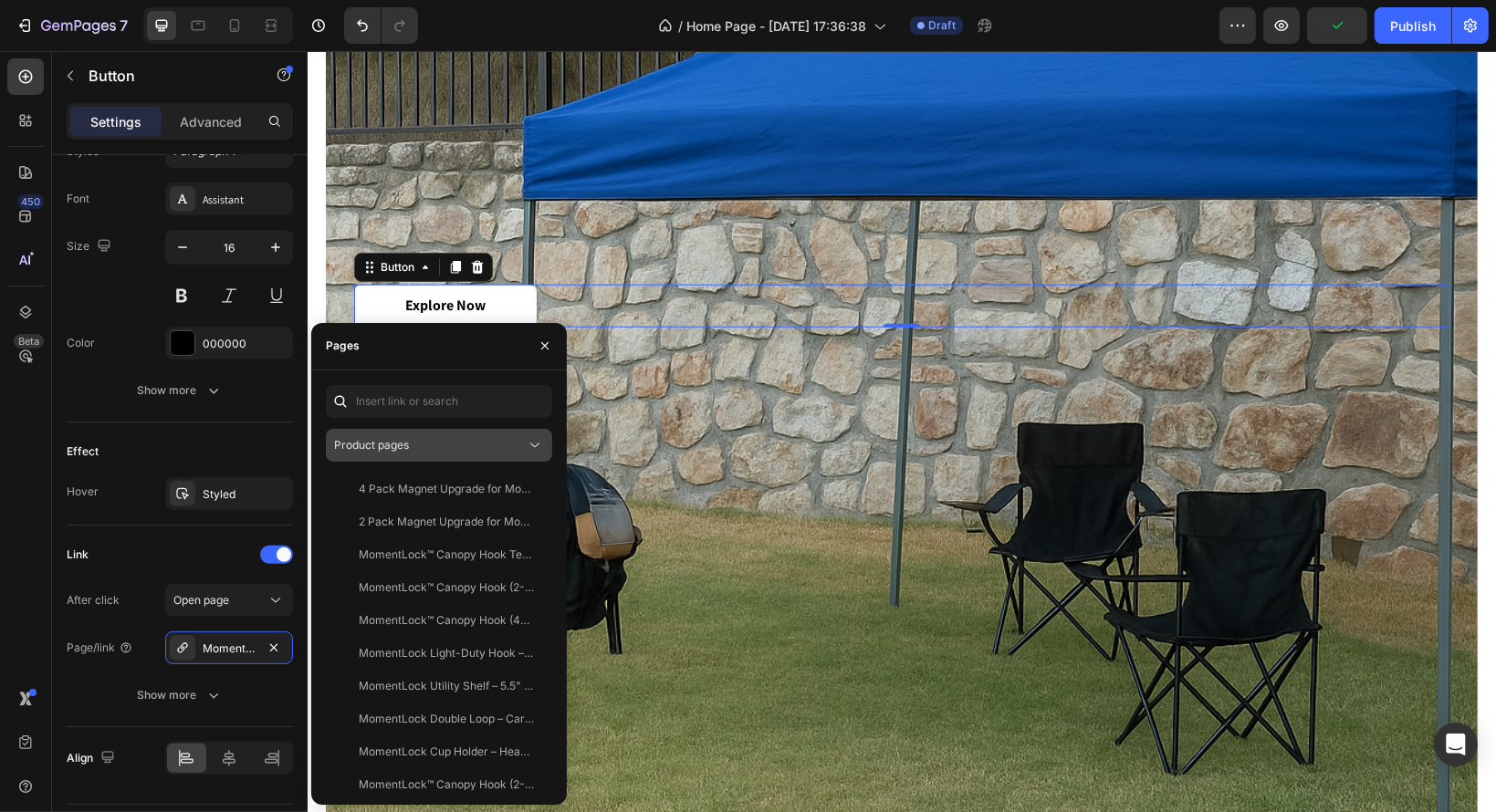
click at [460, 450] on div "Product pages" at bounding box center [430, 445] width 192 height 16
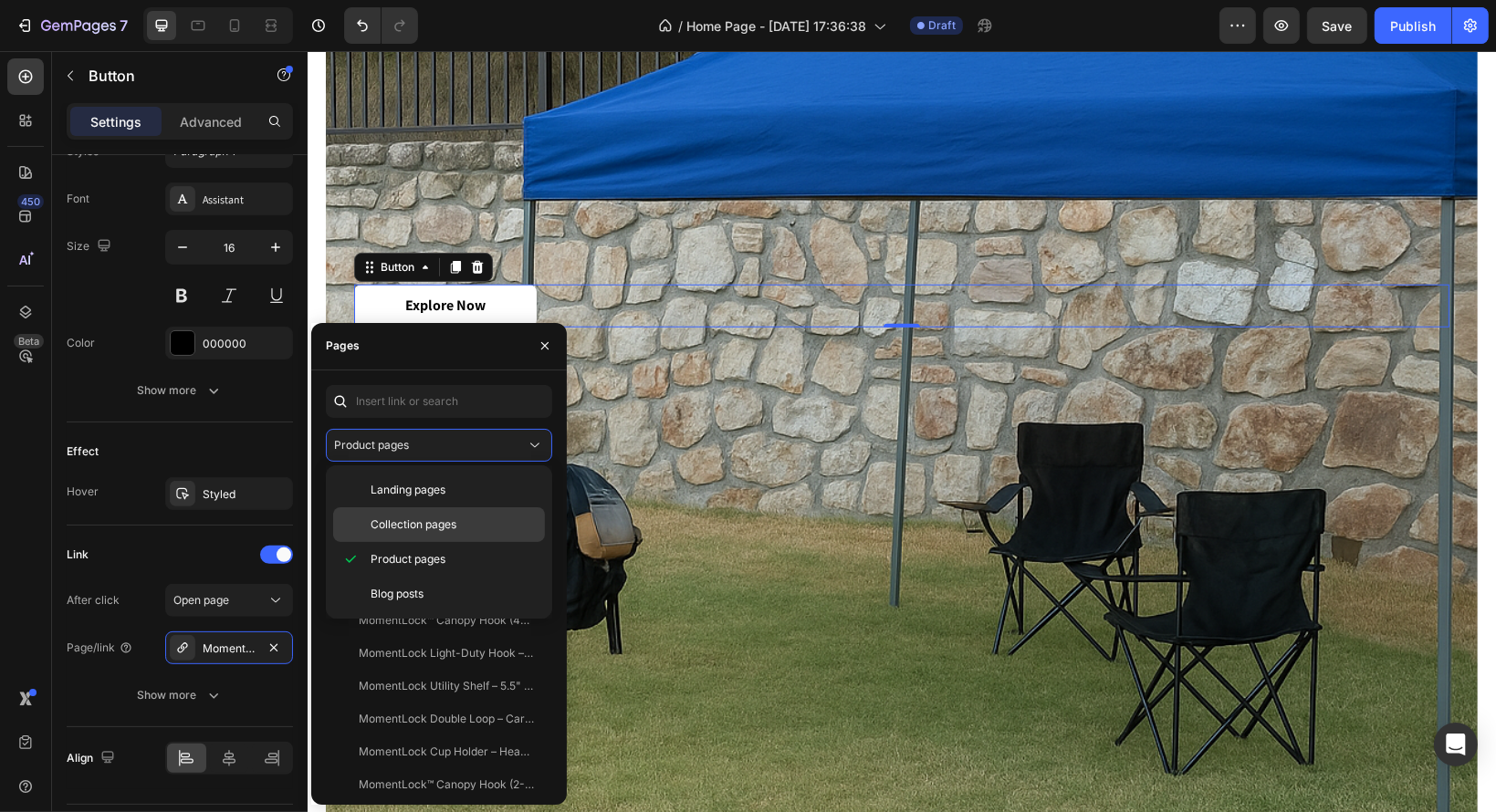
click at [453, 520] on span "Collection pages" at bounding box center [413, 525] width 86 height 16
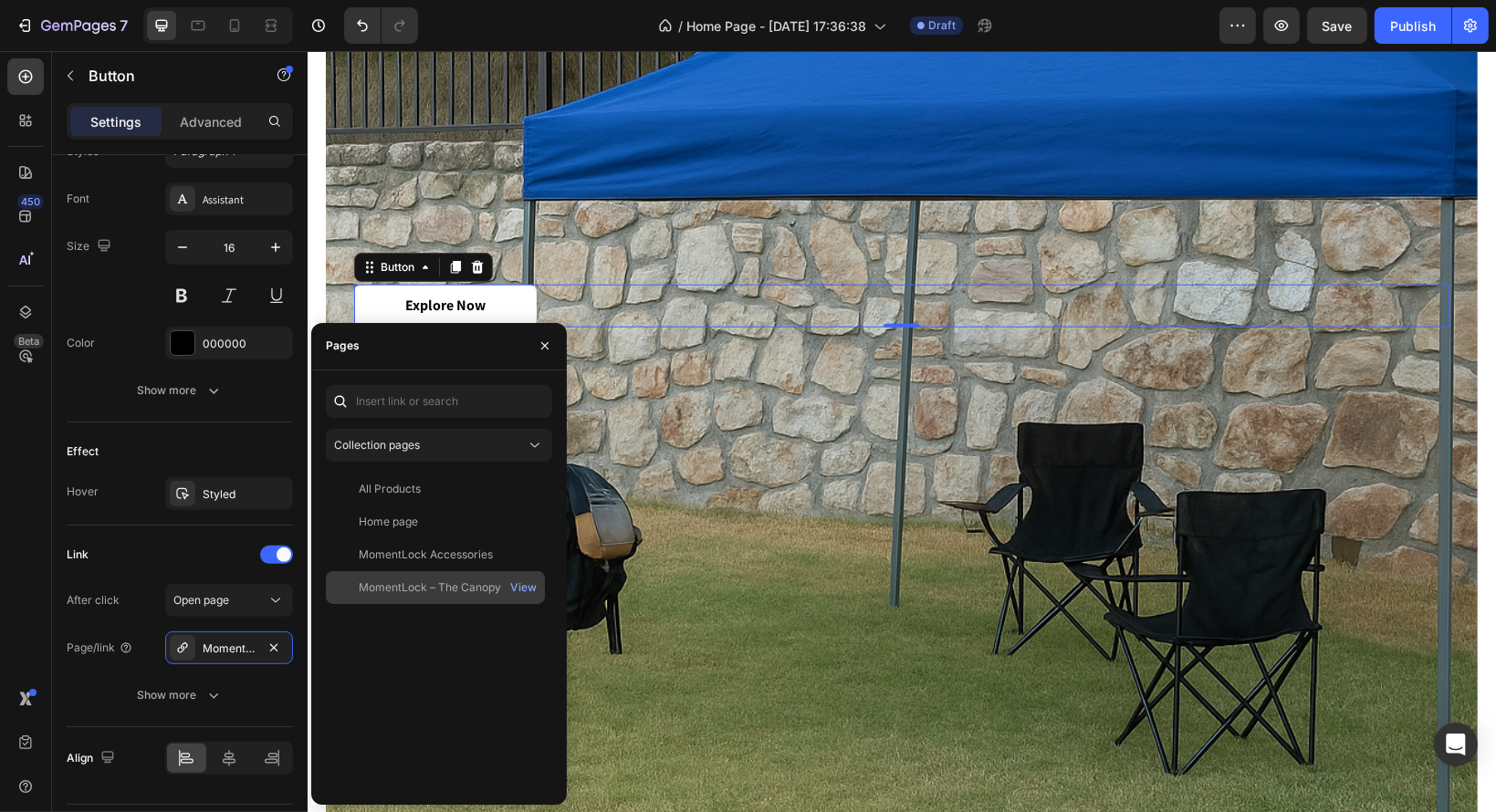
click at [439, 587] on div "MomentLock – The Canopy Mounting System" at bounding box center [446, 588] width 176 height 16
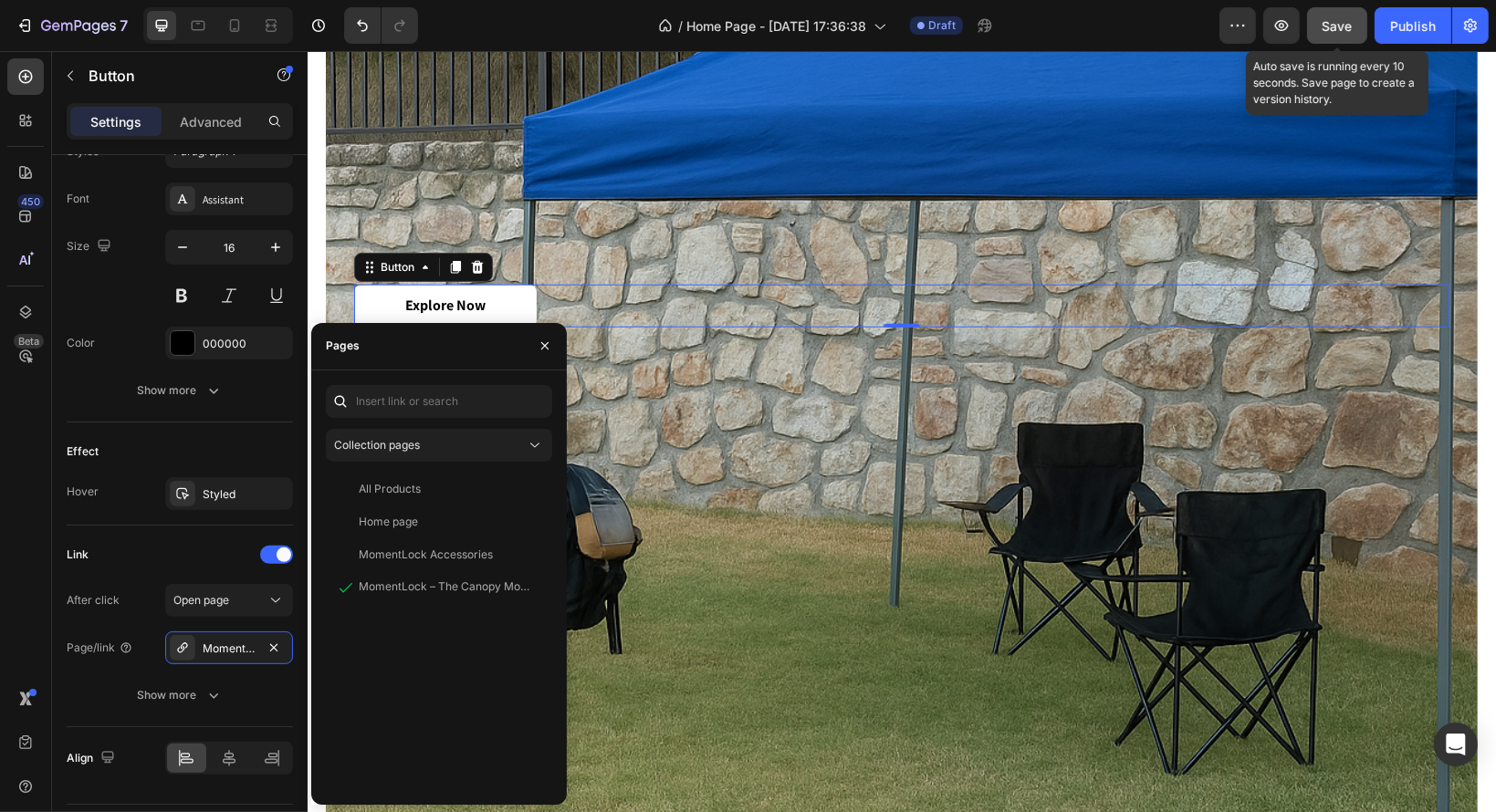
click at [1354, 33] on button "Save" at bounding box center [1336, 25] width 60 height 37
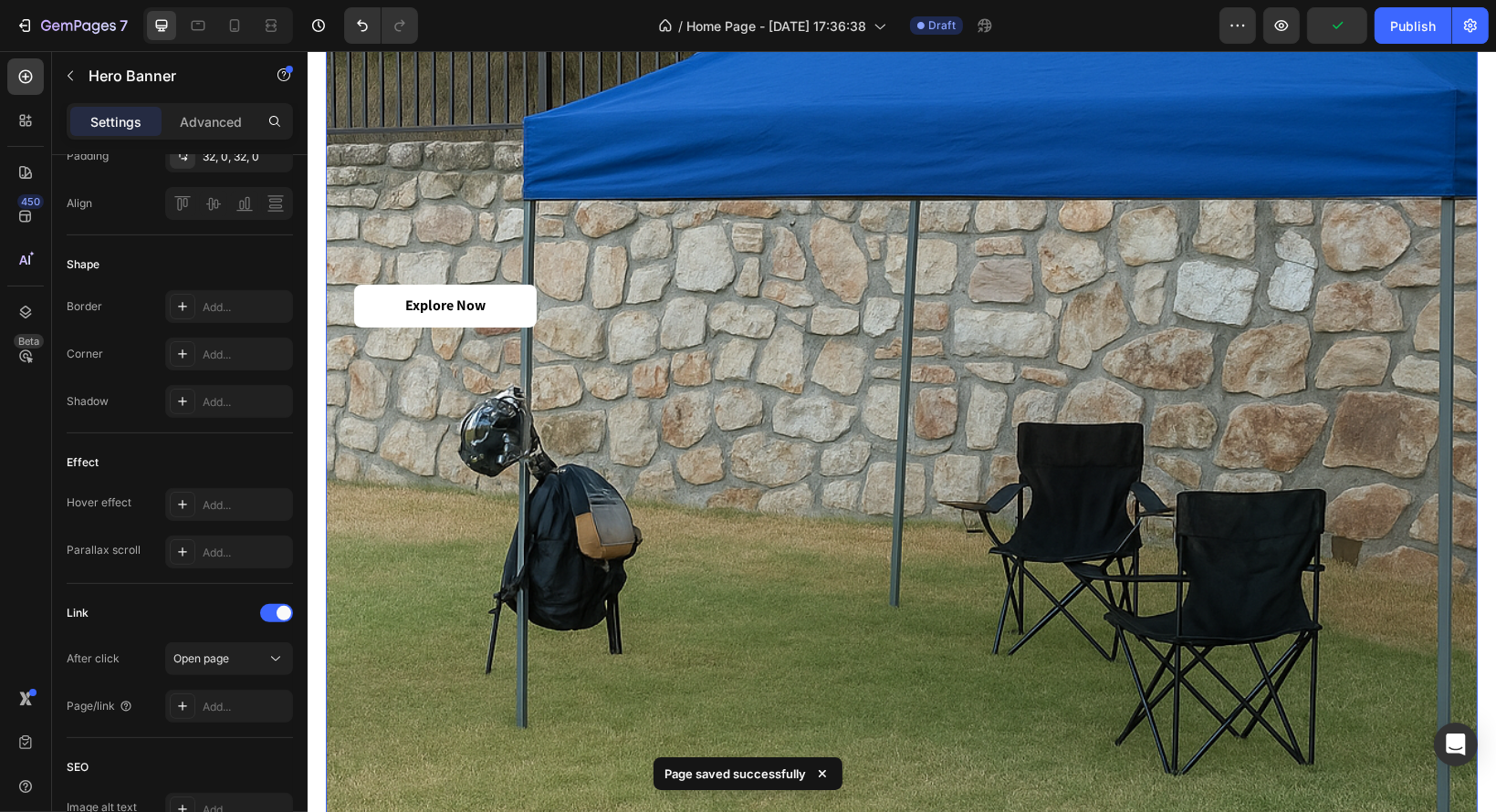
scroll to position [0, 0]
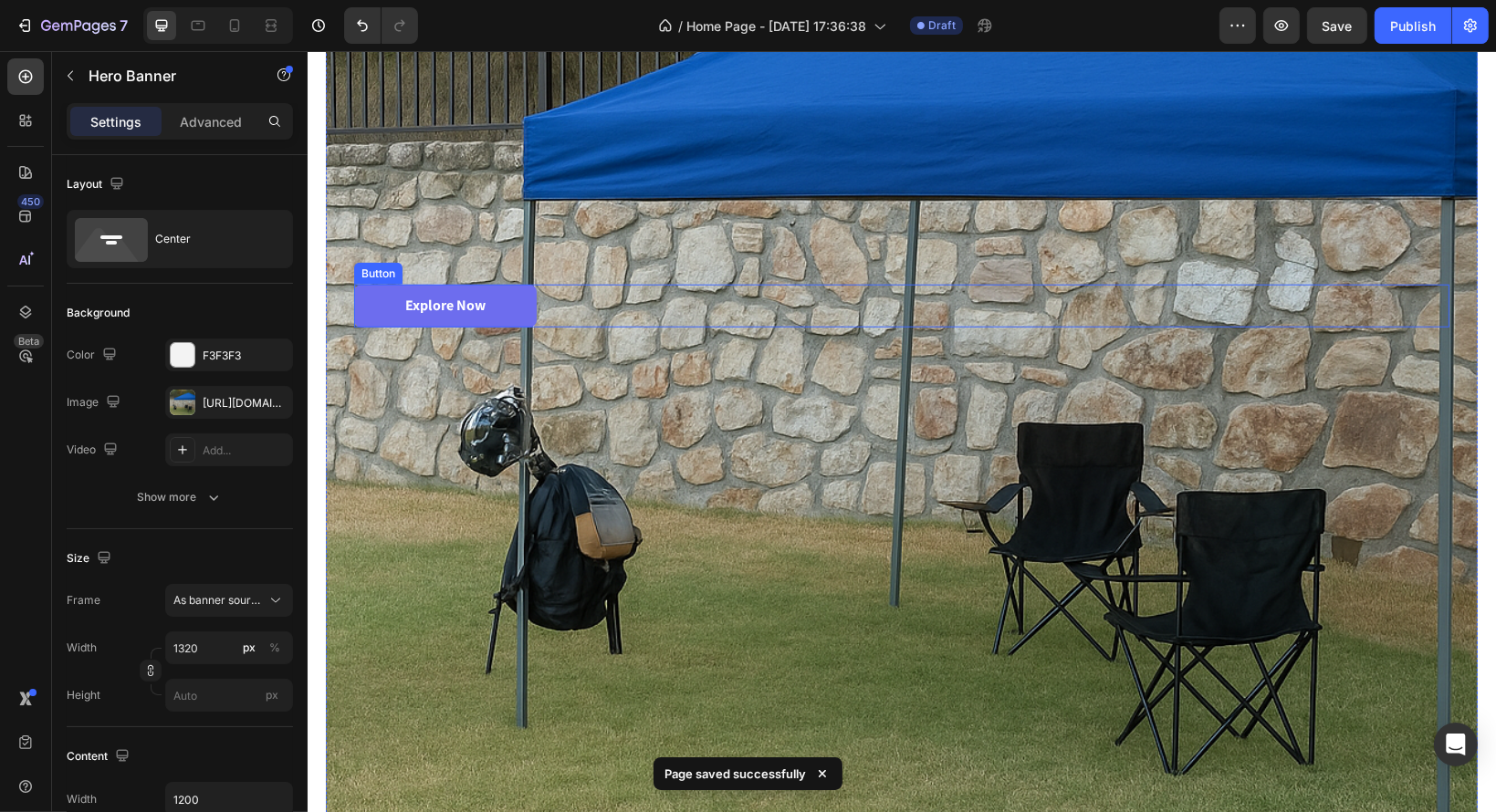
click at [509, 297] on link "Explore Now" at bounding box center [444, 305] width 183 height 43
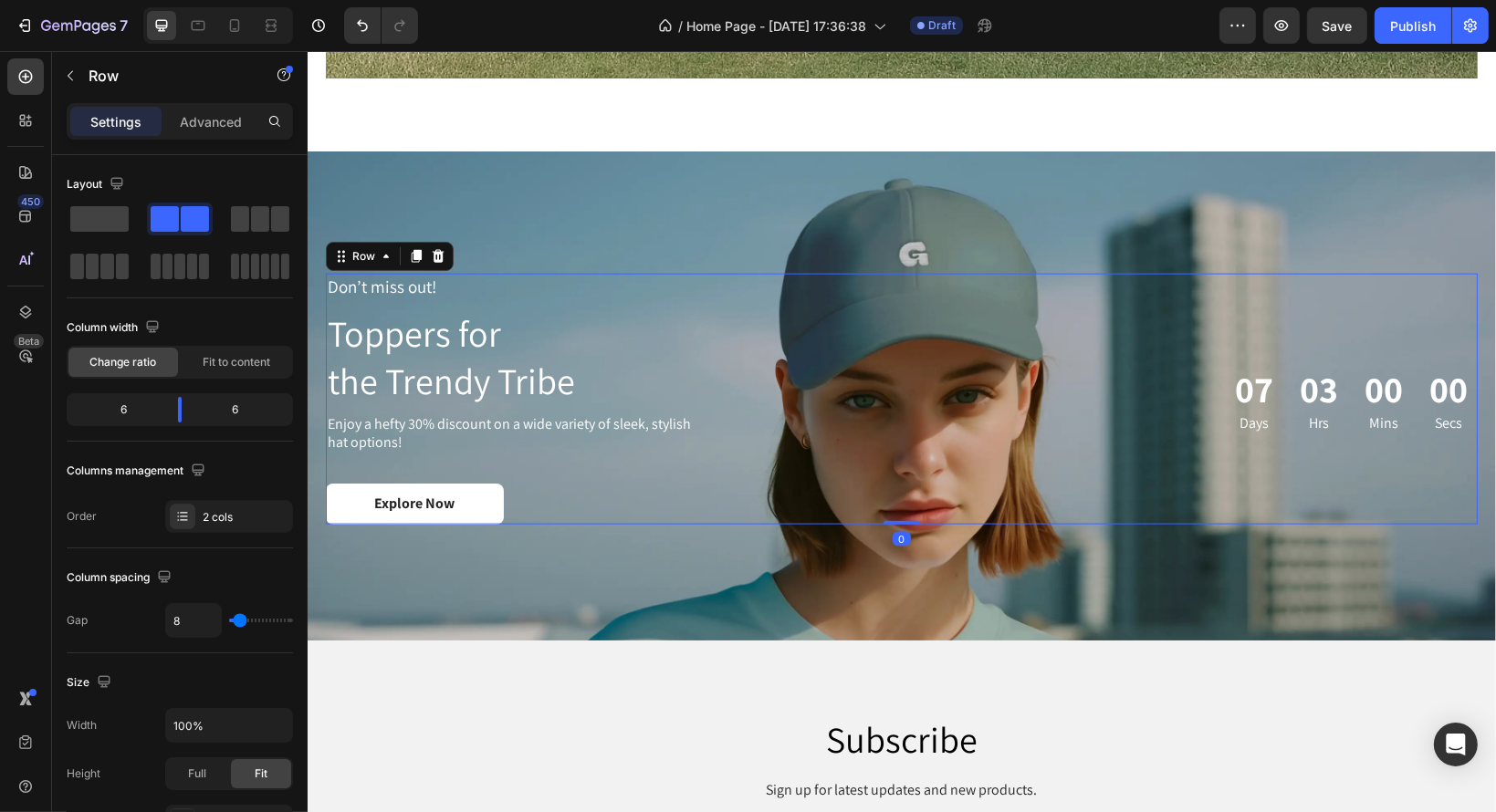
scroll to position [2547, 0]
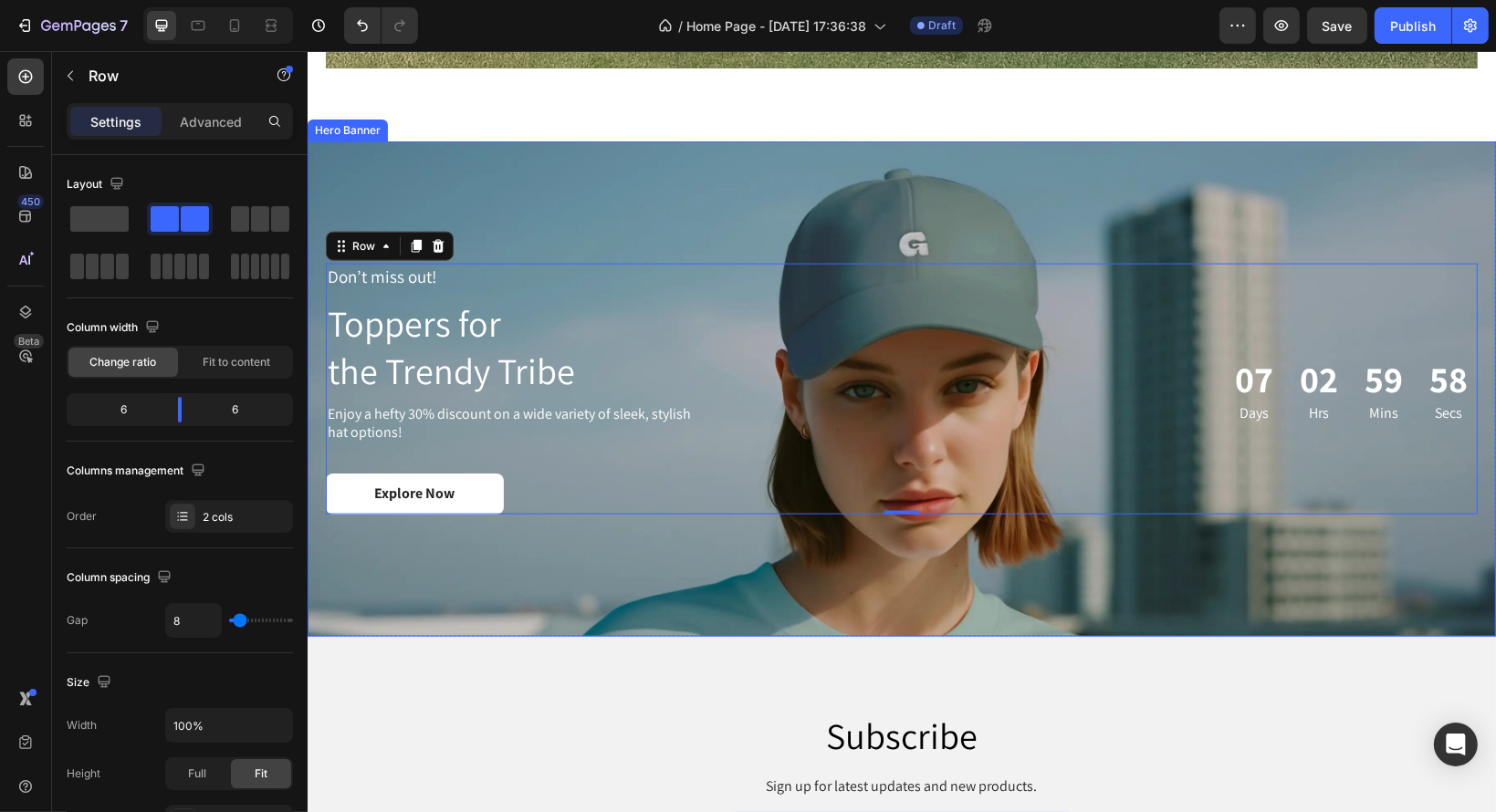
click at [1153, 171] on div "Background Image" at bounding box center [900, 389] width 1189 height 496
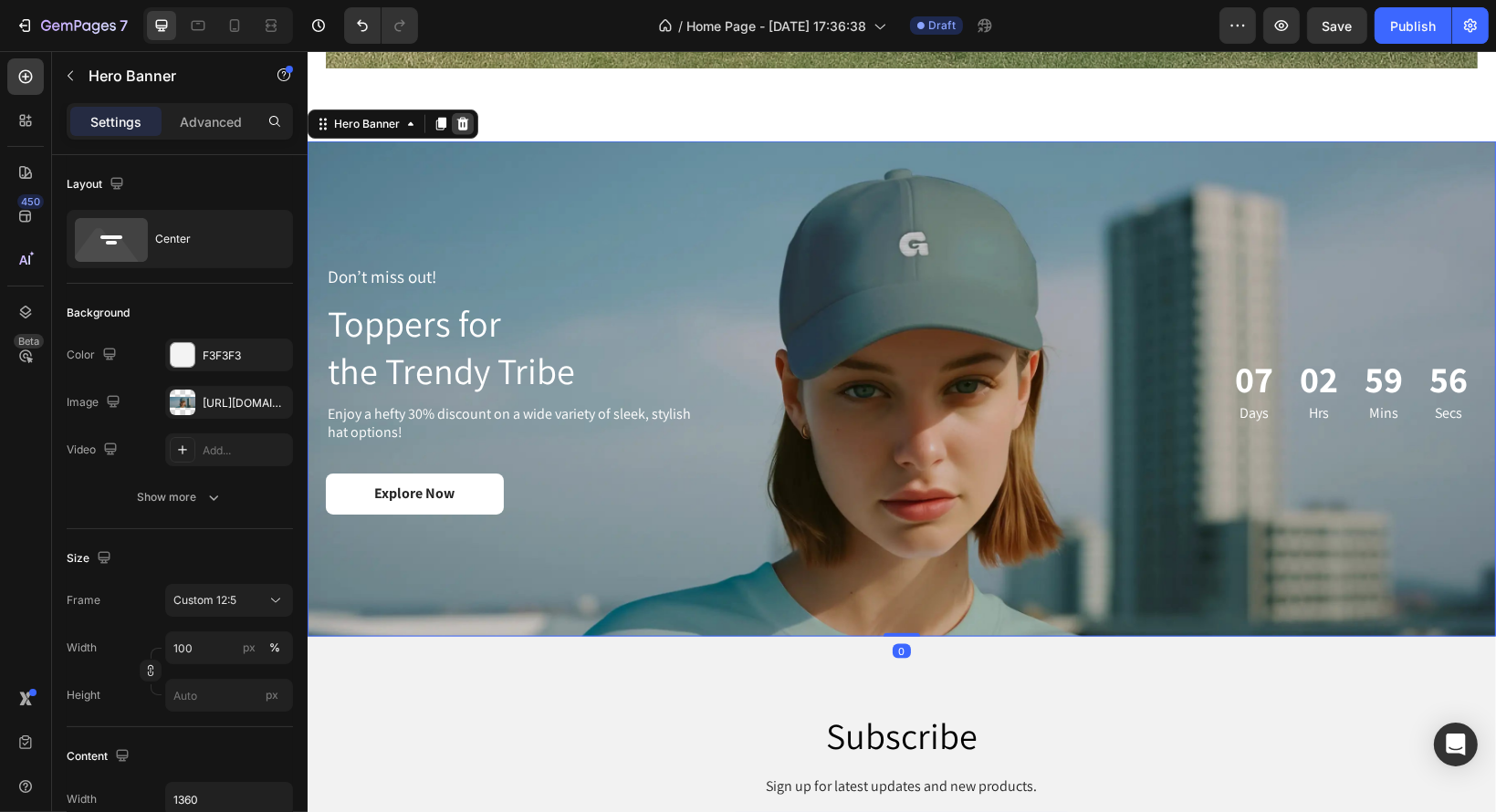
click at [465, 117] on icon at bounding box center [461, 124] width 15 height 15
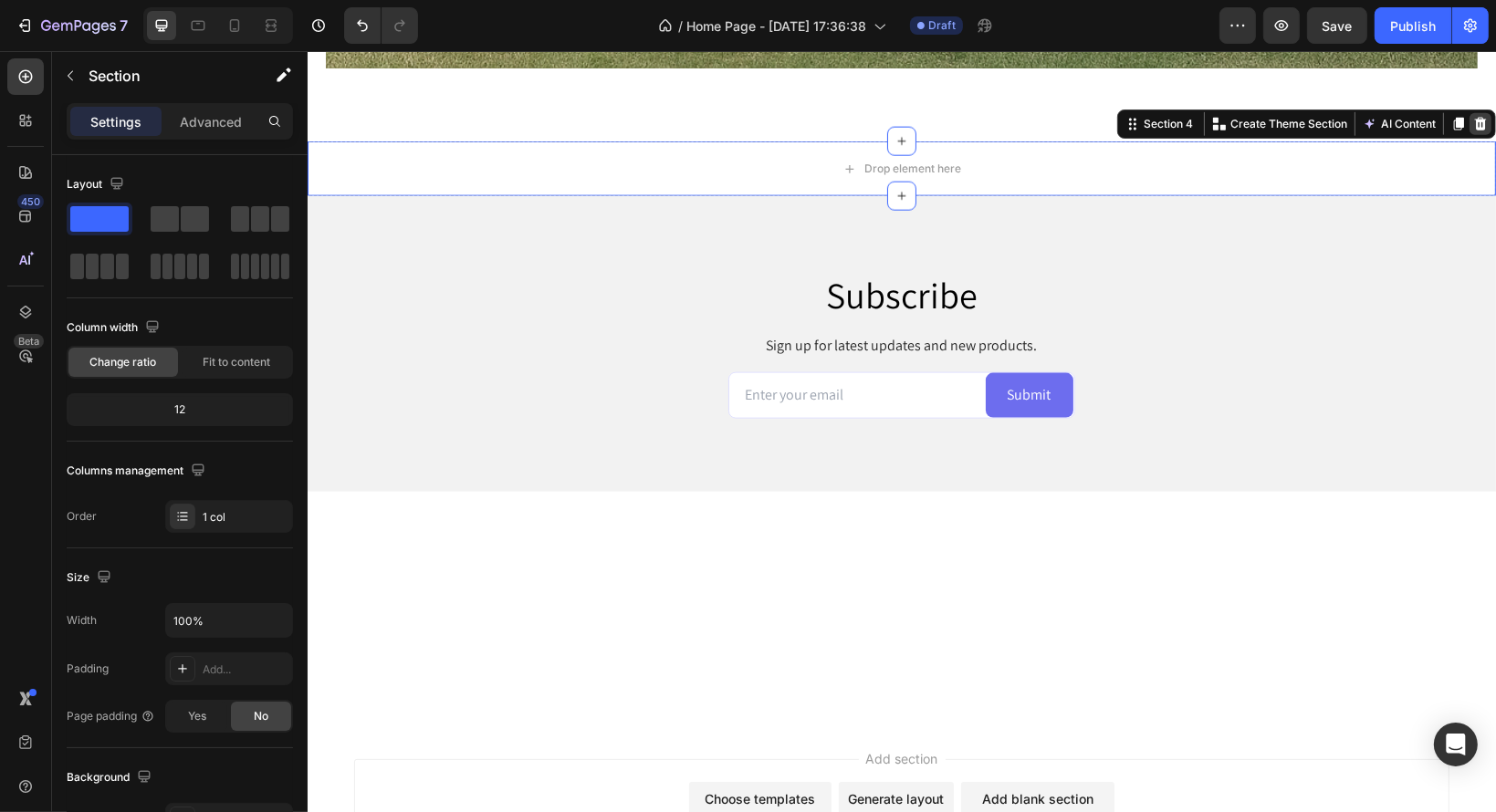
click at [1474, 118] on icon at bounding box center [1480, 124] width 12 height 13
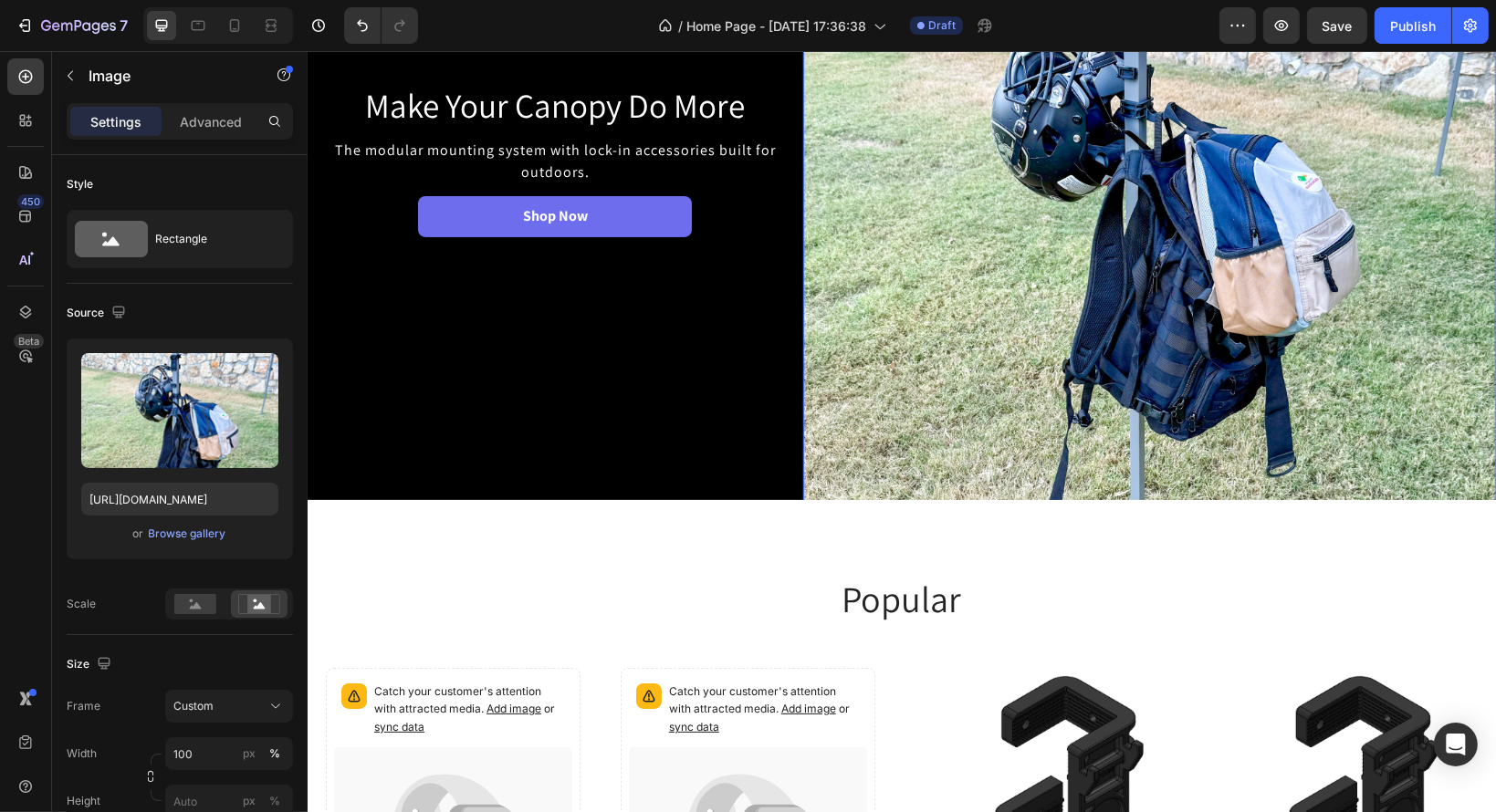
scroll to position [0, 0]
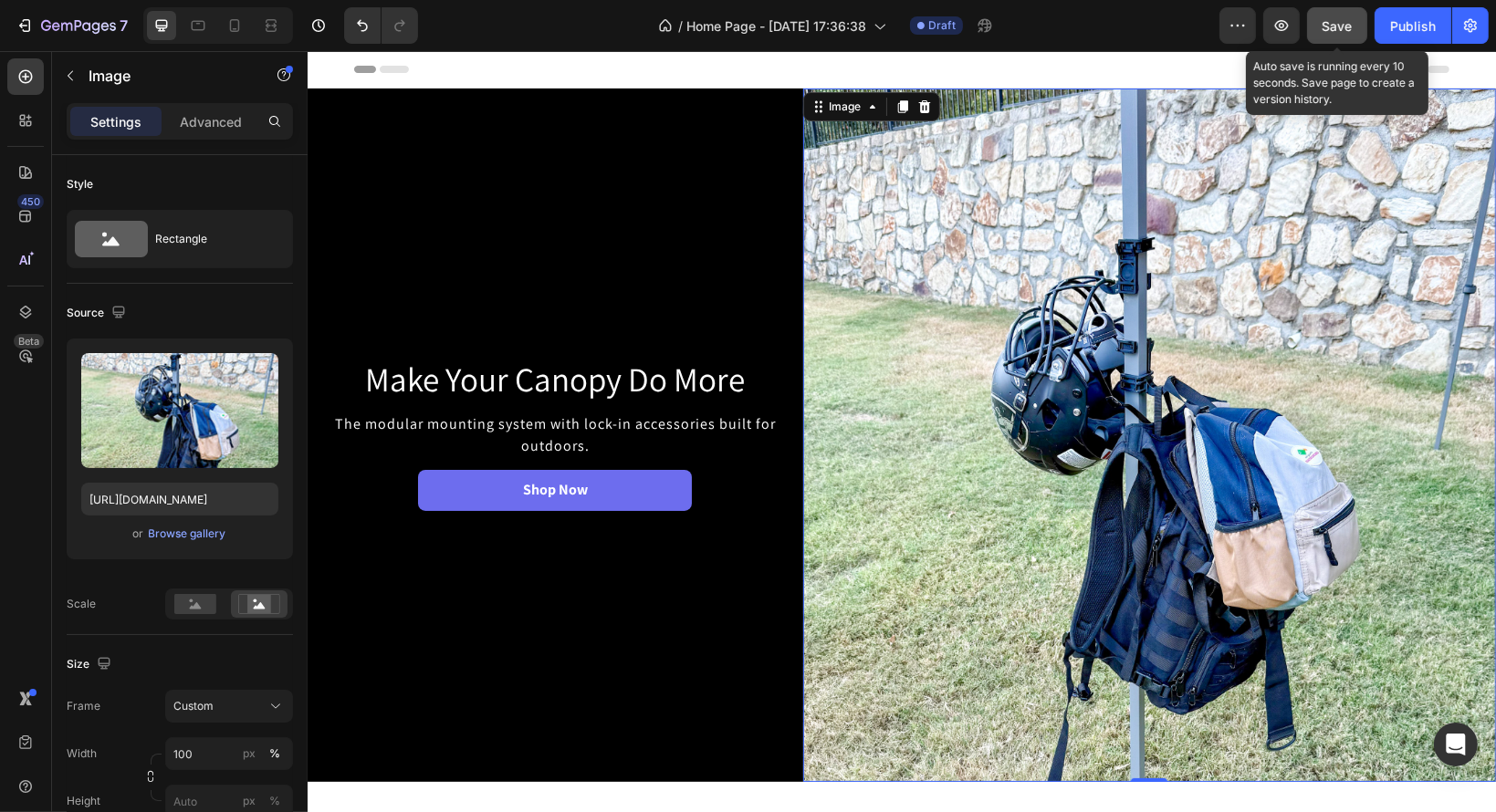
click at [1327, 27] on span "Save" at bounding box center [1337, 26] width 30 height 16
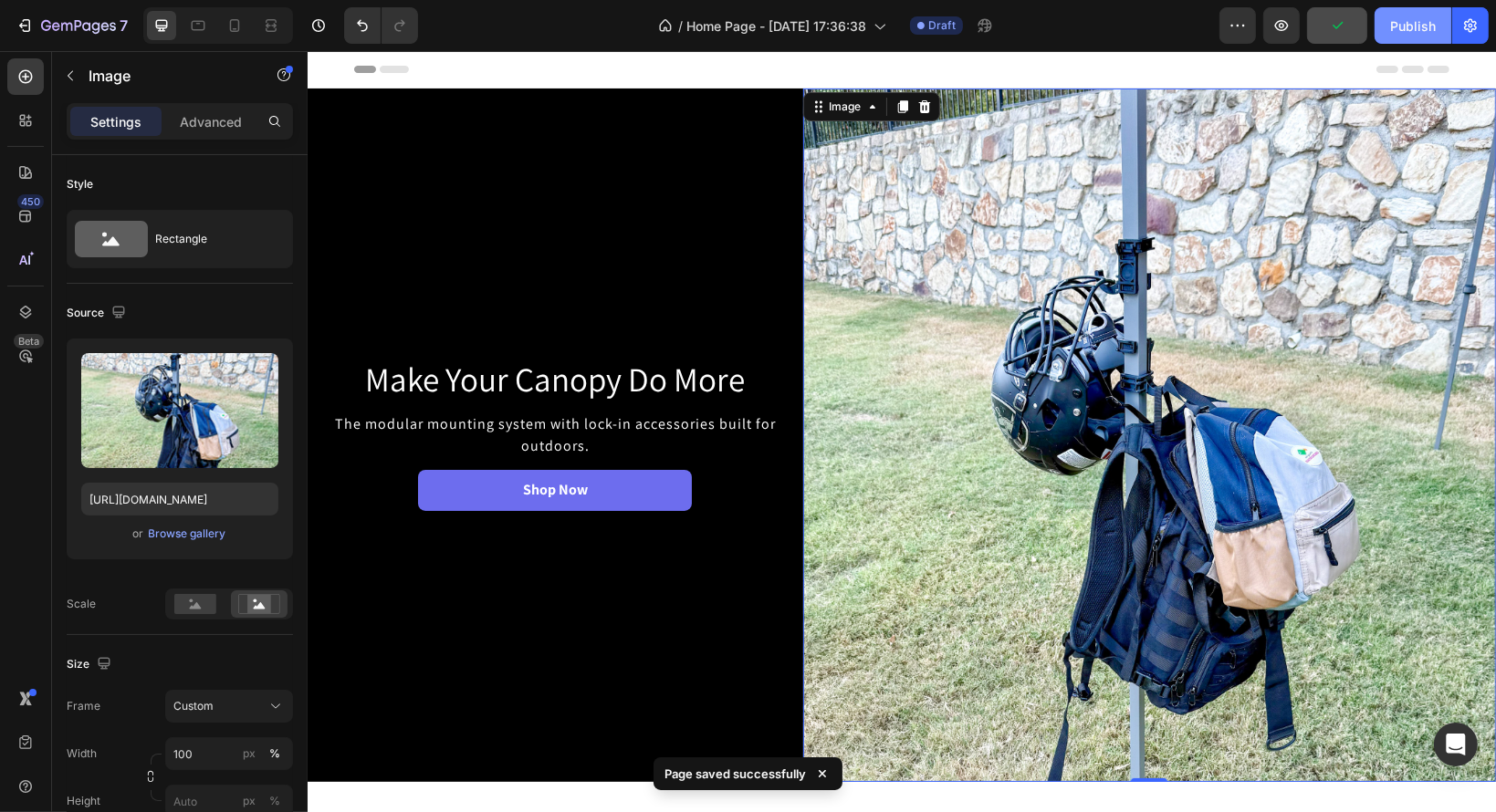
click at [1402, 23] on div "Publish" at bounding box center [1413, 25] width 46 height 19
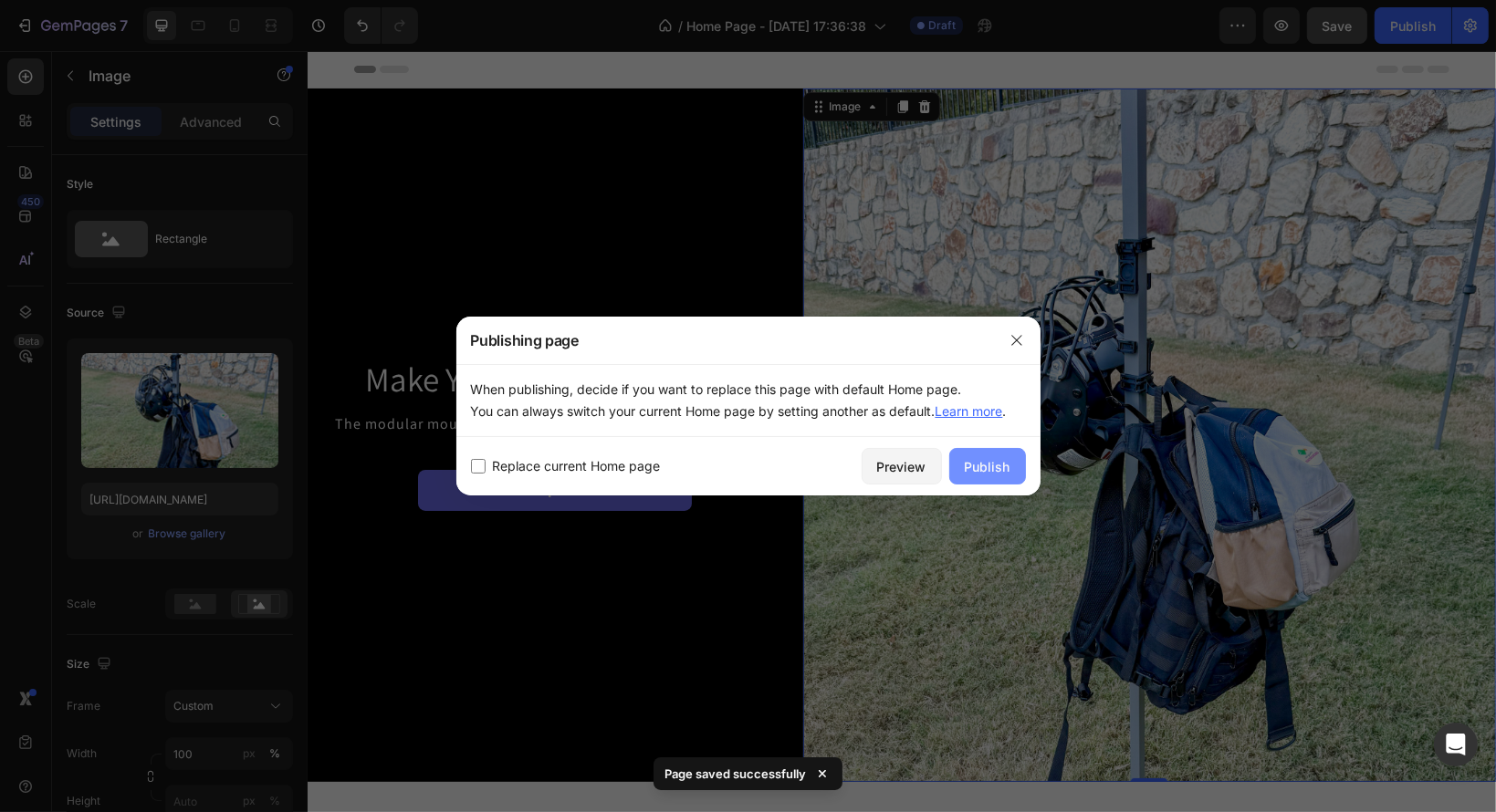
click at [957, 459] on button "Publish" at bounding box center [987, 466] width 77 height 37
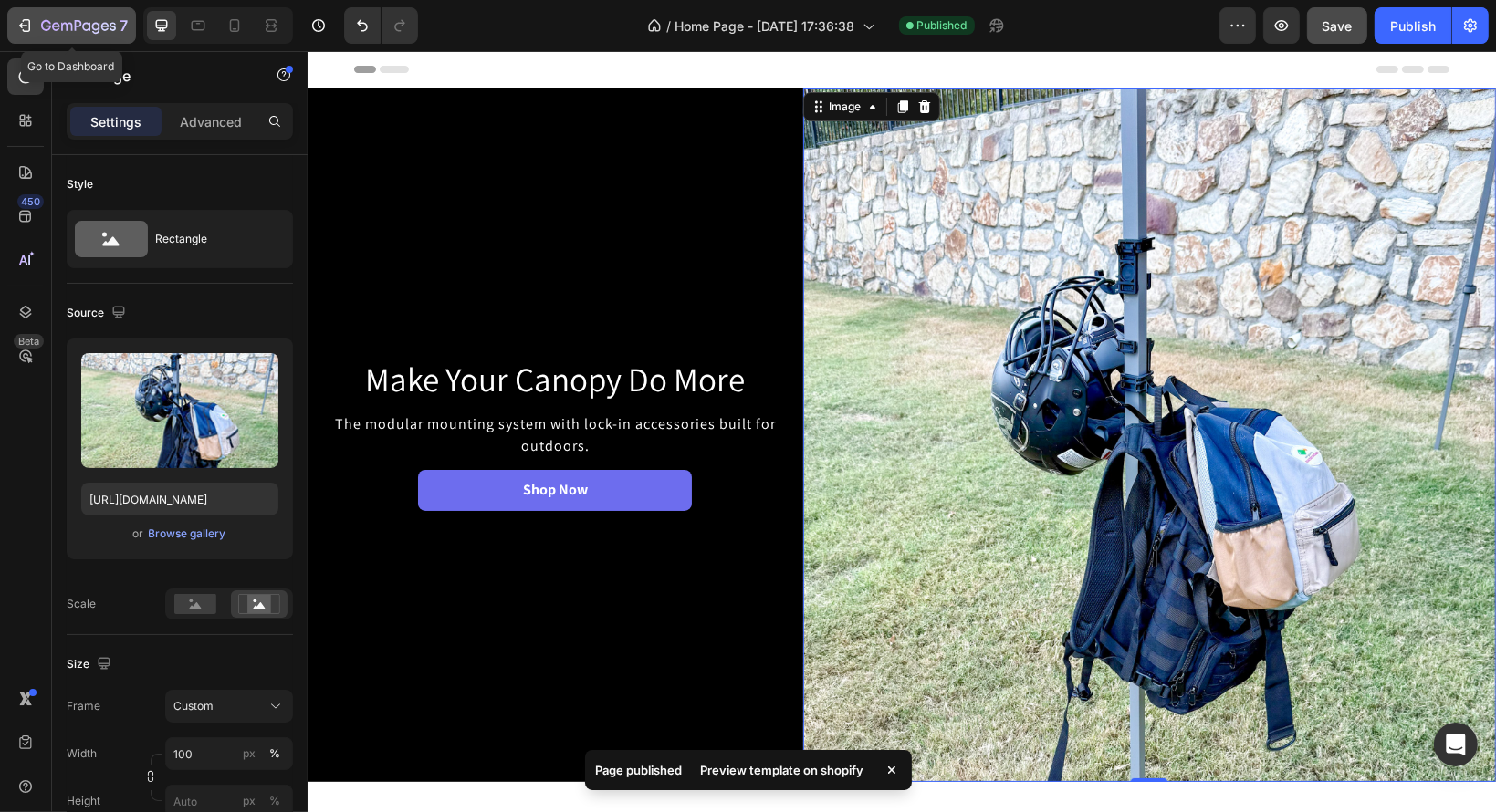
click at [30, 23] on icon "button" at bounding box center [25, 25] width 18 height 18
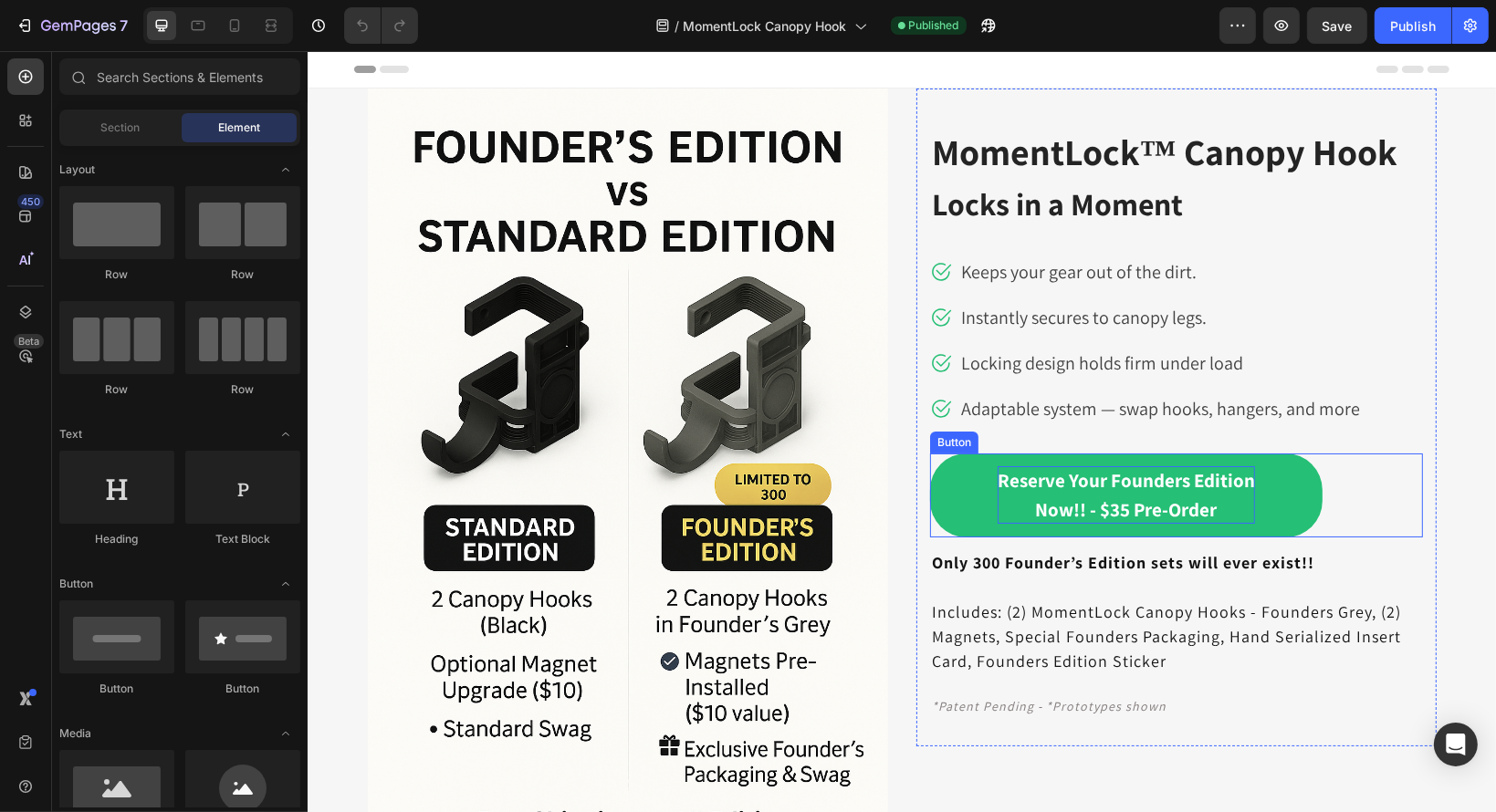
click at [1029, 497] on p "Reserve Your Founders Edition Now!! - $35 Pre-Order" at bounding box center [1126, 495] width 257 height 58
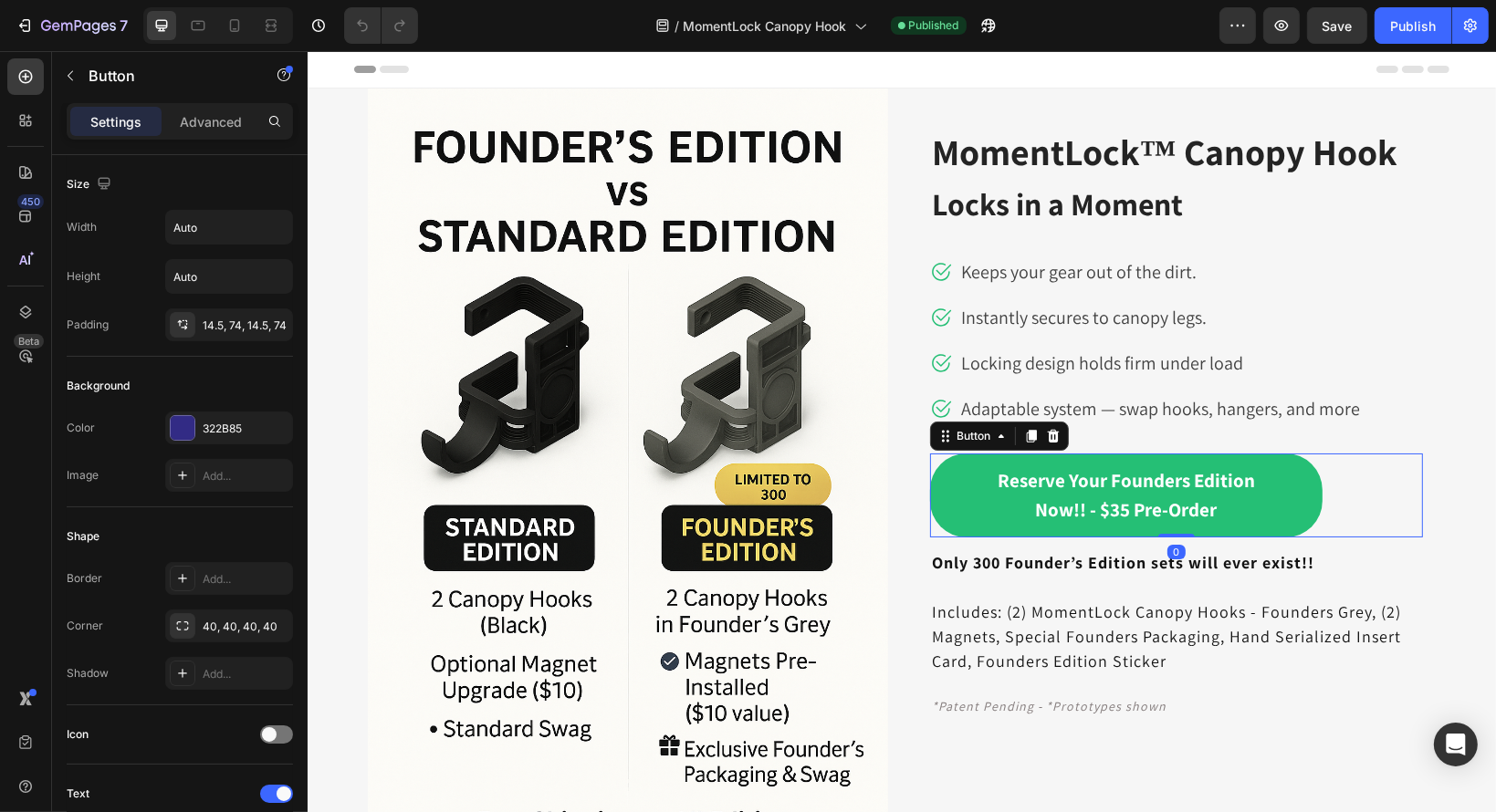
click at [929, 481] on link "Reserve Your Founders Edition Now!! - $35 Pre-Order" at bounding box center [1125, 495] width 392 height 84
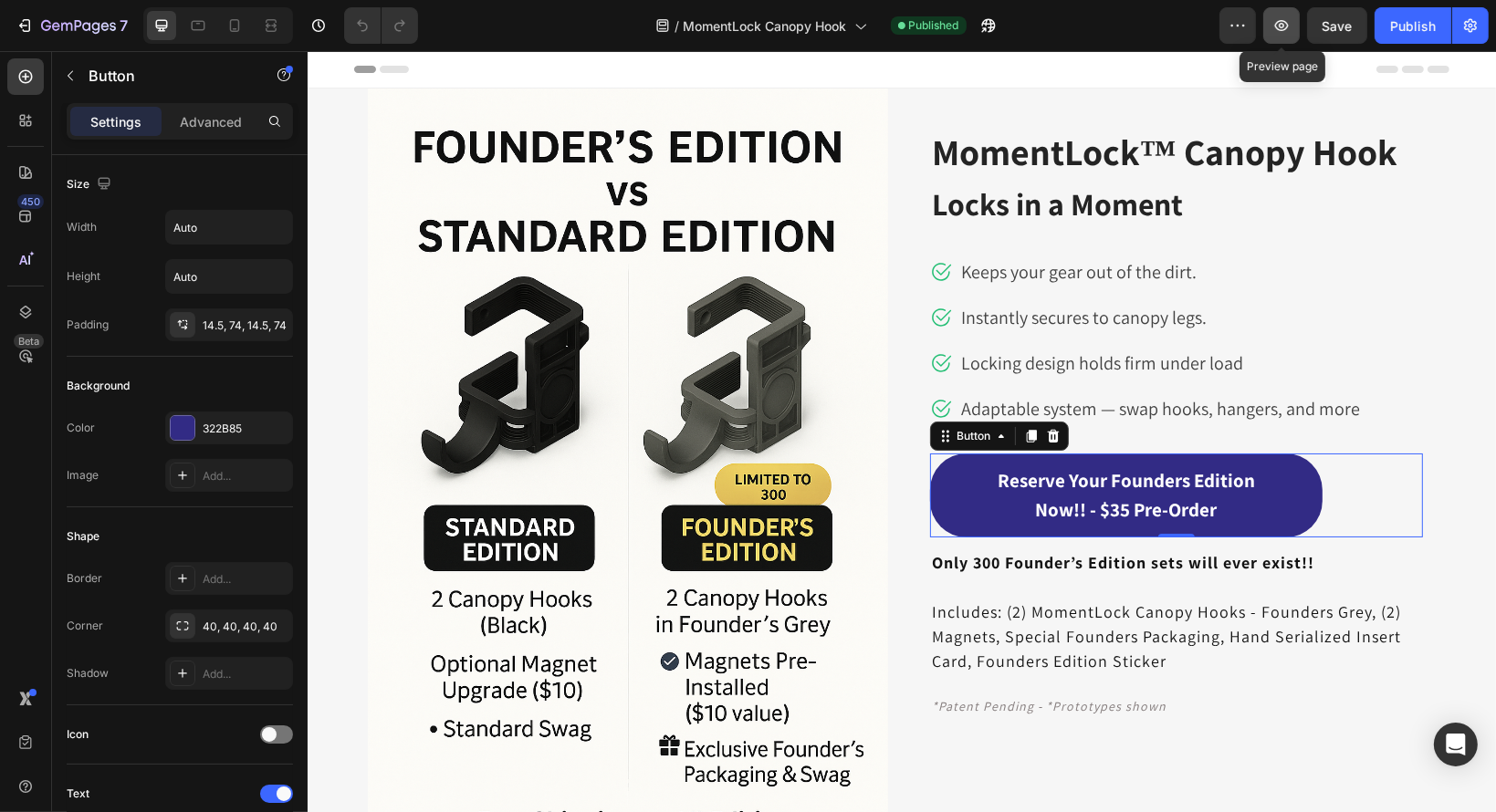
click at [1288, 25] on icon "button" at bounding box center [1281, 25] width 14 height 11
